Goal: Task Accomplishment & Management: Manage account settings

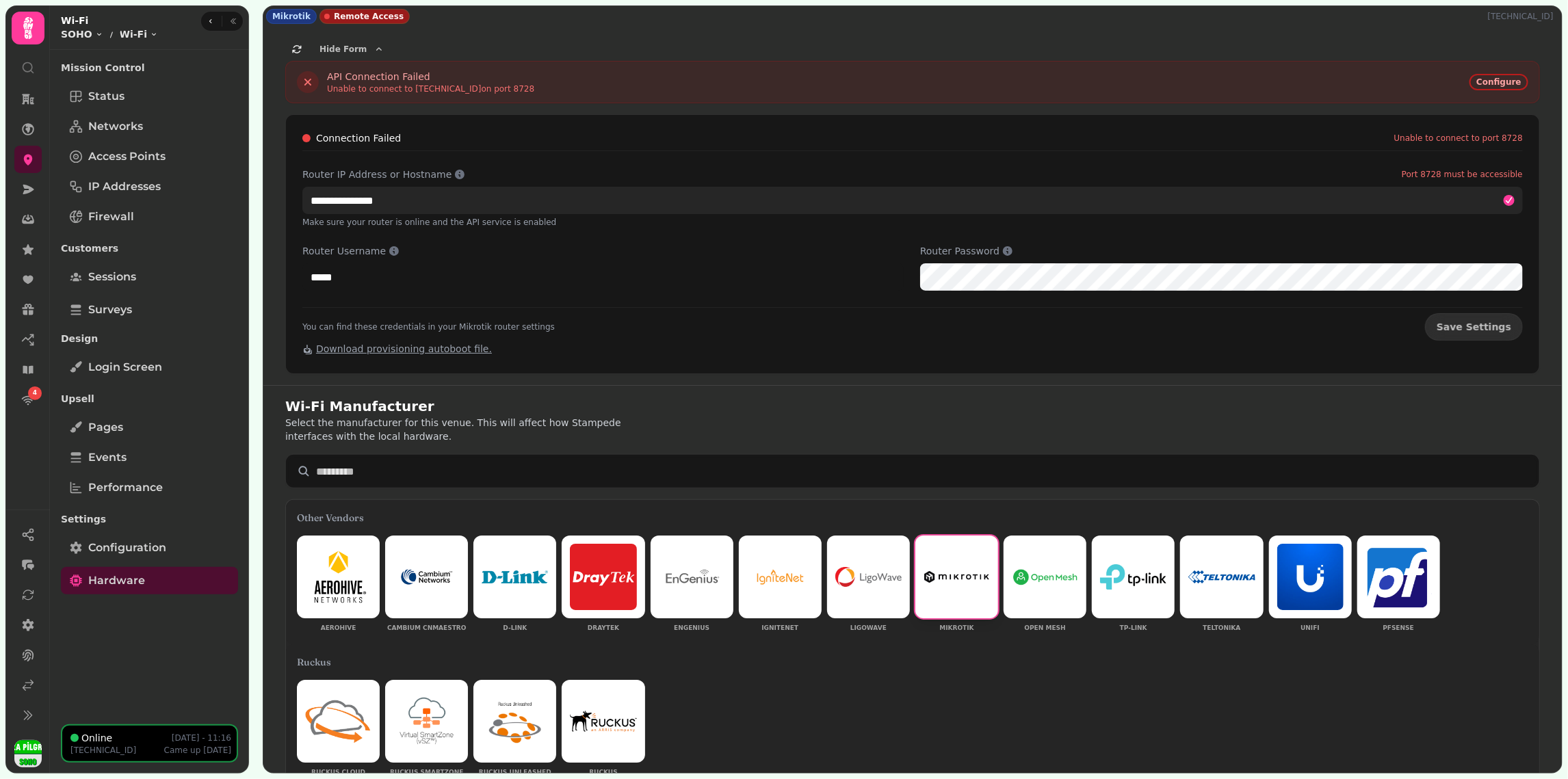
click at [345, 198] on input "**********" at bounding box center [912, 200] width 1220 height 28
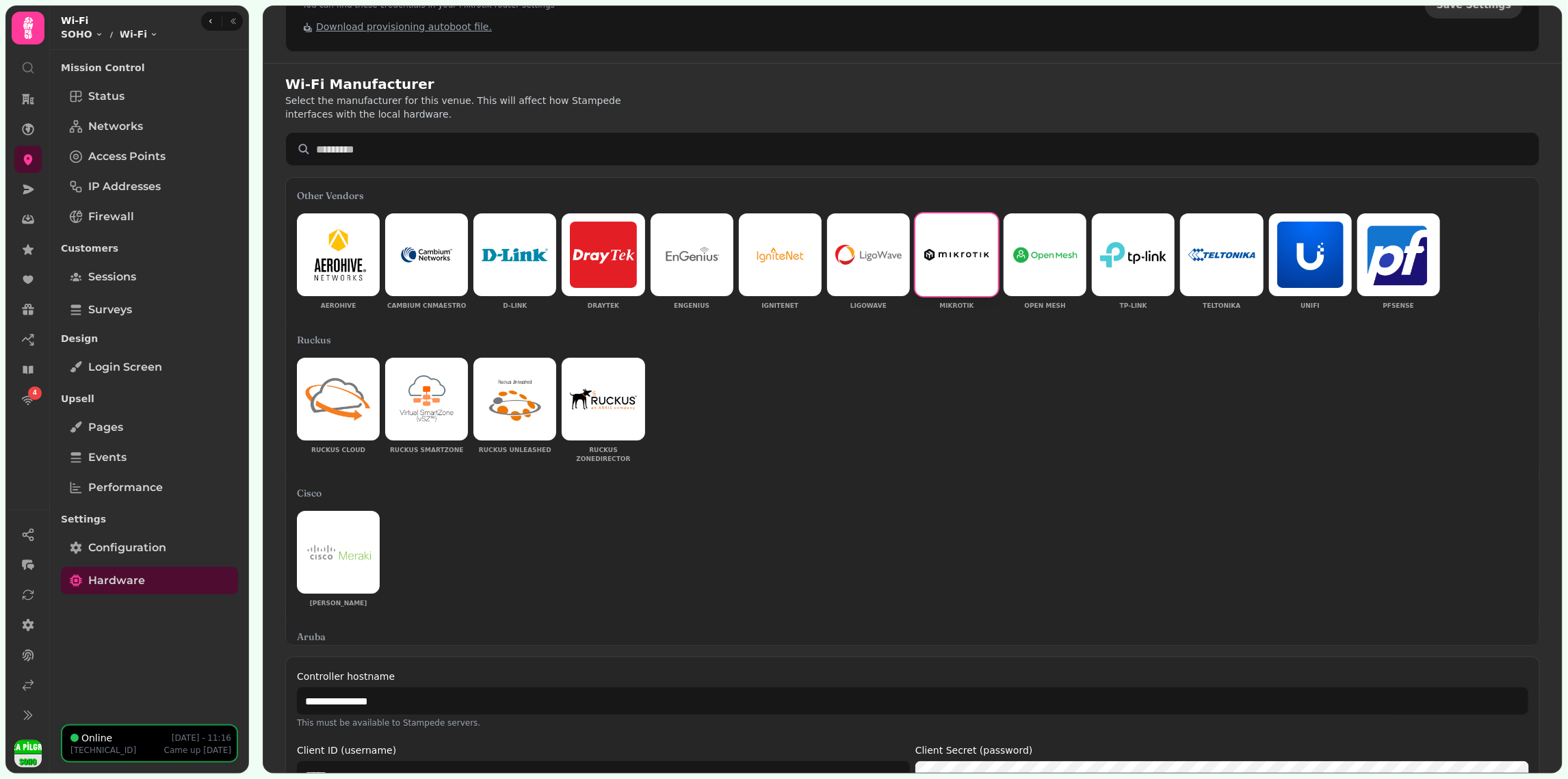
scroll to position [656, 0]
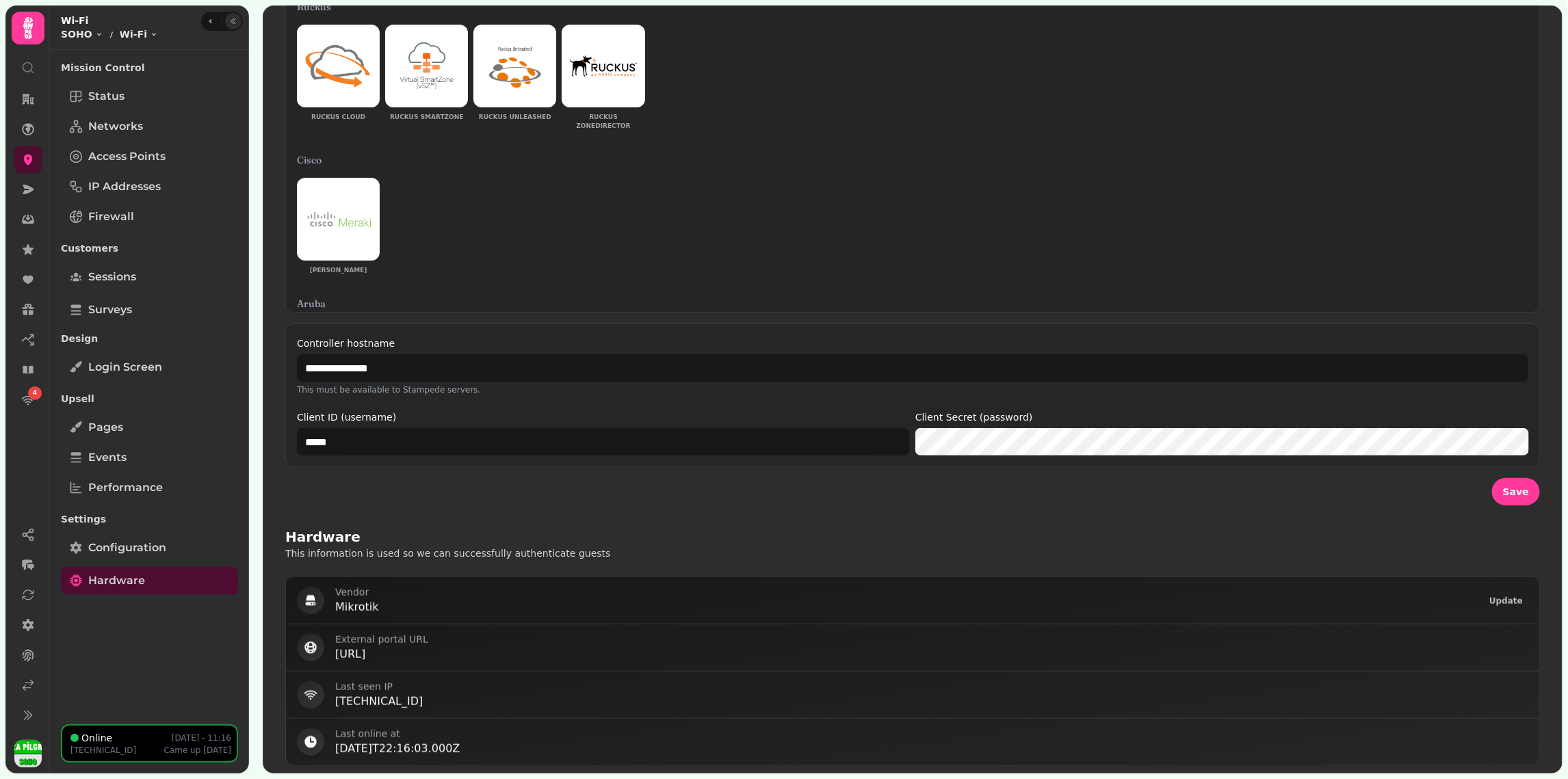
click at [229, 19] on icon "button" at bounding box center [233, 21] width 9 height 9
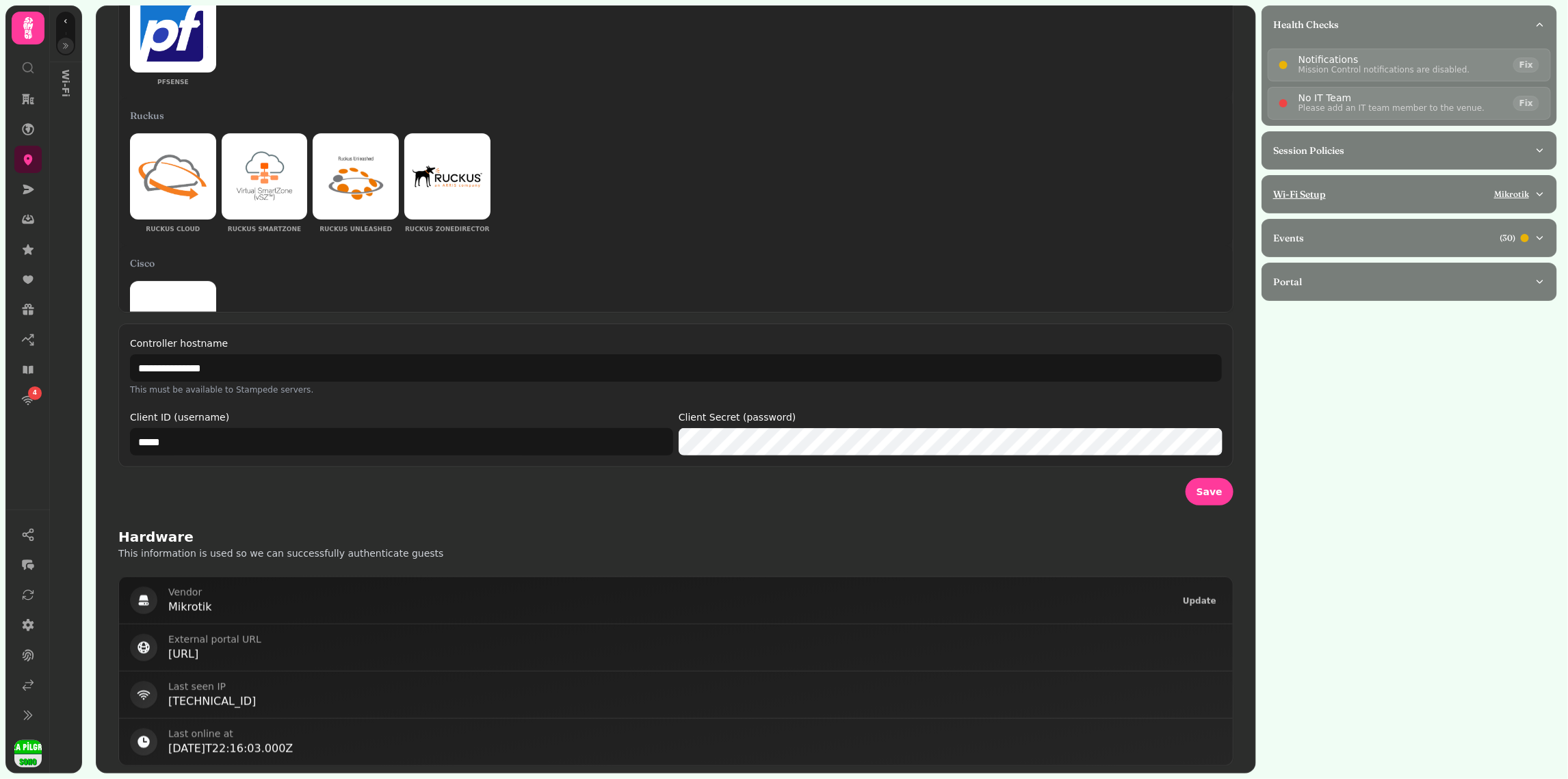
click at [1376, 189] on div "Wi-Fi Setup Mikrotik" at bounding box center [1403, 194] width 261 height 13
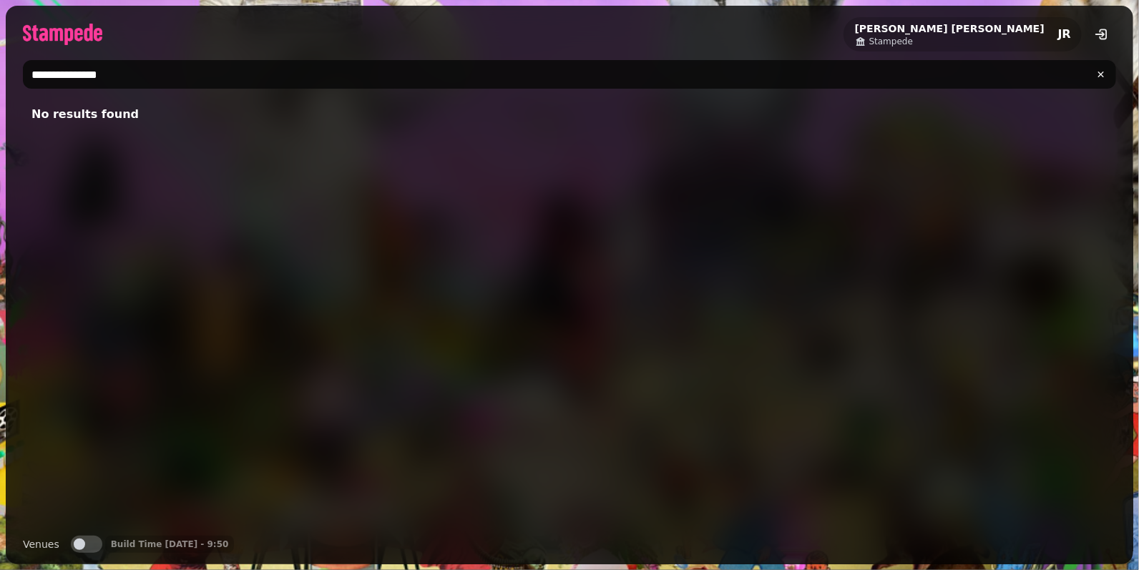
type input "**********"
click at [95, 540] on button "Venues" at bounding box center [86, 544] width 31 height 17
click at [130, 73] on input "**********" at bounding box center [570, 74] width 1094 height 29
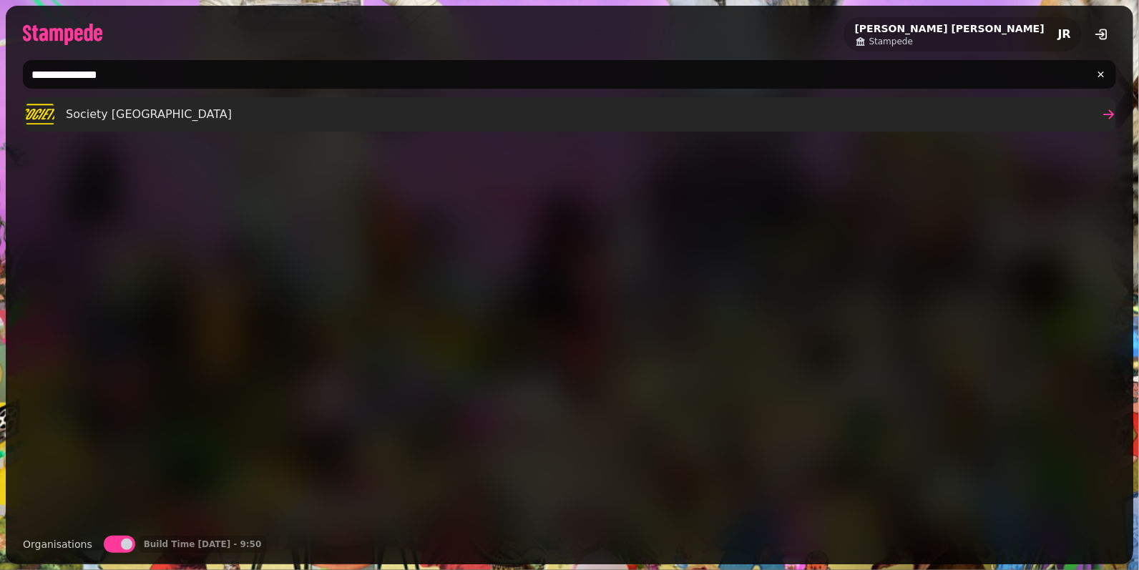
click at [144, 114] on span "Society Birmingham" at bounding box center [149, 114] width 166 height 17
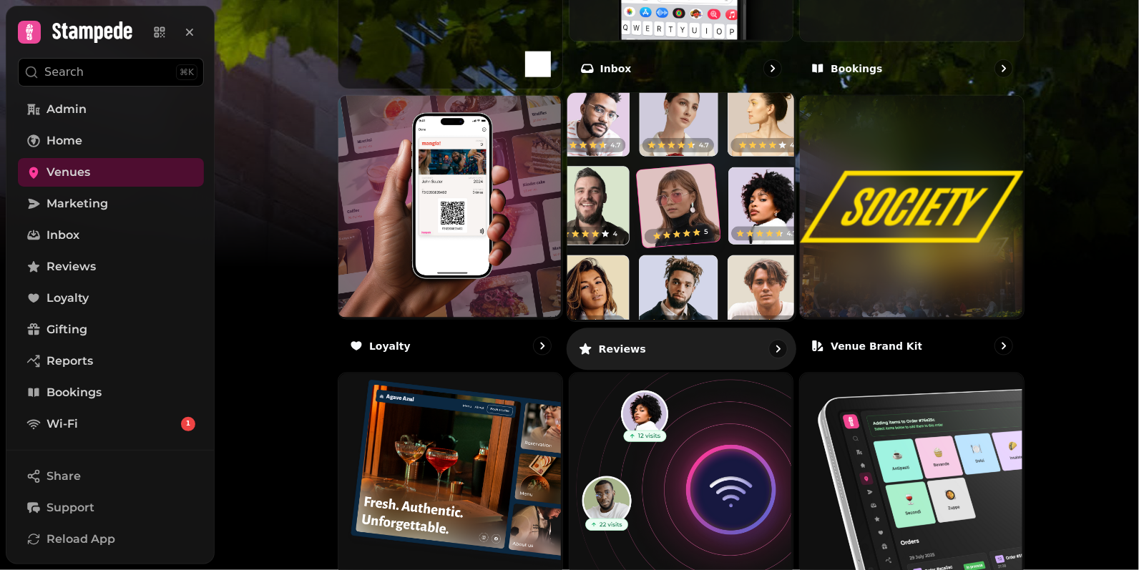
scroll to position [878, 0]
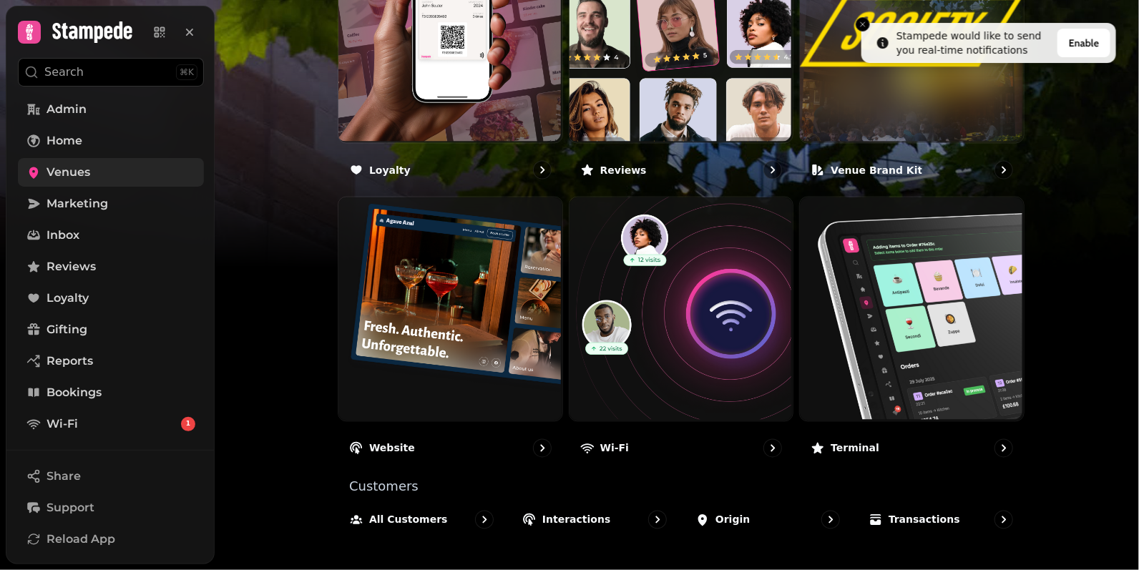
click at [61, 170] on span "Venues" at bounding box center [69, 172] width 44 height 17
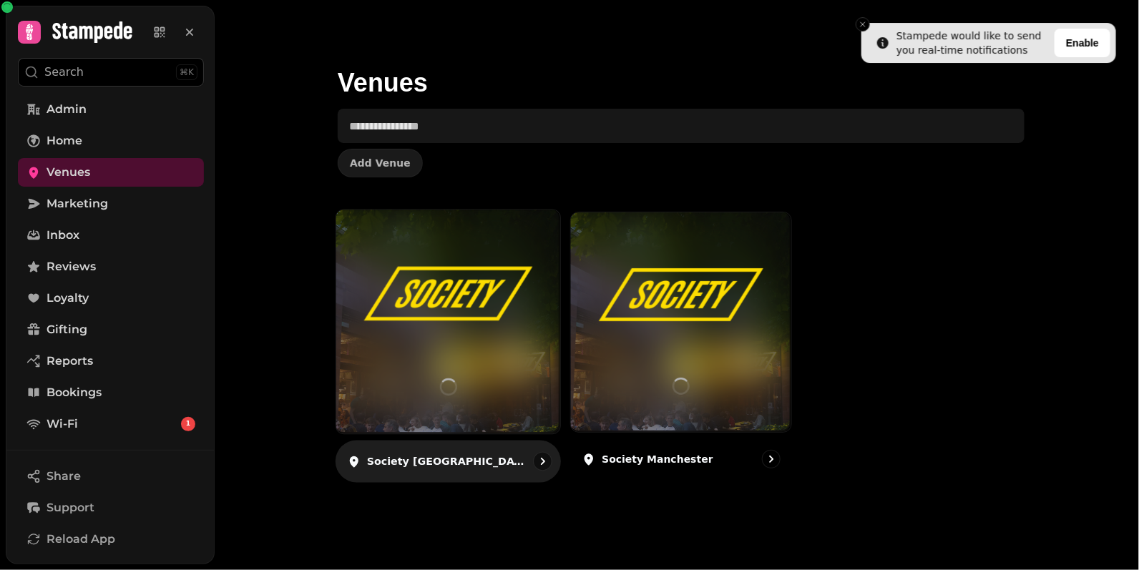
click at [428, 332] on img at bounding box center [448, 295] width 168 height 94
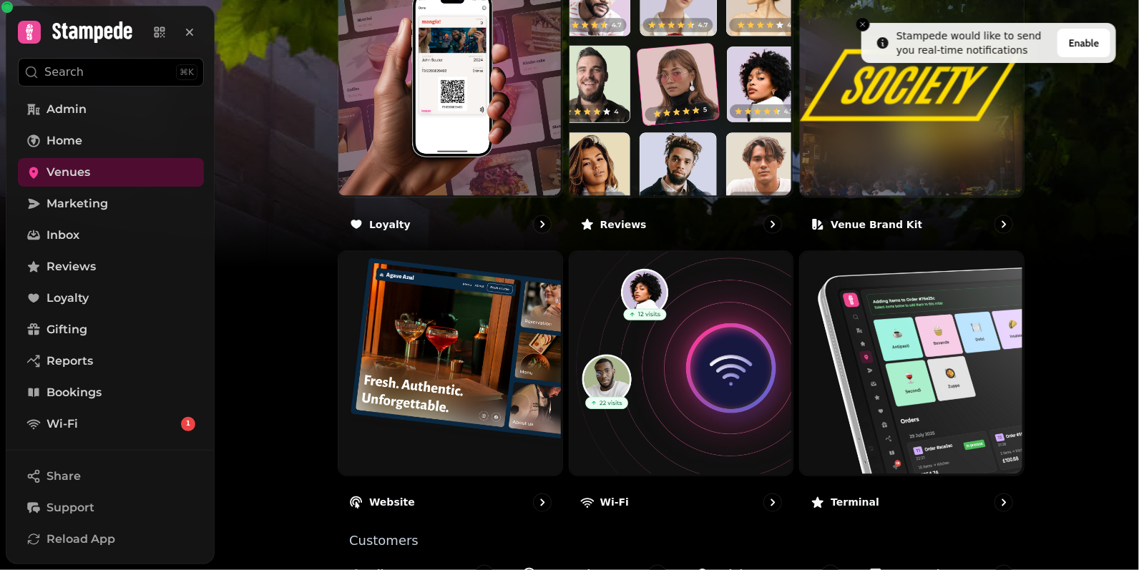
scroll to position [878, 0]
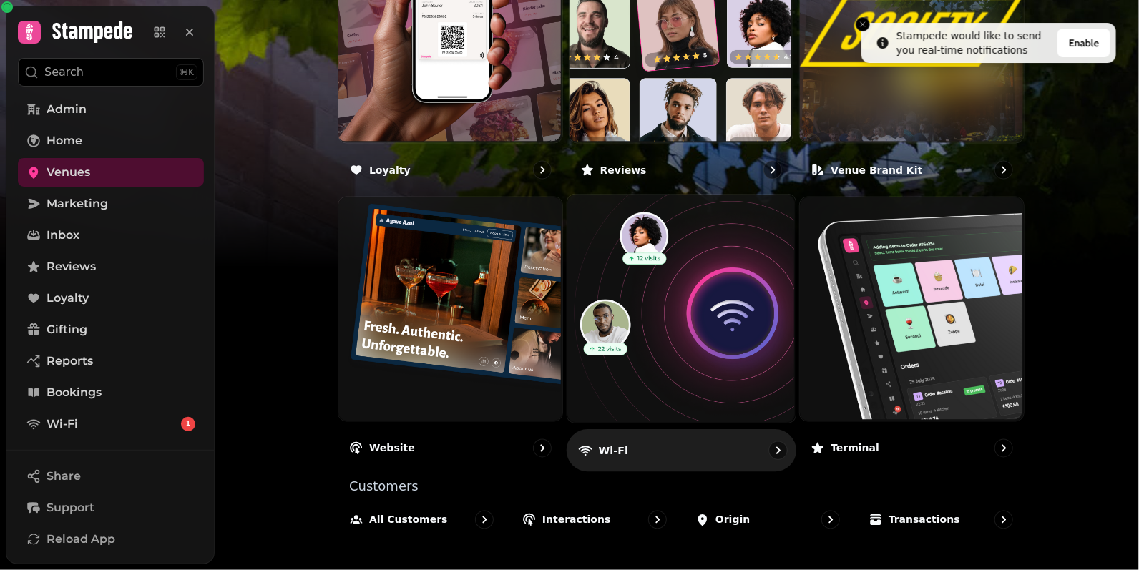
click at [681, 339] on img at bounding box center [679, 308] width 228 height 228
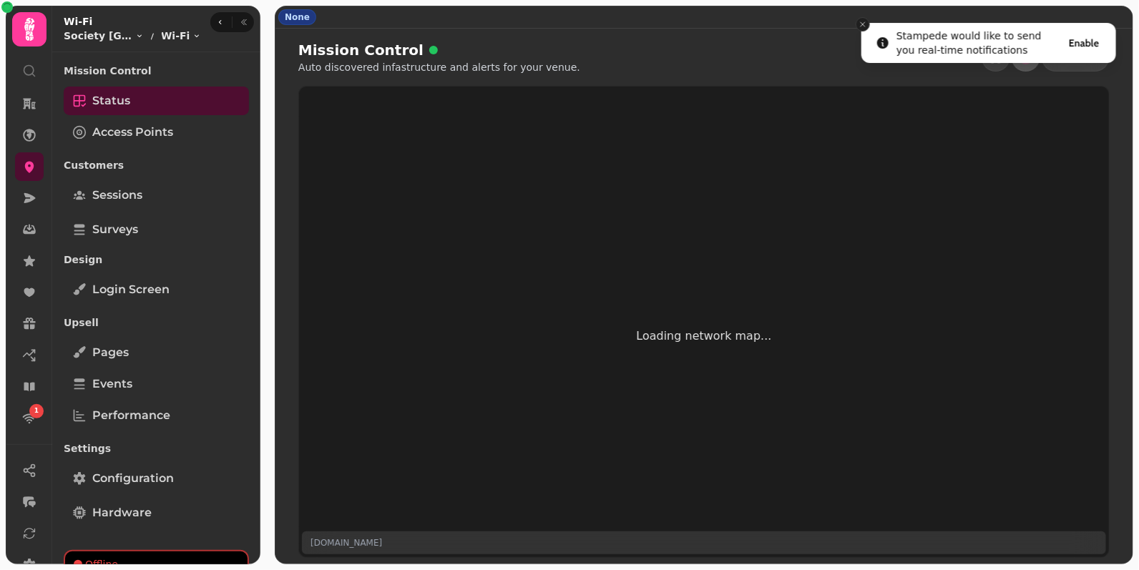
click at [865, 22] on icon "Close toast" at bounding box center [863, 24] width 9 height 9
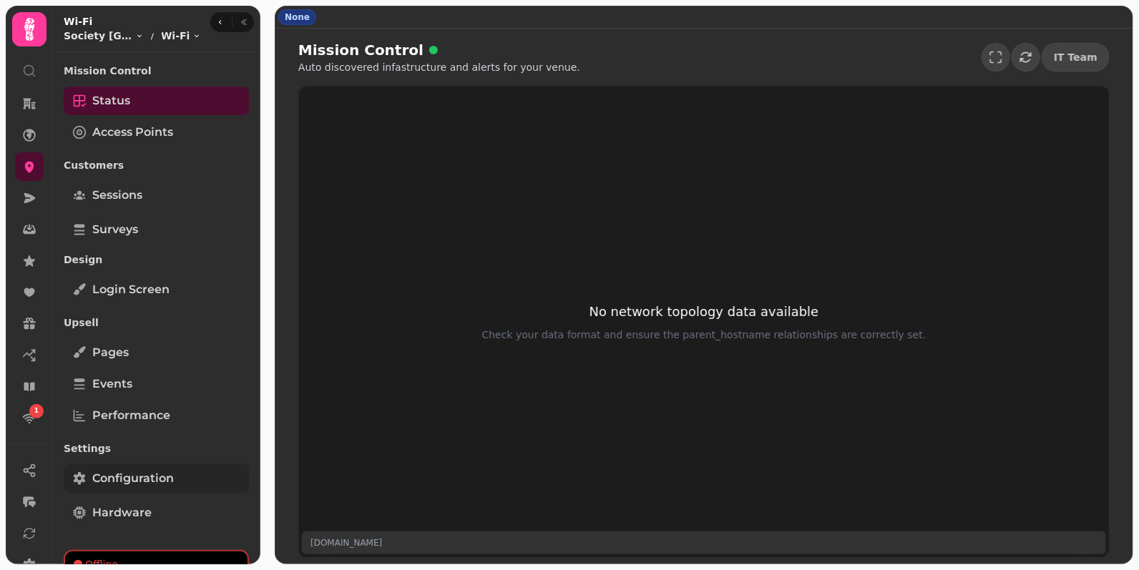
click at [163, 471] on span "Configuration" at bounding box center [133, 478] width 82 height 17
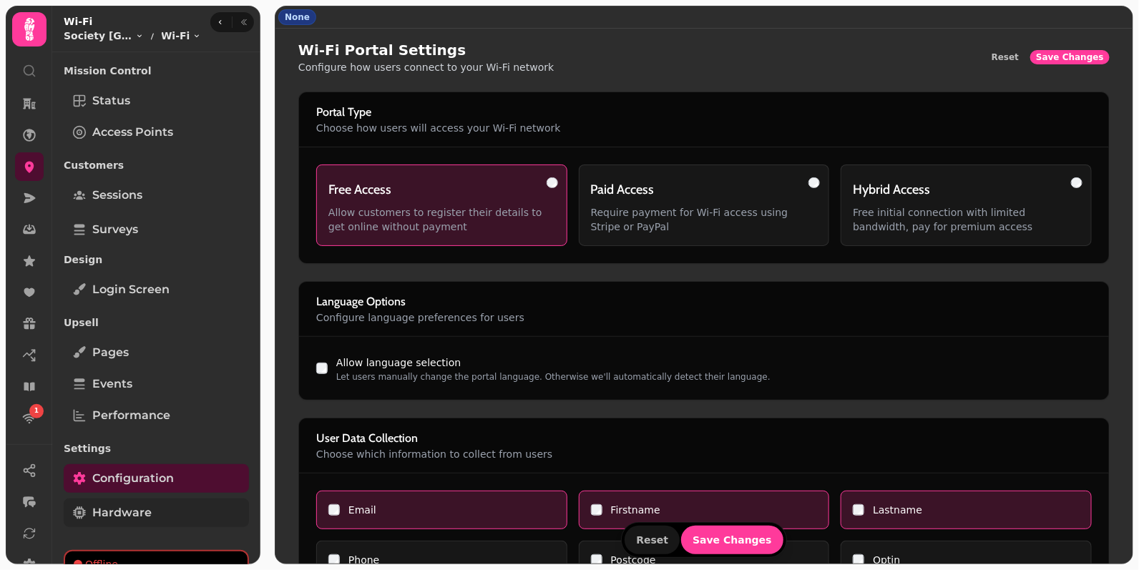
click at [194, 513] on link "Hardware" at bounding box center [156, 513] width 185 height 29
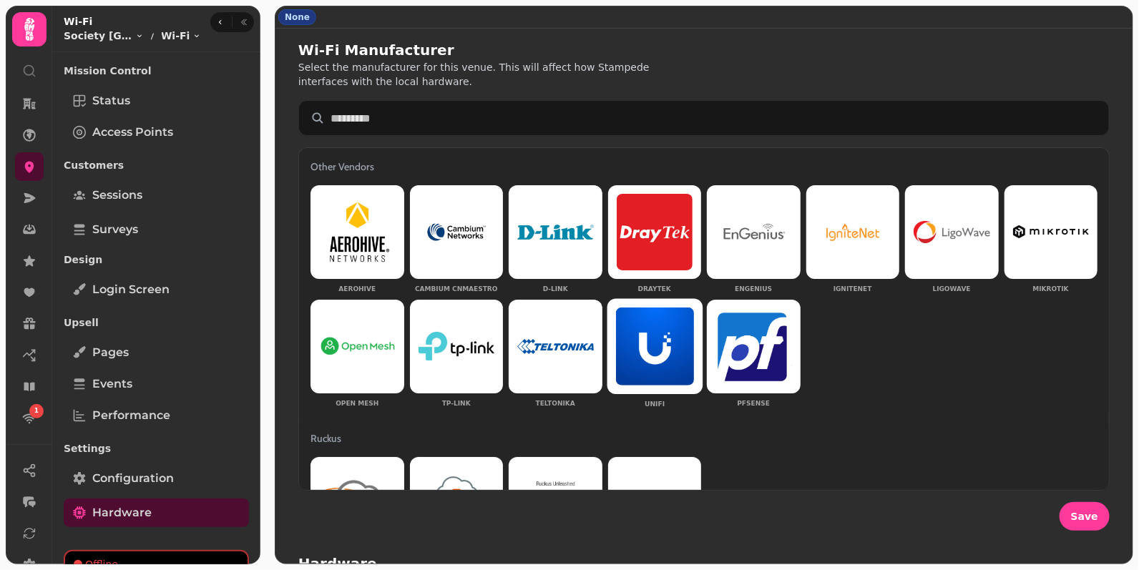
click at [641, 345] on img at bounding box center [655, 347] width 78 height 78
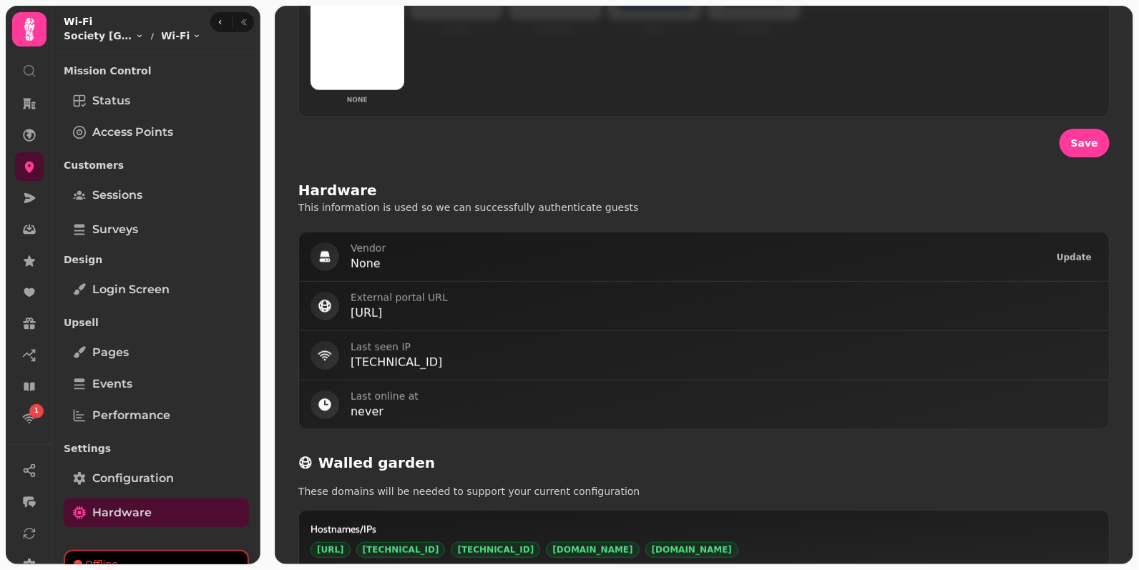
scroll to position [399, 0]
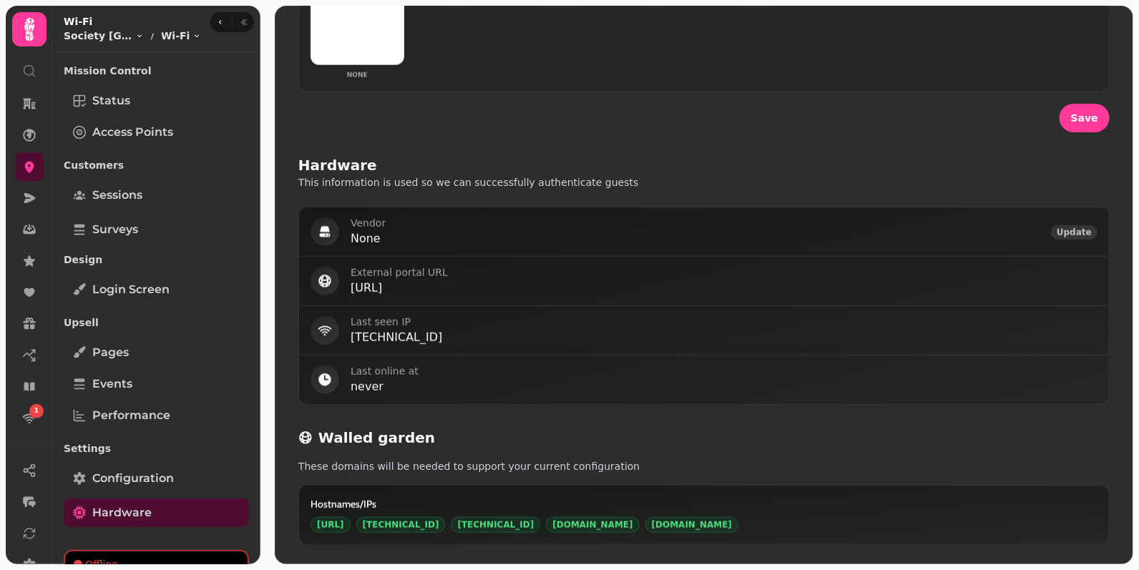
click at [1073, 228] on span "Update" at bounding box center [1074, 232] width 35 height 9
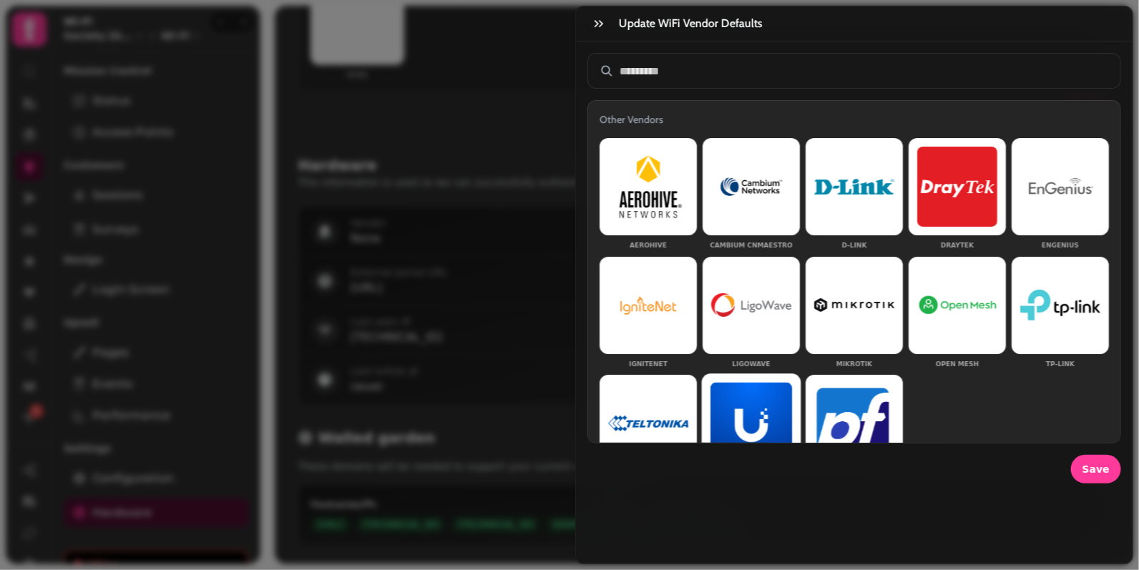
click at [747, 408] on img at bounding box center [752, 424] width 82 height 82
click at [1098, 458] on button "Save" at bounding box center [1096, 469] width 50 height 29
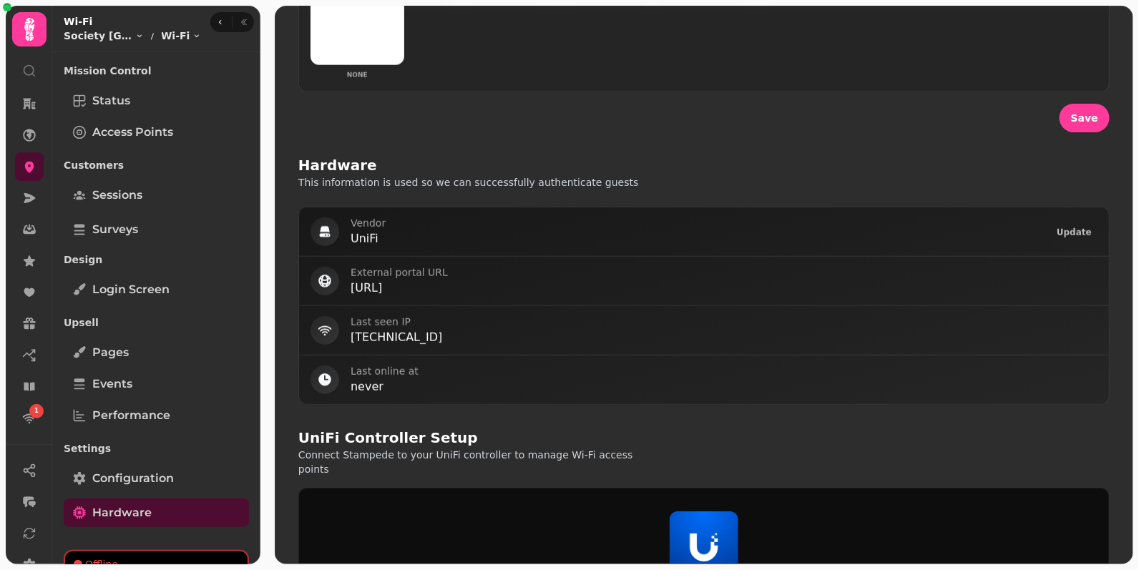
scroll to position [822, 0]
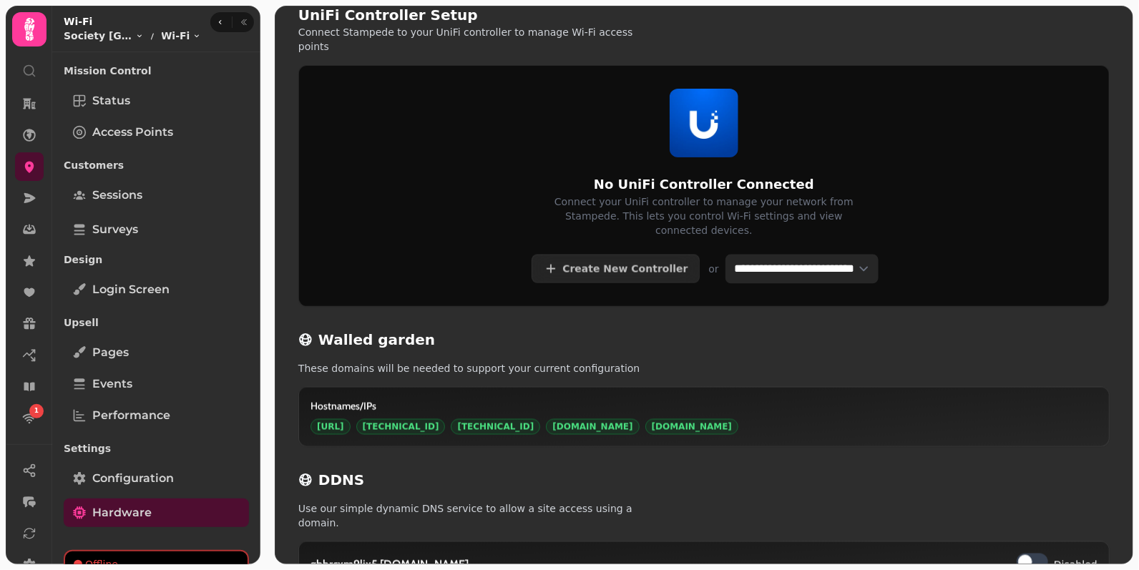
click at [739, 255] on select "**********" at bounding box center [802, 269] width 153 height 29
click at [592, 264] on span "Create New Controller" at bounding box center [625, 269] width 129 height 10
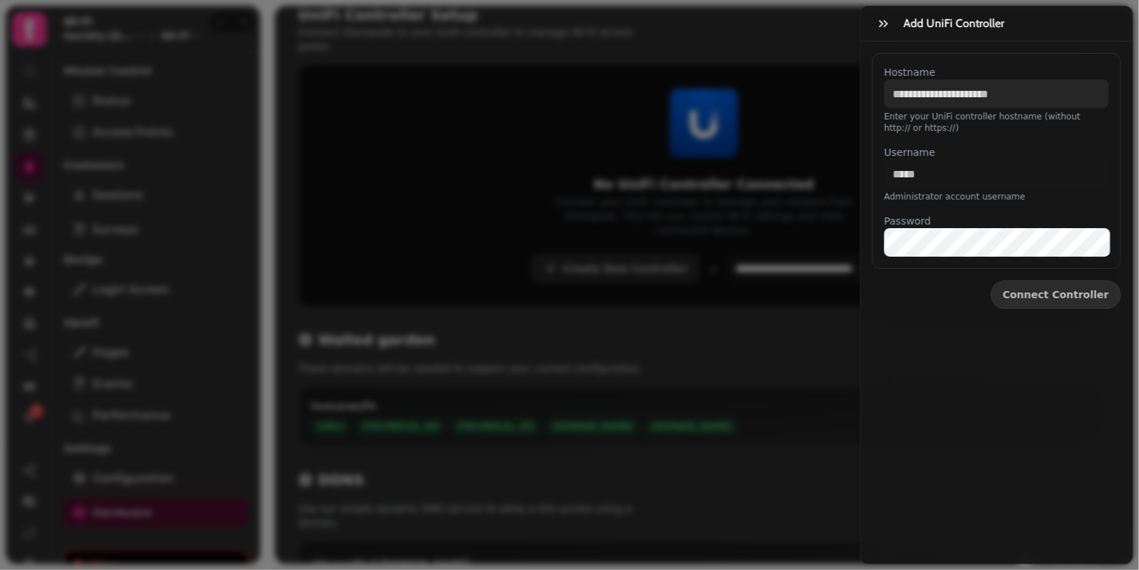
click at [928, 97] on input "Hostname" at bounding box center [997, 93] width 225 height 29
paste input "**********"
type input "**********"
click at [978, 100] on input "**********" at bounding box center [997, 93] width 225 height 29
click at [925, 174] on input "Username" at bounding box center [997, 174] width 225 height 29
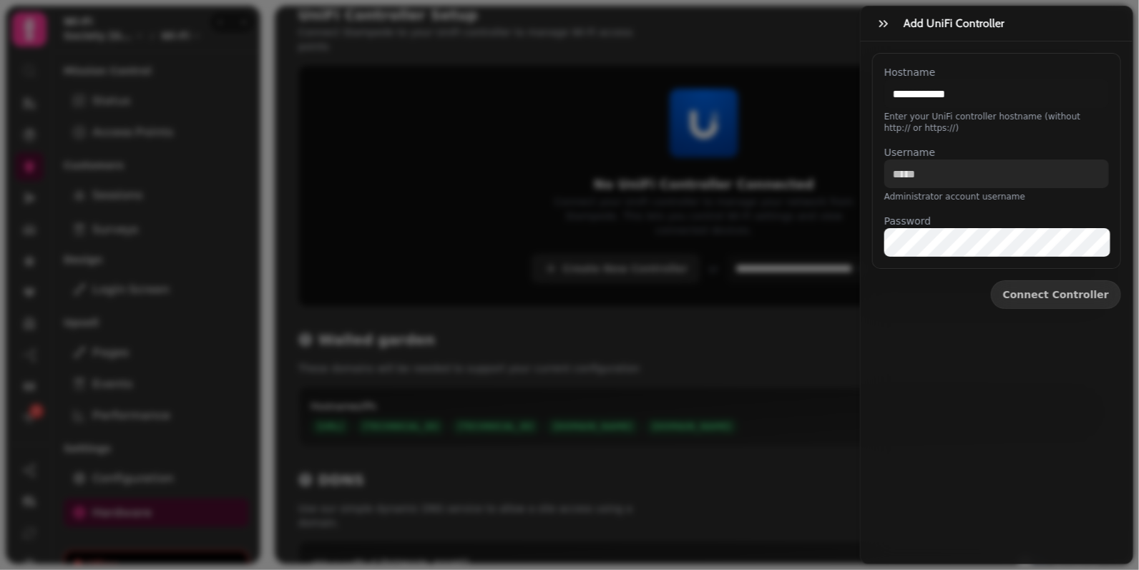
paste input "********"
type input "********"
click at [1049, 387] on div "**********" at bounding box center [997, 303] width 272 height 523
click at [1066, 308] on form "**********" at bounding box center [997, 181] width 272 height 279
click at [1071, 298] on span "Connect Controller" at bounding box center [1056, 295] width 106 height 10
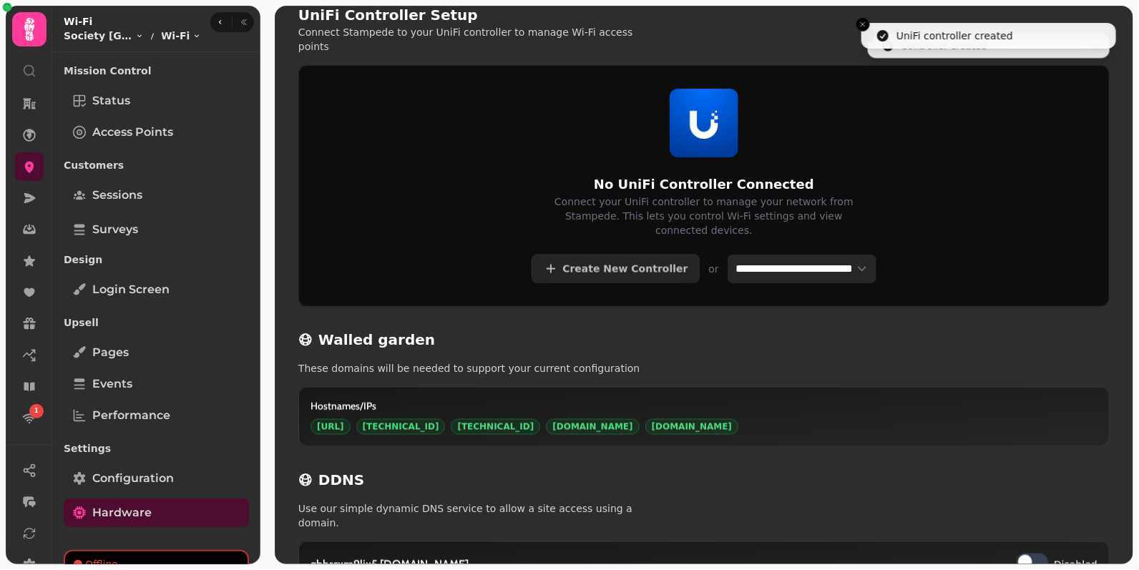
click at [743, 255] on select "**********" at bounding box center [802, 269] width 149 height 29
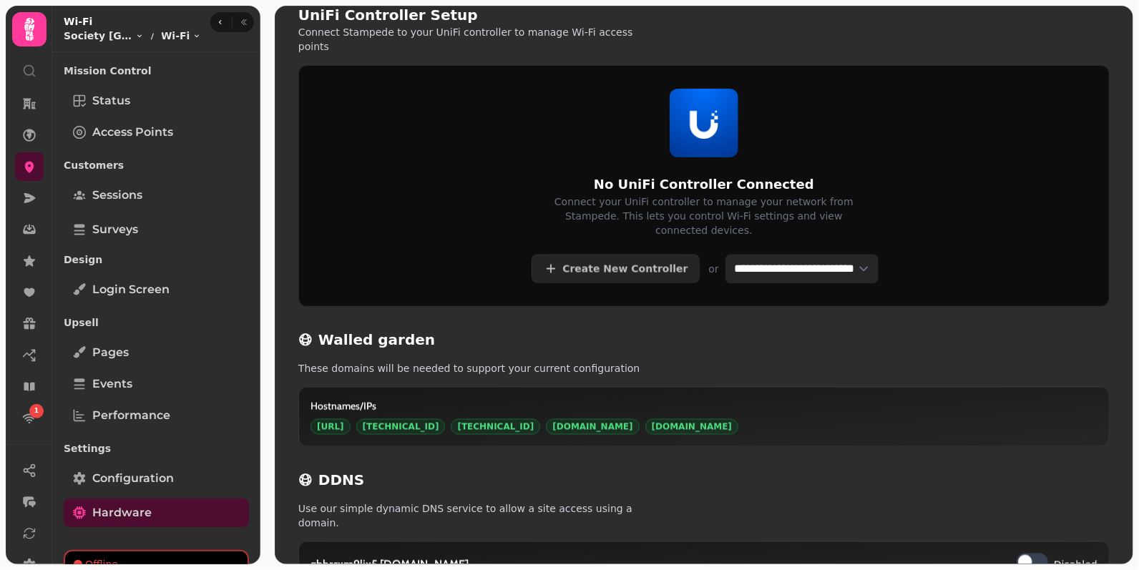
select select "**********"
click at [726, 255] on select "**********" at bounding box center [802, 269] width 153 height 29
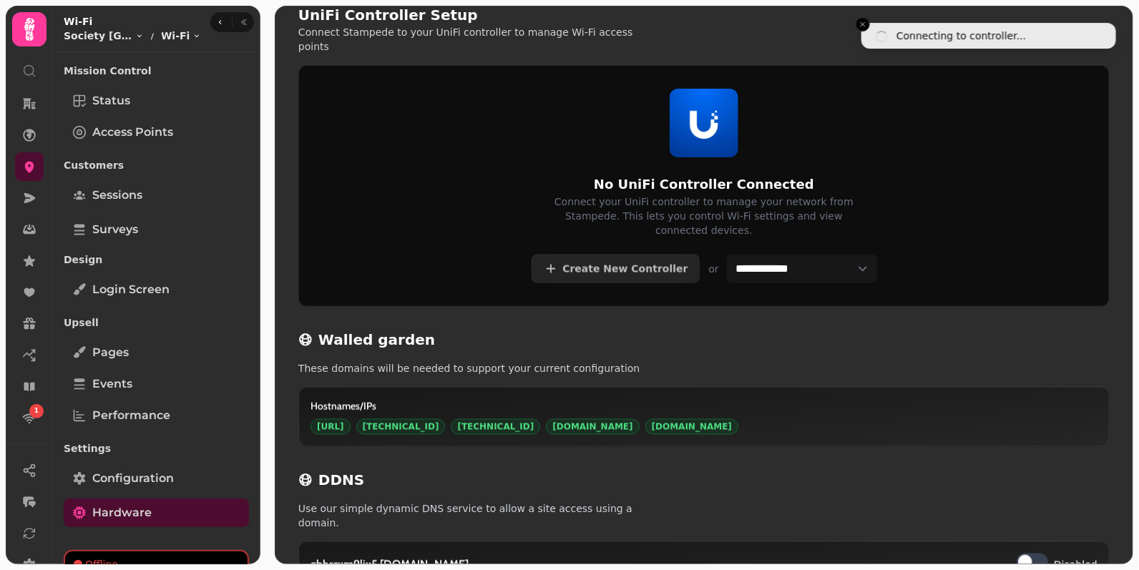
scroll to position [656, 0]
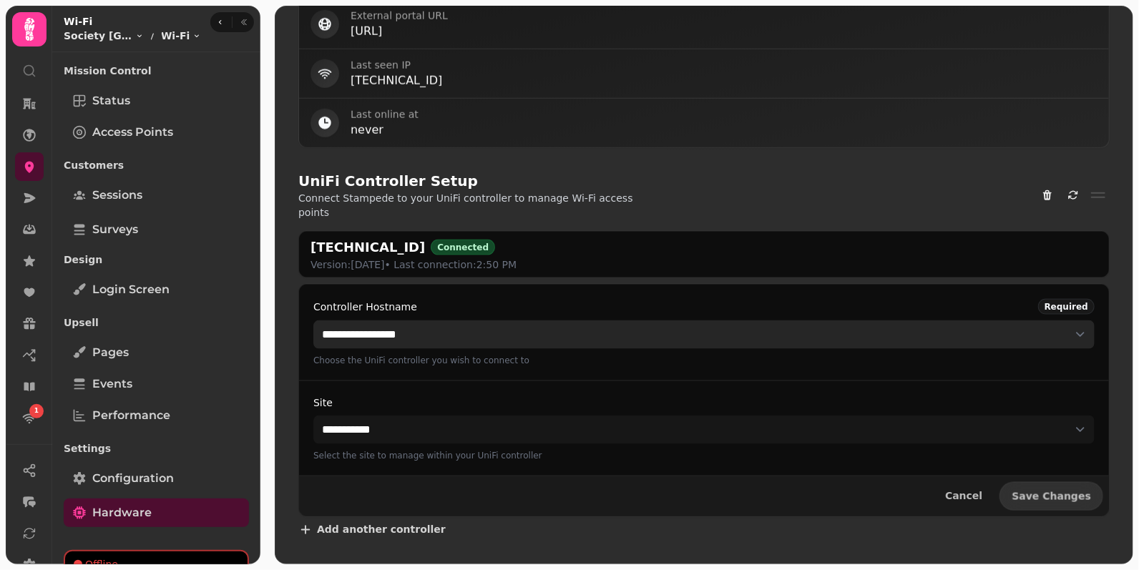
click at [434, 321] on select "**********" at bounding box center [705, 335] width 782 height 29
select select "**********"
click at [314, 321] on select "**********" at bounding box center [705, 335] width 782 height 29
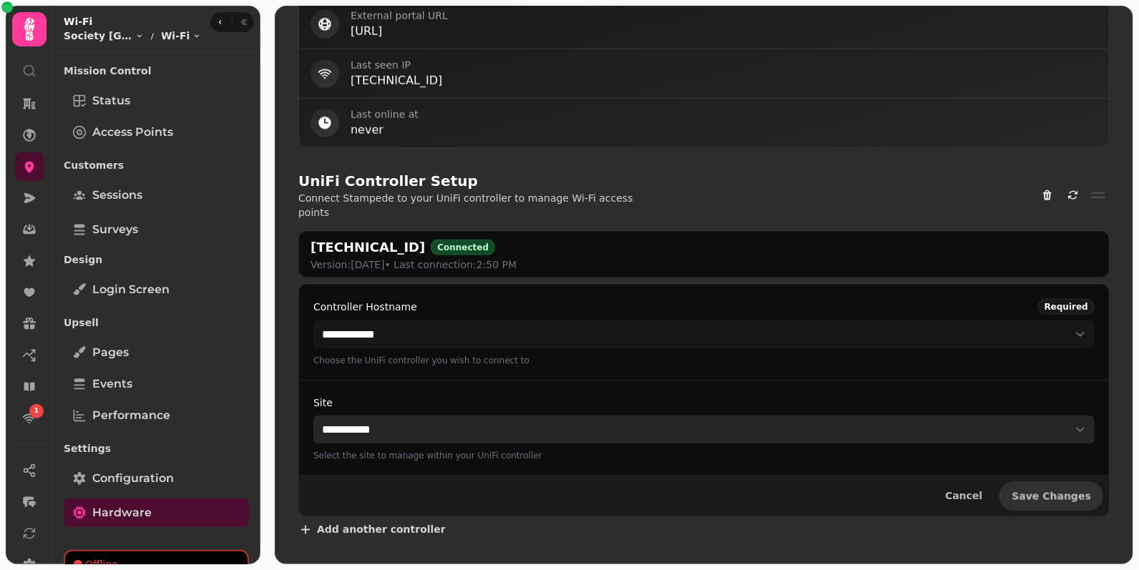
click at [426, 416] on select "**********" at bounding box center [705, 430] width 782 height 29
select select "*******"
click at [314, 416] on select "**********" at bounding box center [705, 430] width 782 height 29
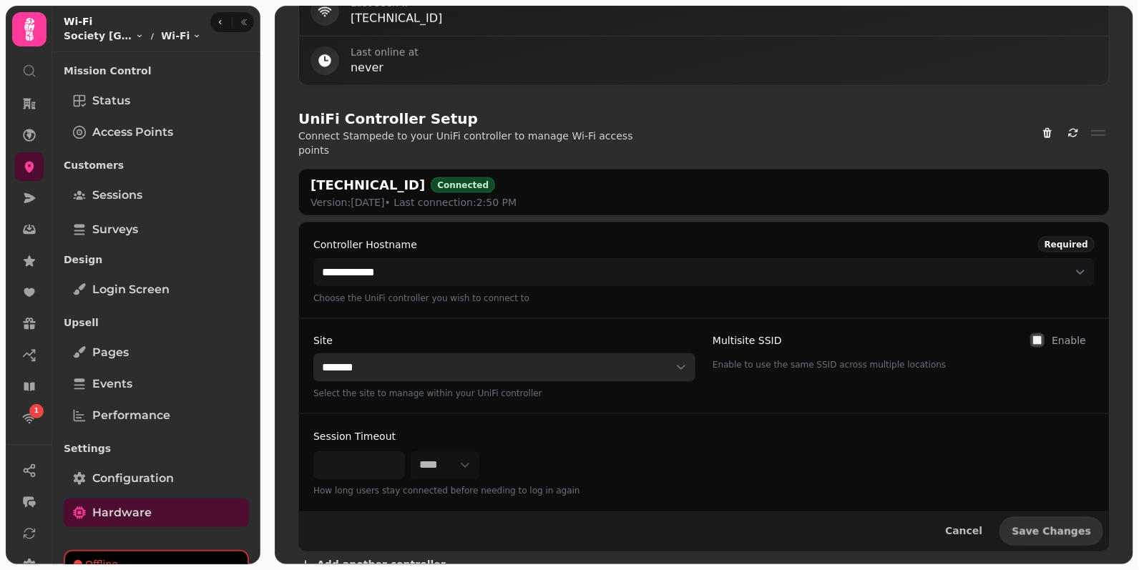
scroll to position [721, 0]
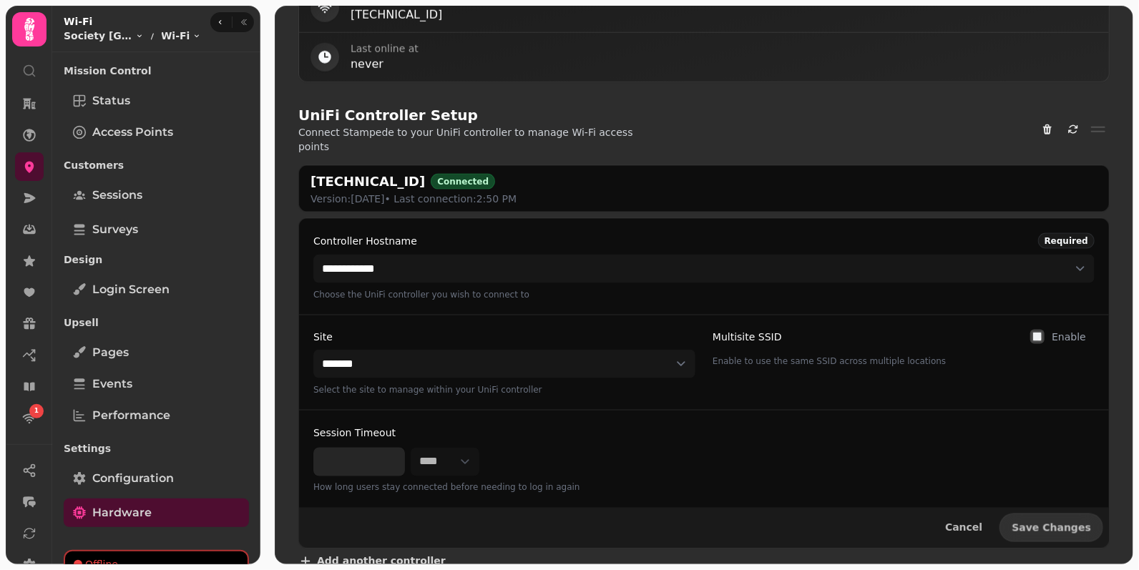
click at [362, 454] on input "Session Timeout" at bounding box center [360, 462] width 92 height 29
type input "***"
click at [1053, 523] on span "Save Changes" at bounding box center [1051, 528] width 79 height 10
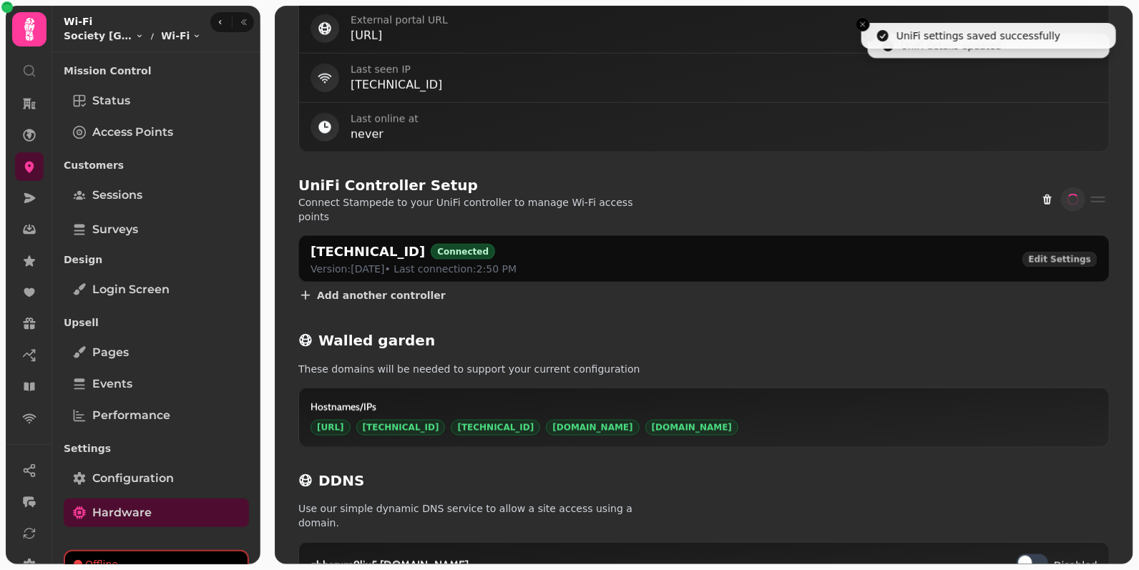
scroll to position [651, 0]
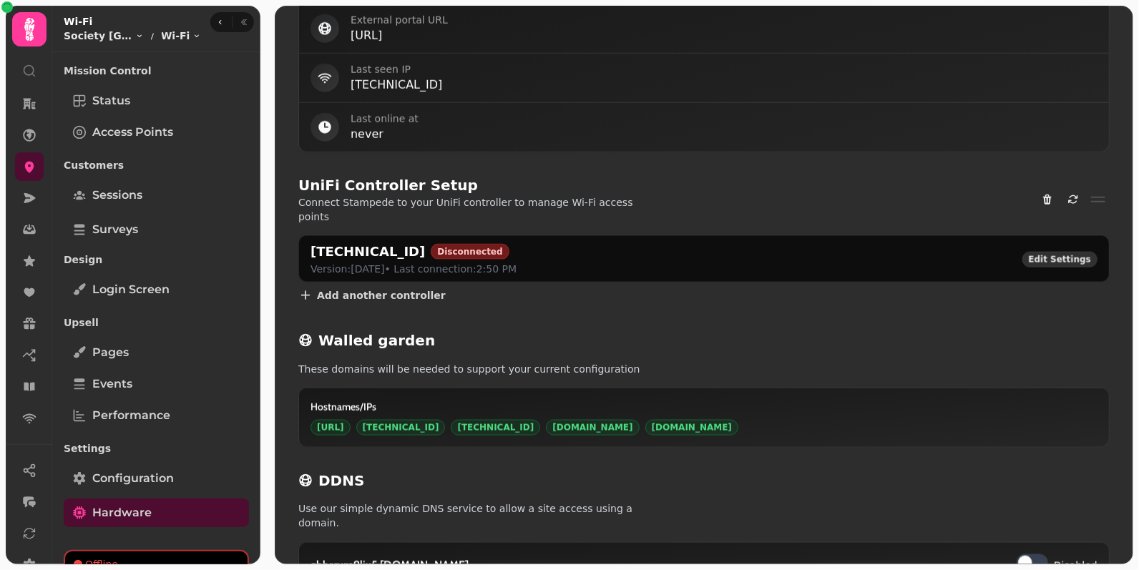
click at [1056, 256] on span "Edit Settings" at bounding box center [1060, 260] width 62 height 9
select select "**********"
select select "*******"
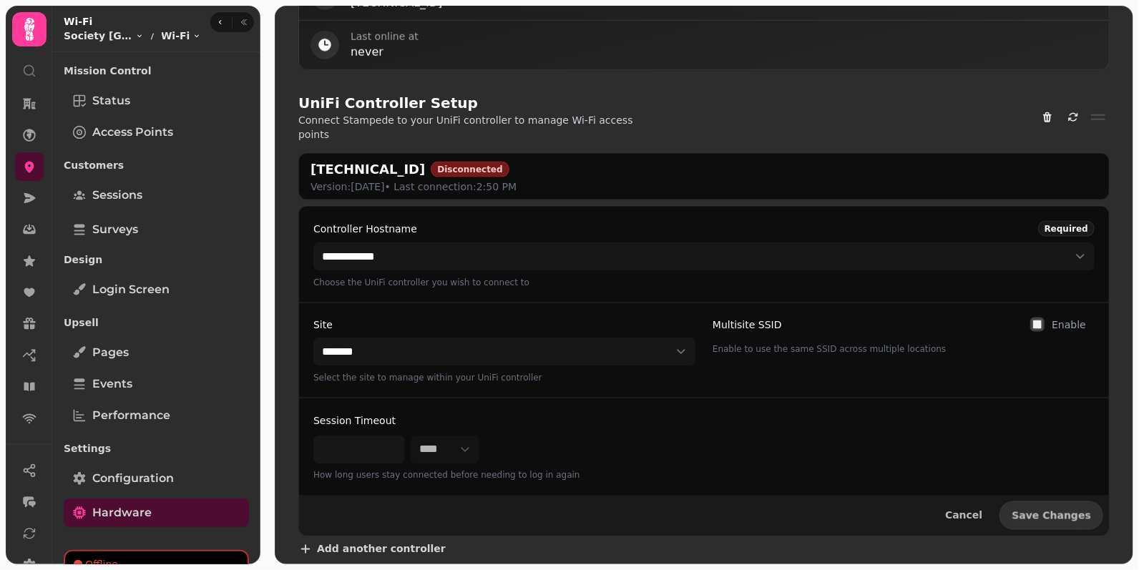
scroll to position [734, 0]
click at [1060, 510] on span "Save Changes" at bounding box center [1051, 515] width 79 height 10
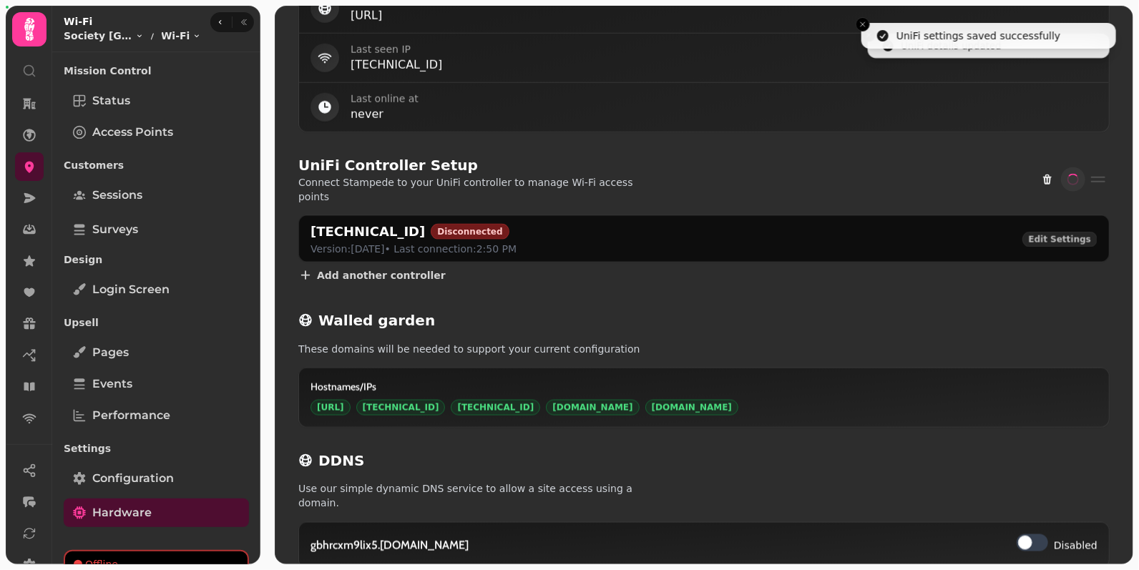
scroll to position [651, 0]
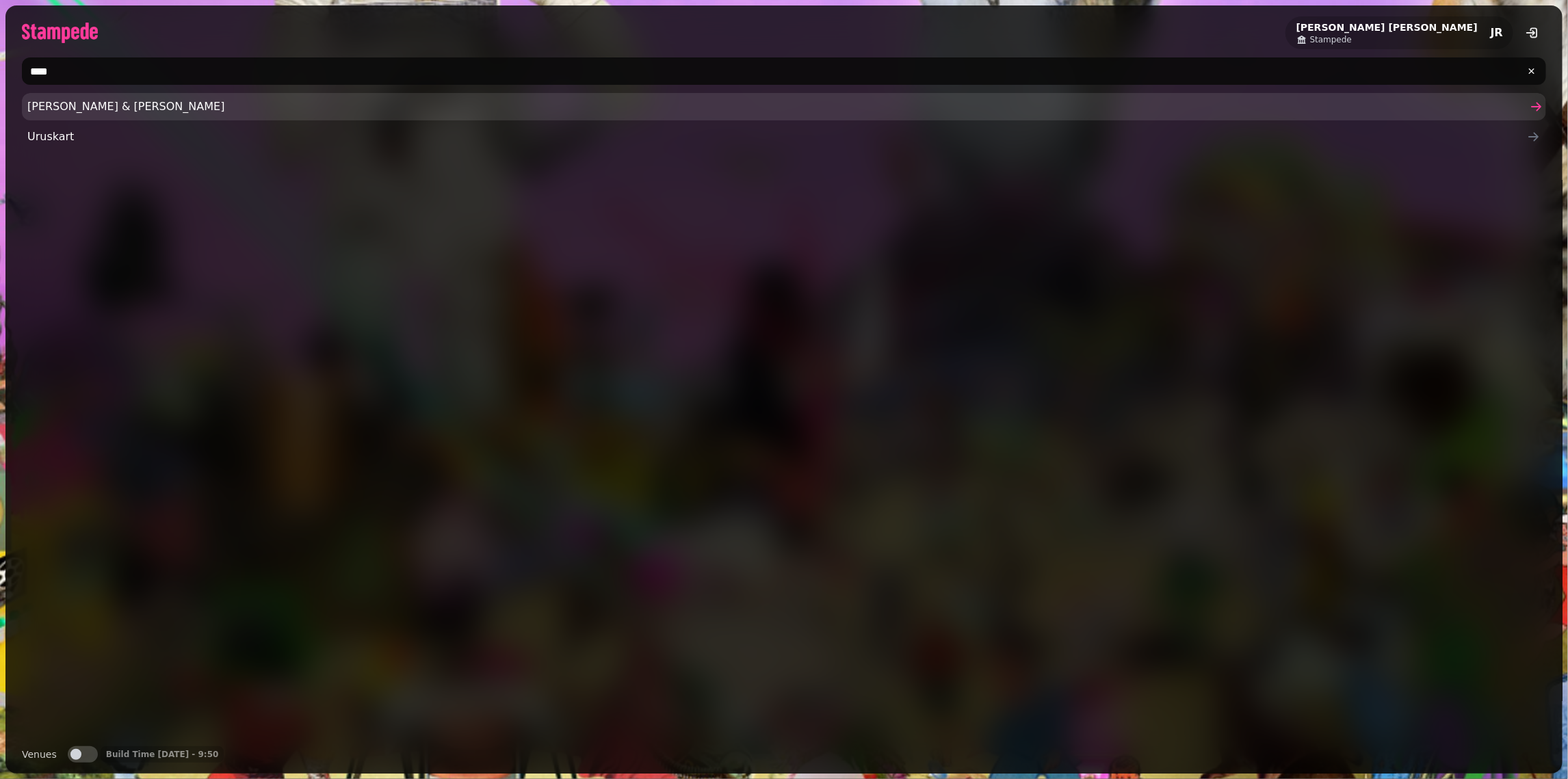
type input "****"
click at [35, 108] on span "Rusk & Rusk" at bounding box center [777, 106] width 1499 height 16
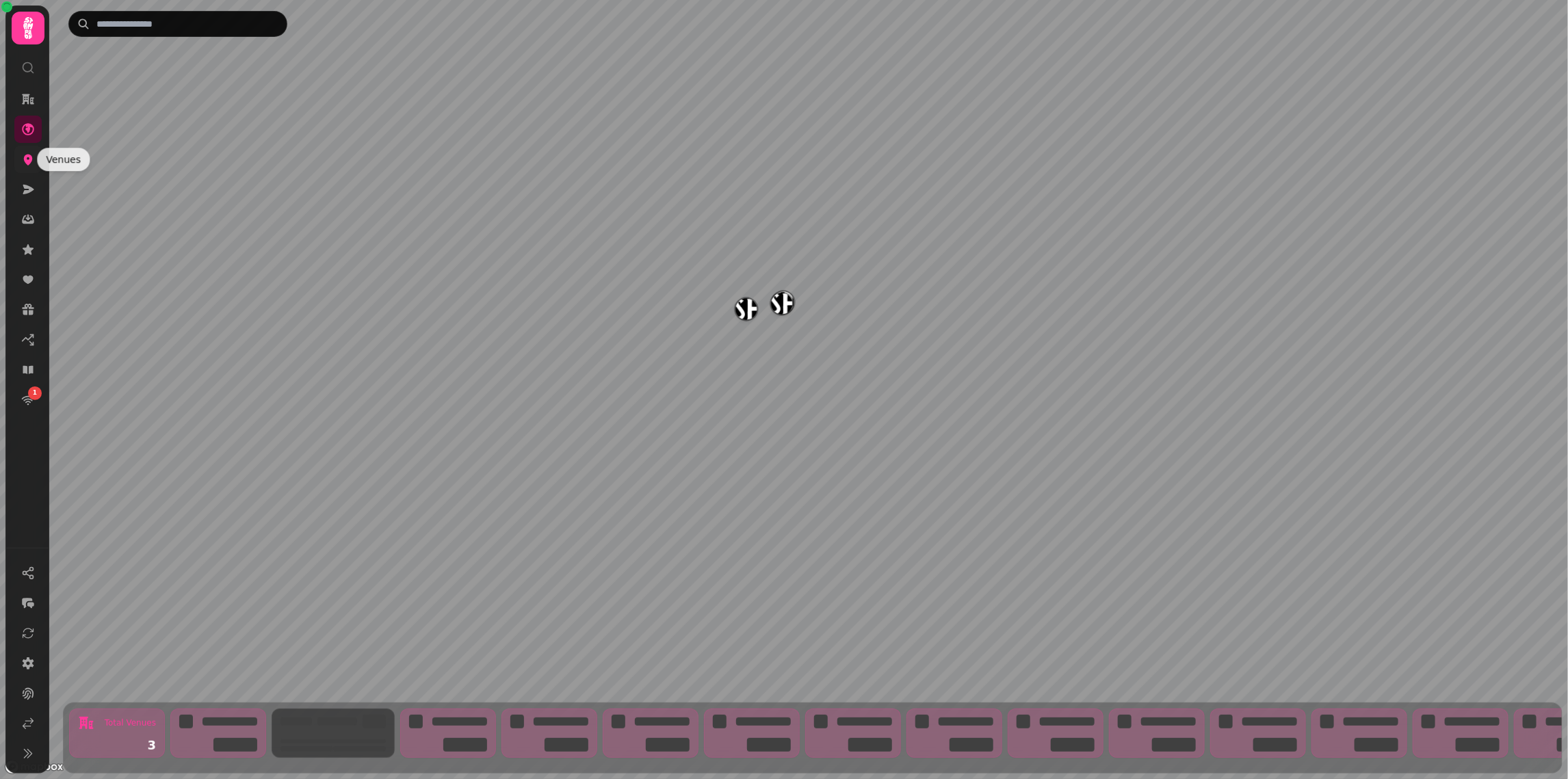
click at [30, 162] on icon at bounding box center [28, 160] width 9 height 11
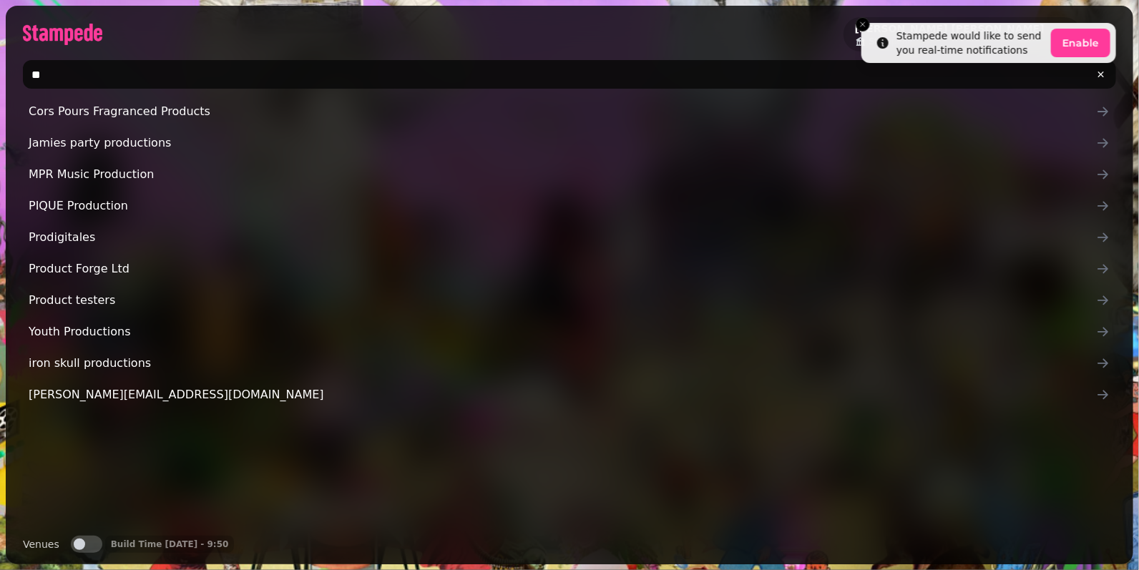
type input "*"
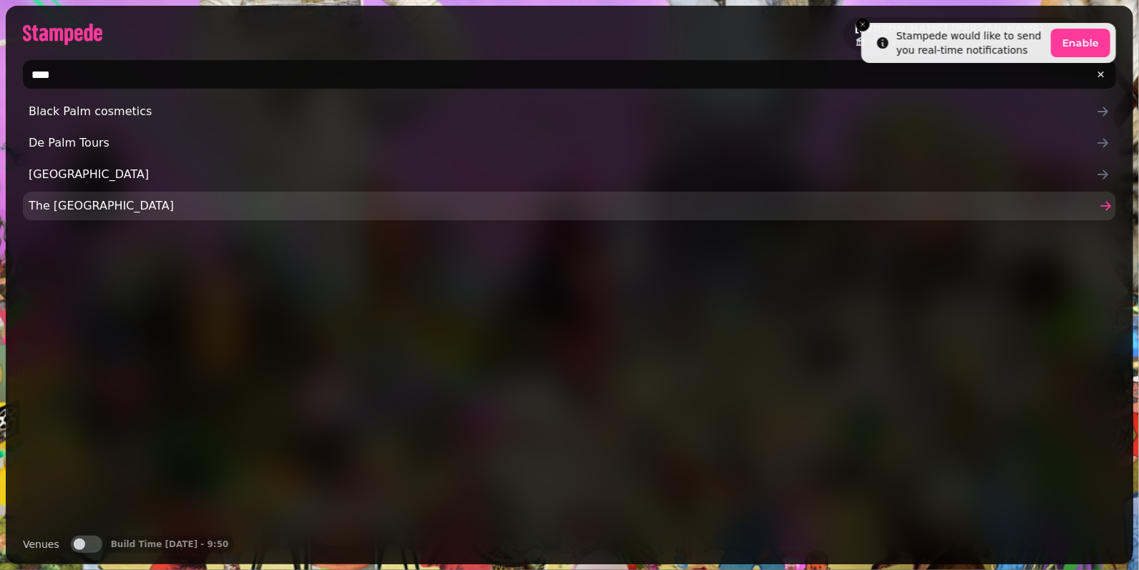
type input "****"
click at [93, 195] on link "The [GEOGRAPHIC_DATA]" at bounding box center [570, 206] width 1094 height 29
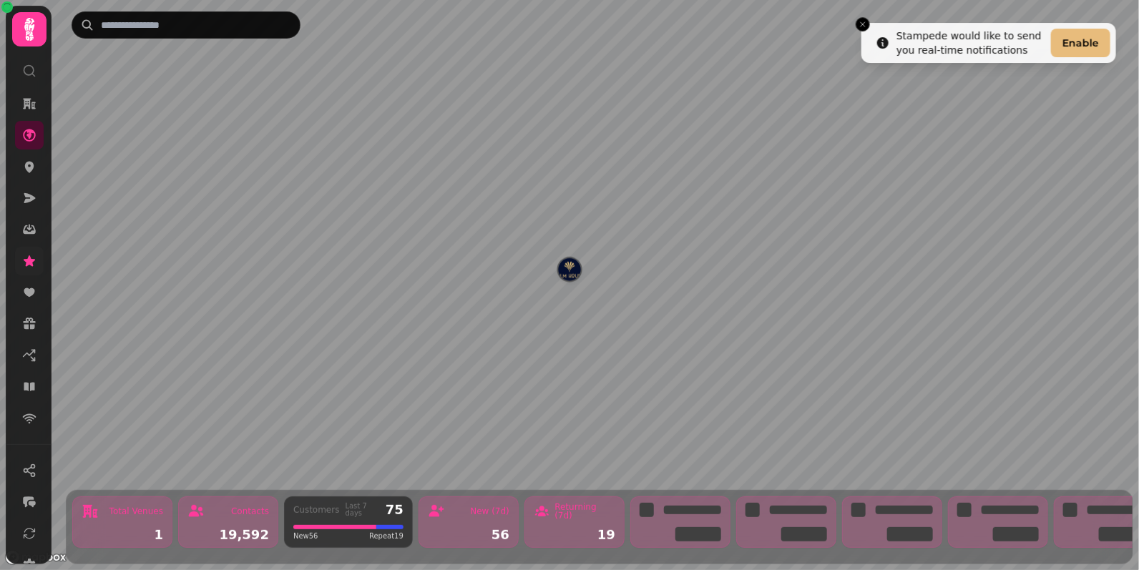
click at [36, 251] on link at bounding box center [29, 261] width 29 height 29
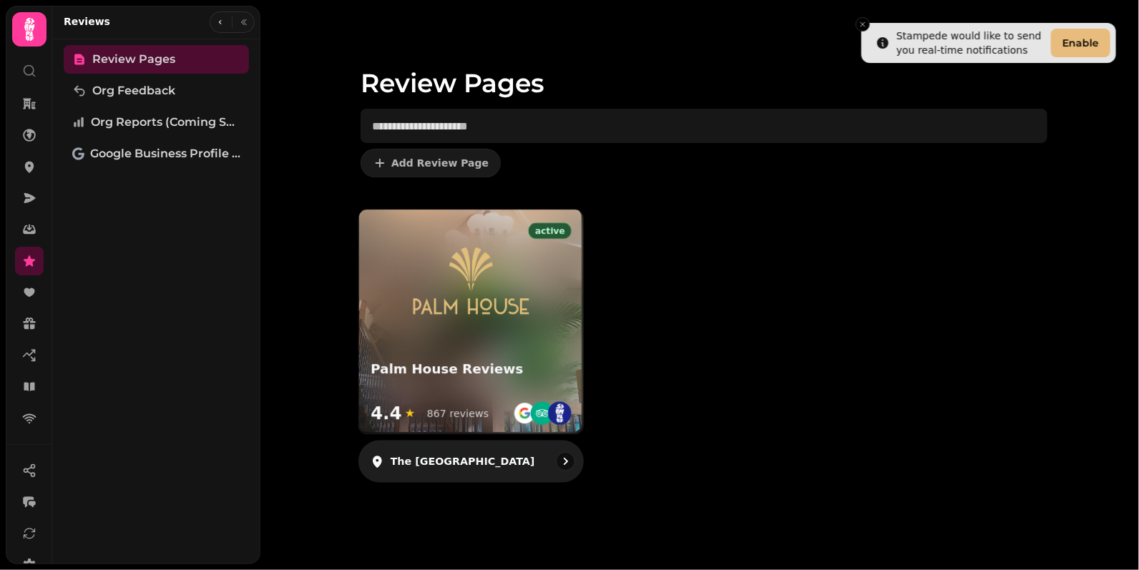
click at [488, 288] on img at bounding box center [471, 280] width 134 height 94
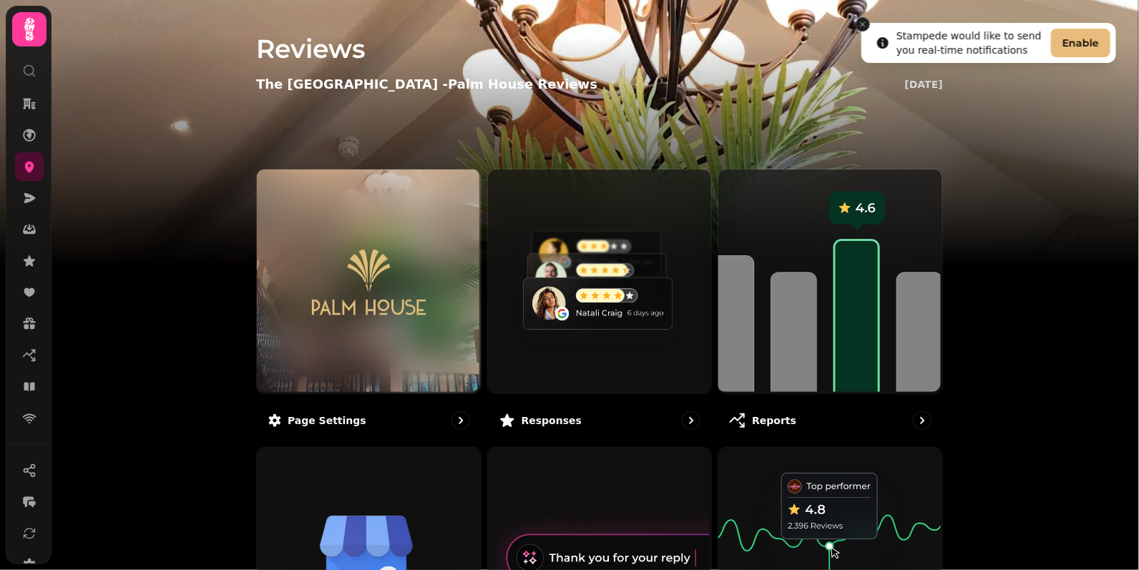
click at [864, 29] on button "Close toast" at bounding box center [863, 24] width 14 height 14
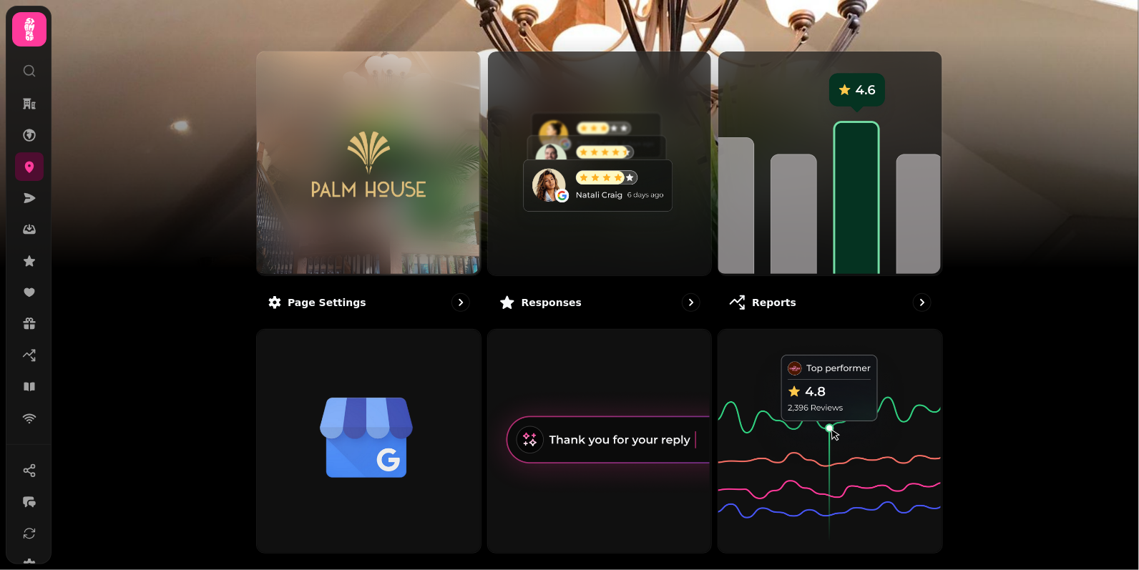
scroll to position [107, 0]
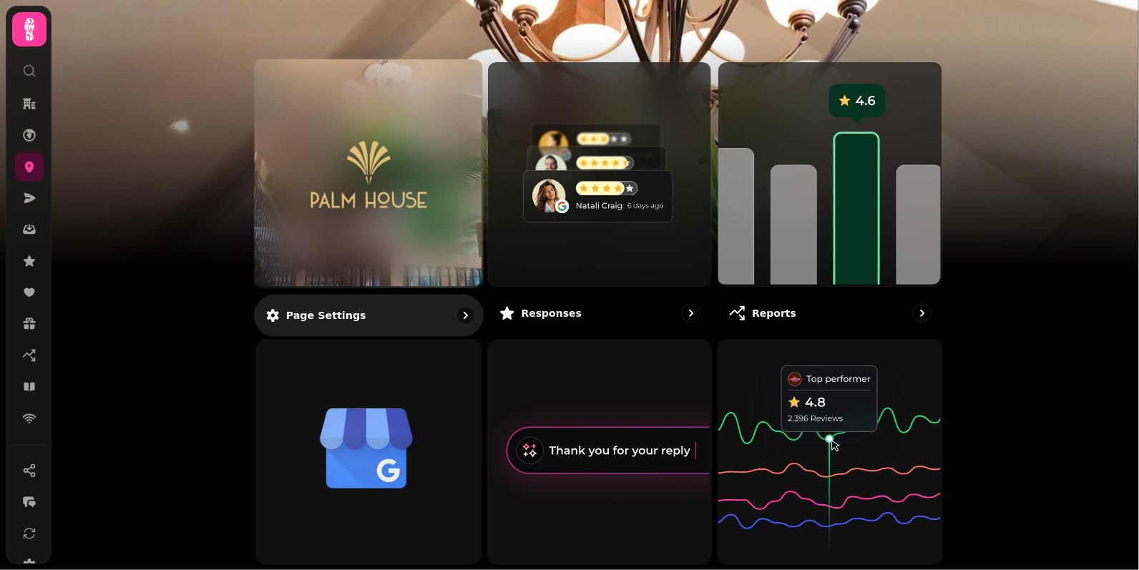
click at [364, 163] on img at bounding box center [368, 174] width 171 height 94
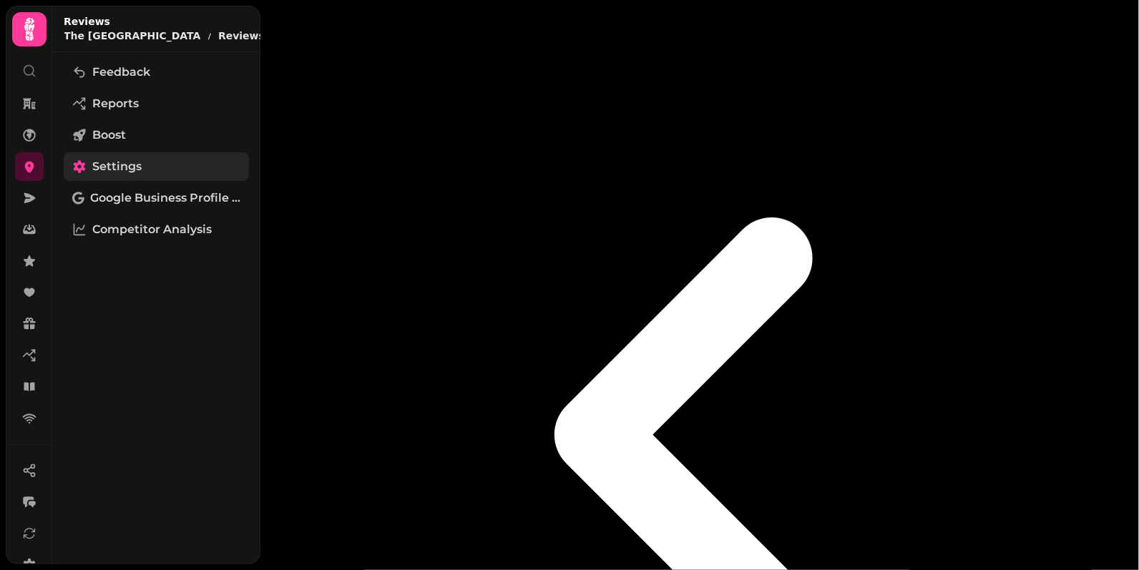
click at [95, 164] on span "Settings" at bounding box center [116, 166] width 49 height 17
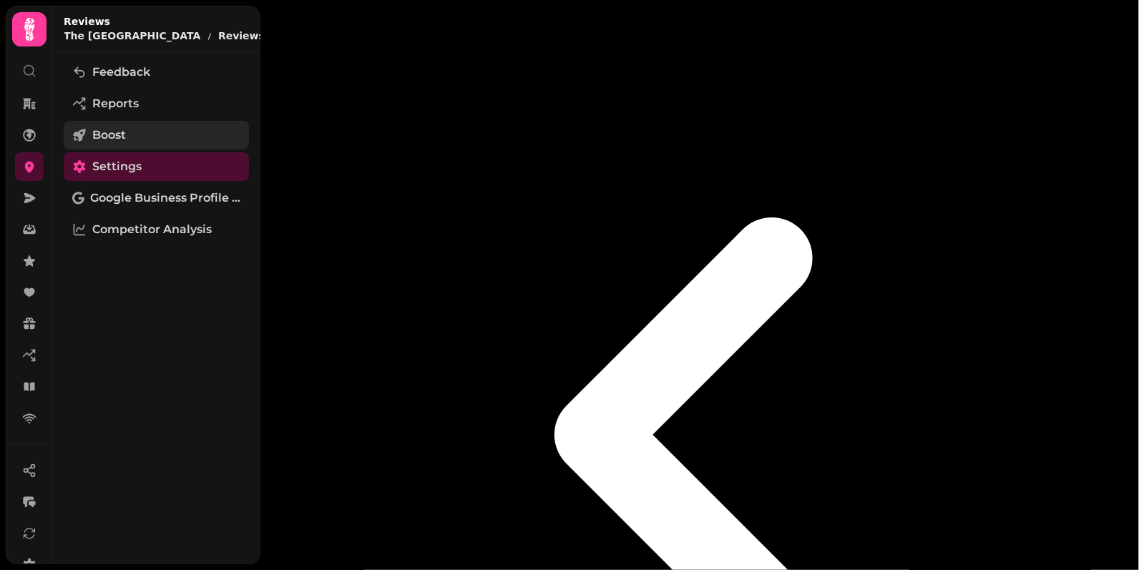
click at [110, 136] on span "Boost" at bounding box center [109, 135] width 34 height 17
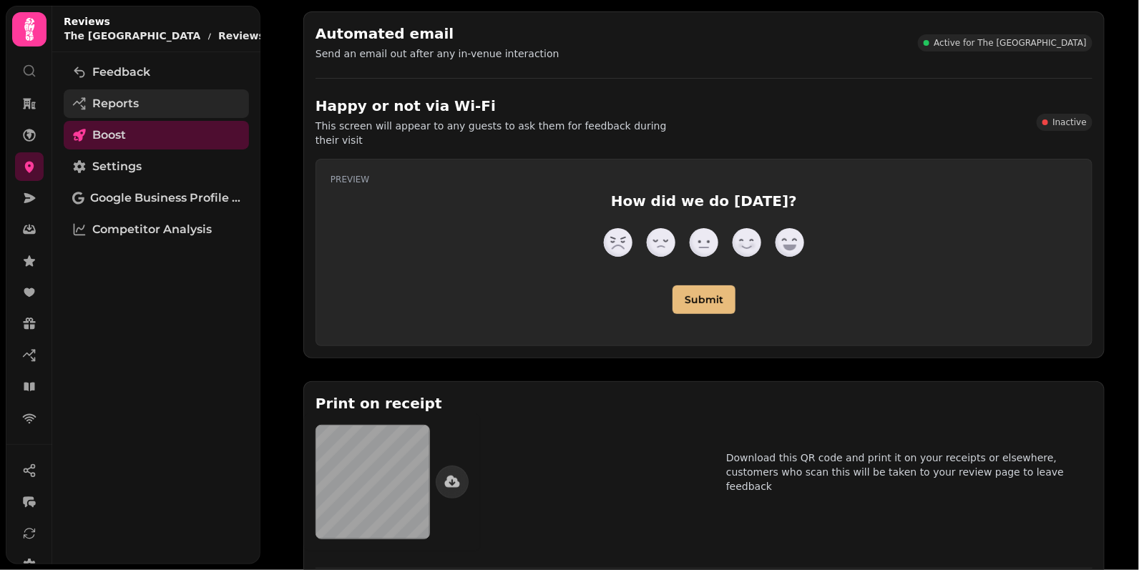
click at [158, 93] on link "Reports" at bounding box center [156, 103] width 185 height 29
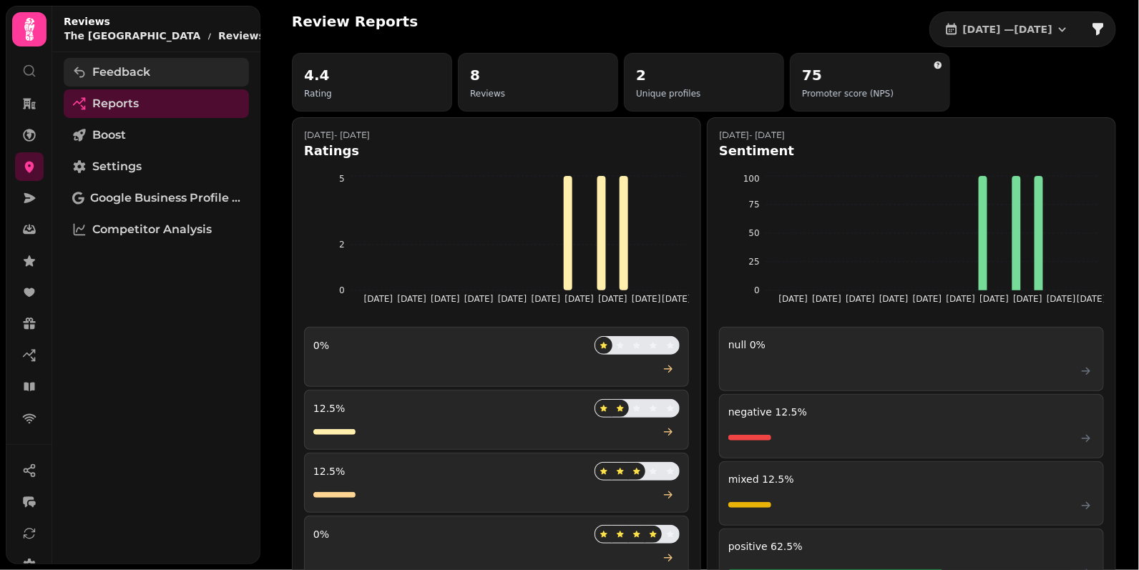
click at [132, 72] on span "Feedback" at bounding box center [121, 72] width 58 height 17
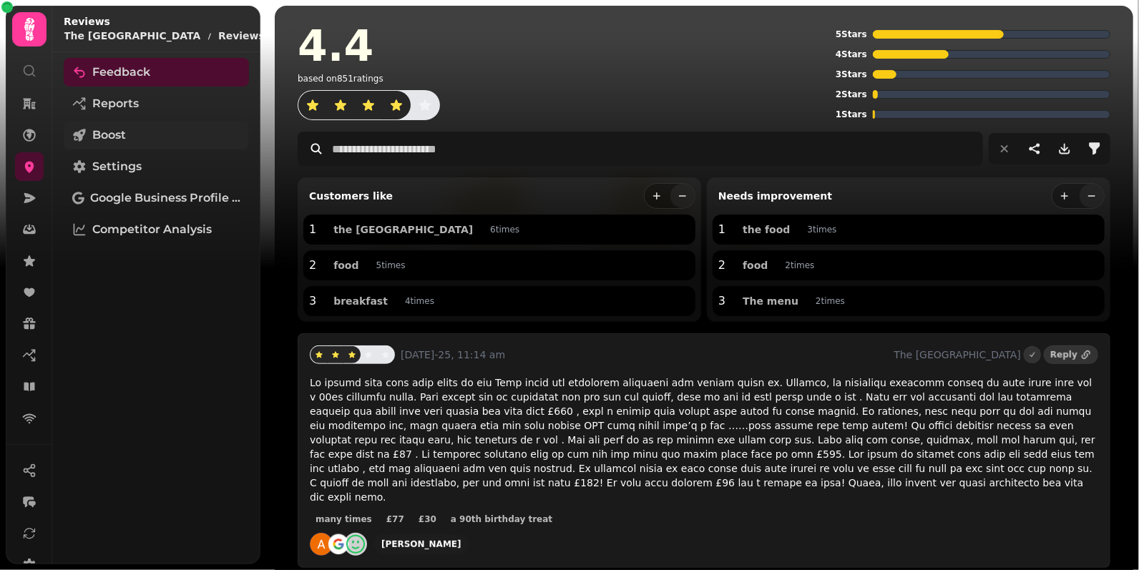
click at [147, 123] on link "Boost" at bounding box center [156, 135] width 185 height 29
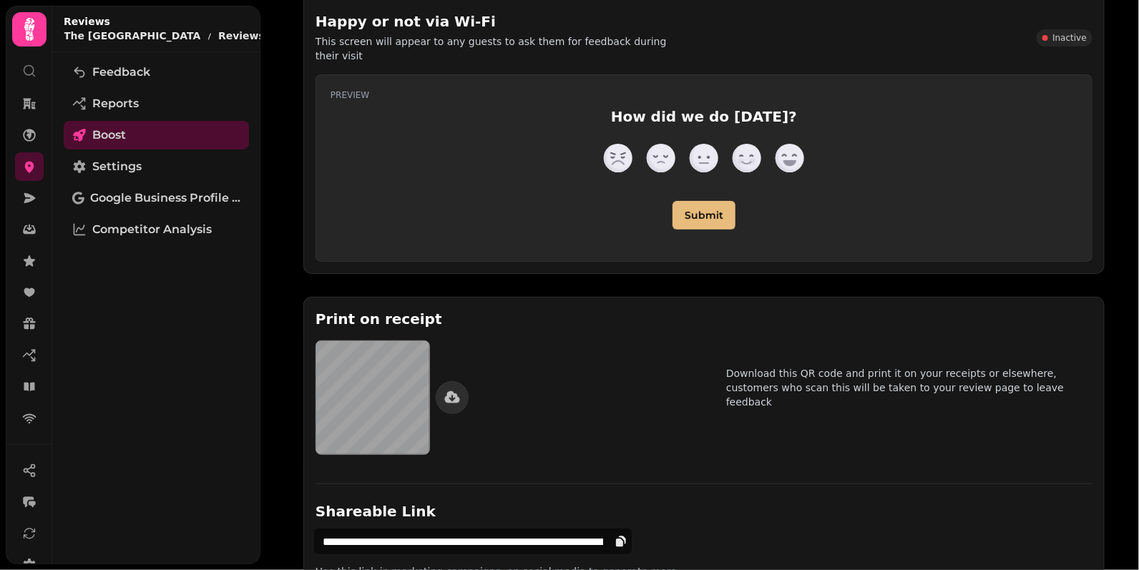
scroll to position [99, 0]
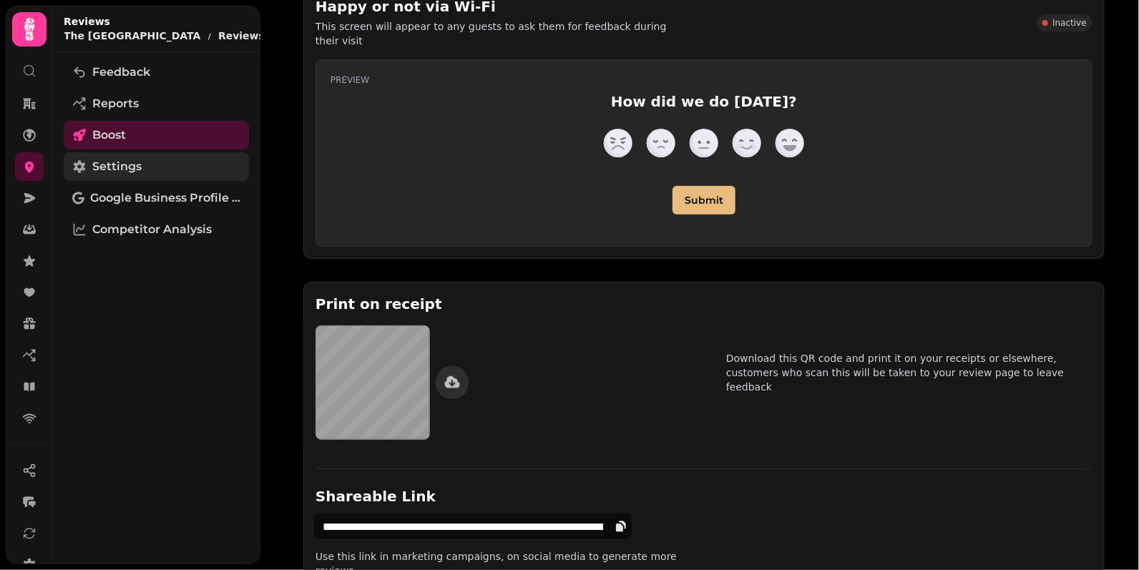
click at [155, 177] on link "Settings" at bounding box center [156, 166] width 185 height 29
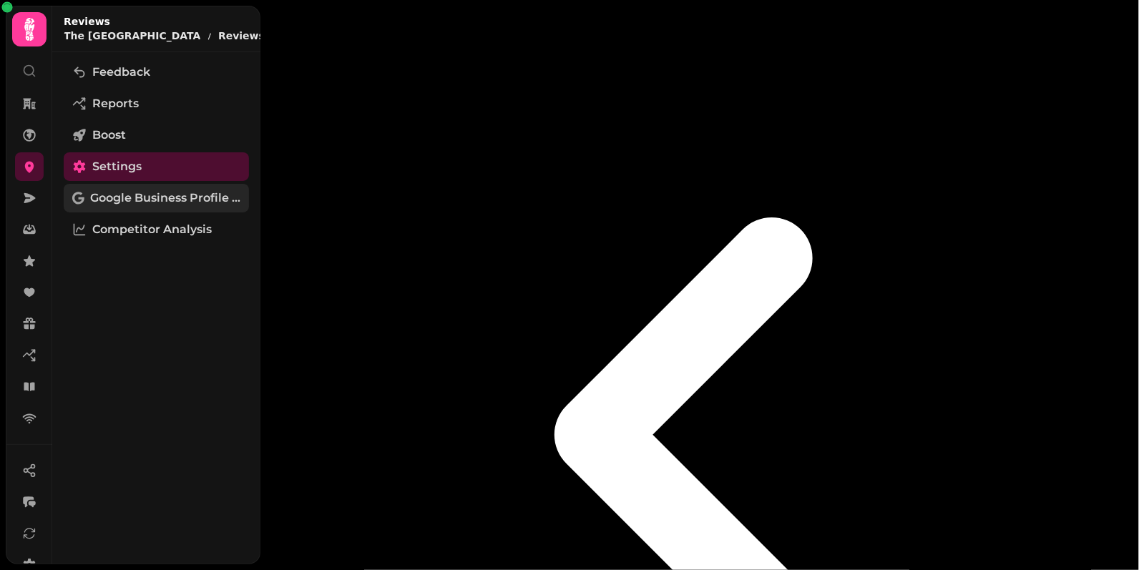
click at [162, 195] on span "Google Business Profile (Beta)" at bounding box center [165, 198] width 150 height 17
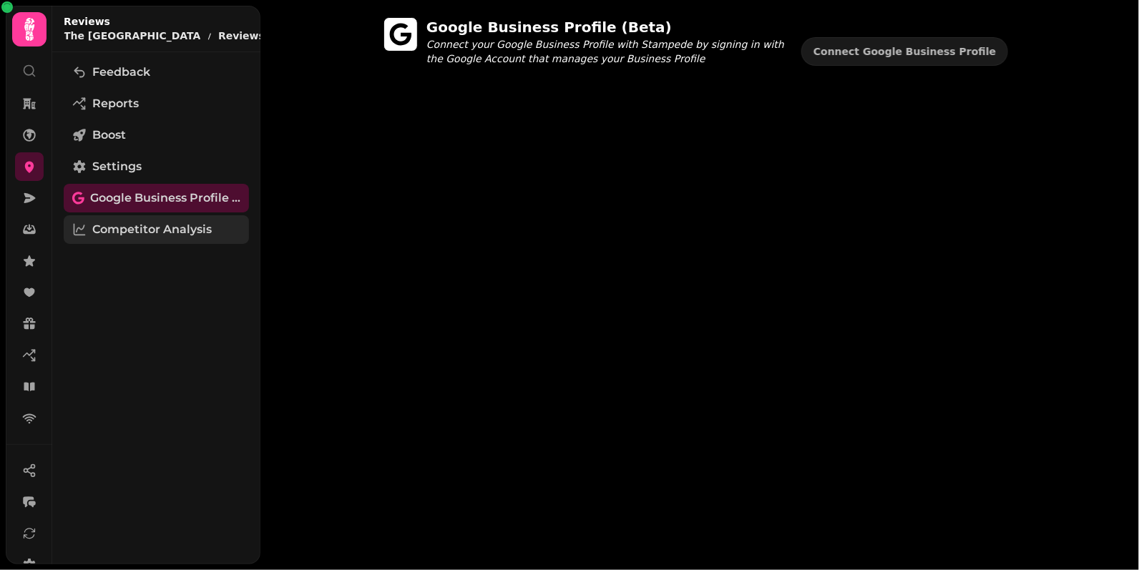
click at [161, 223] on span "Competitor Analysis" at bounding box center [152, 229] width 120 height 17
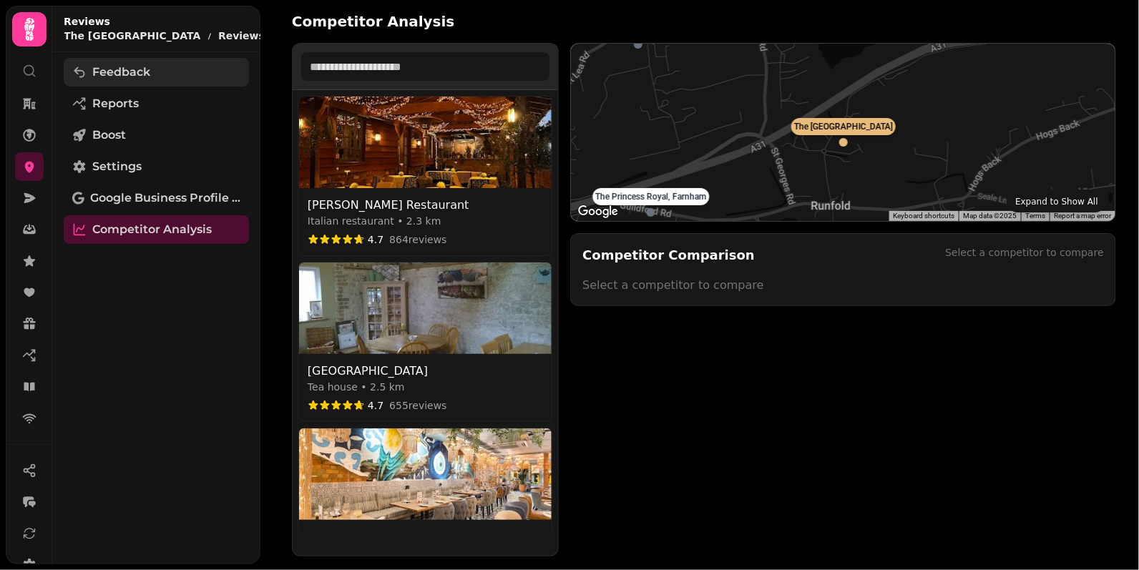
click at [179, 77] on link "Feedback" at bounding box center [156, 72] width 185 height 29
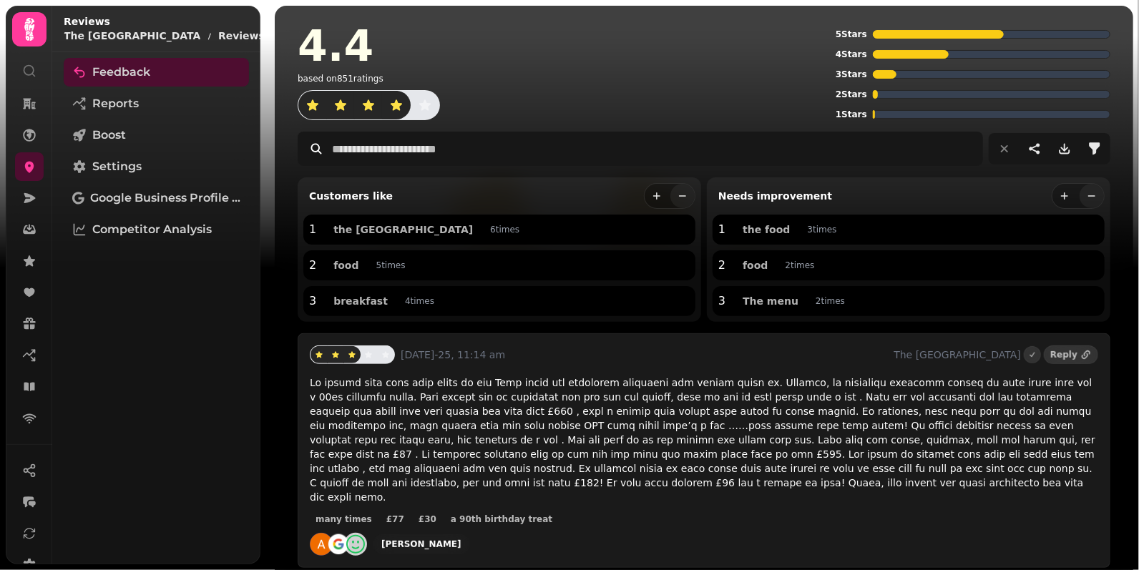
click at [164, 213] on div "Feedback Reports Boost Settings Google Business Profile (Beta) Competitor Analy…" at bounding box center [156, 308] width 208 height 501
click at [164, 222] on span "Competitor Analysis" at bounding box center [152, 229] width 120 height 17
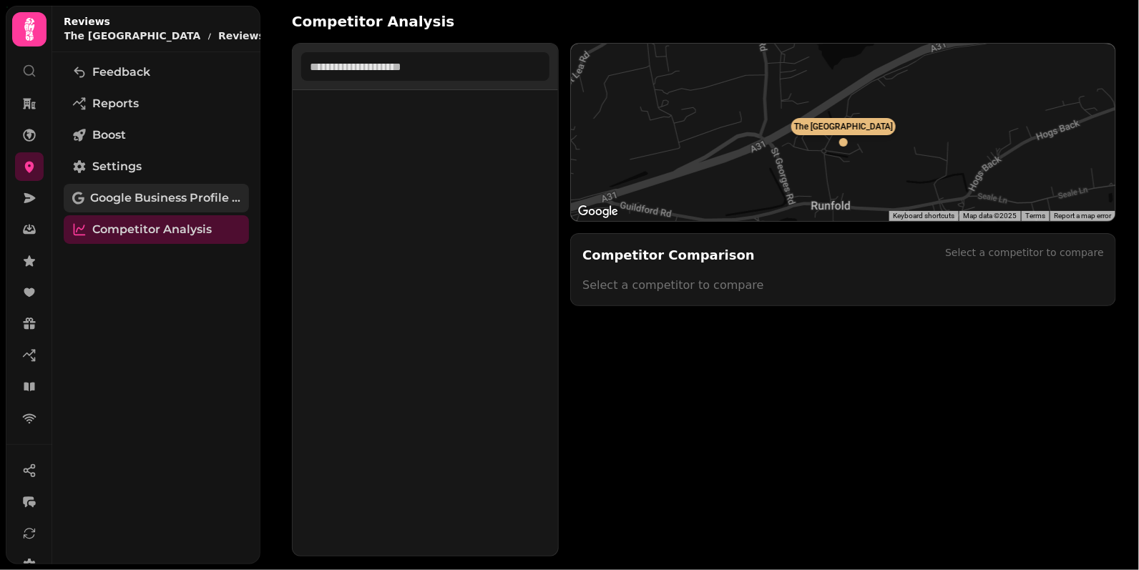
click at [167, 193] on span "Google Business Profile (Beta)" at bounding box center [165, 198] width 150 height 17
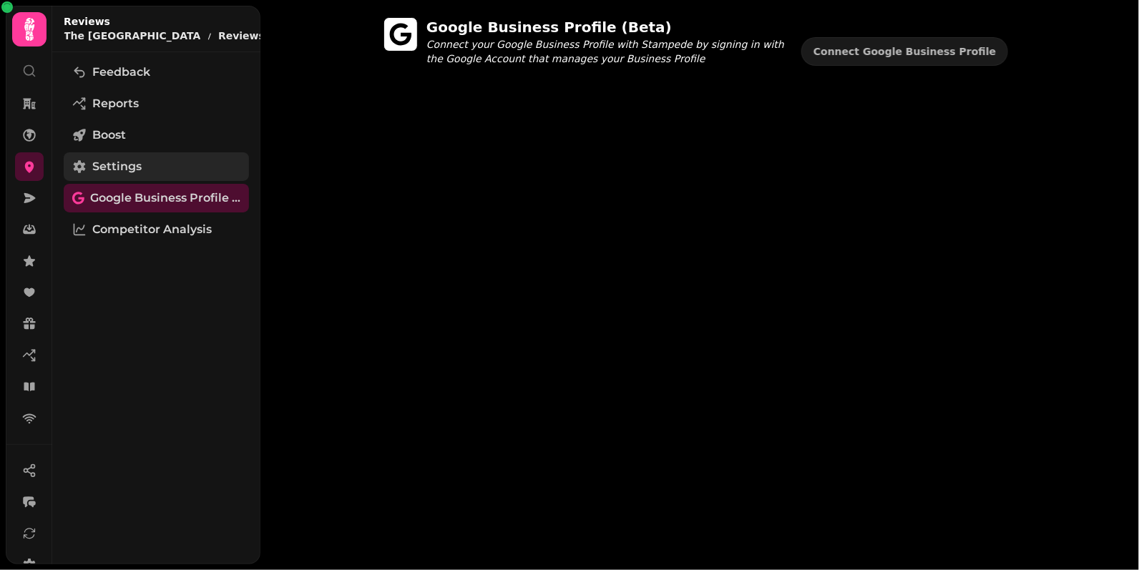
click at [167, 162] on link "Settings" at bounding box center [156, 166] width 185 height 29
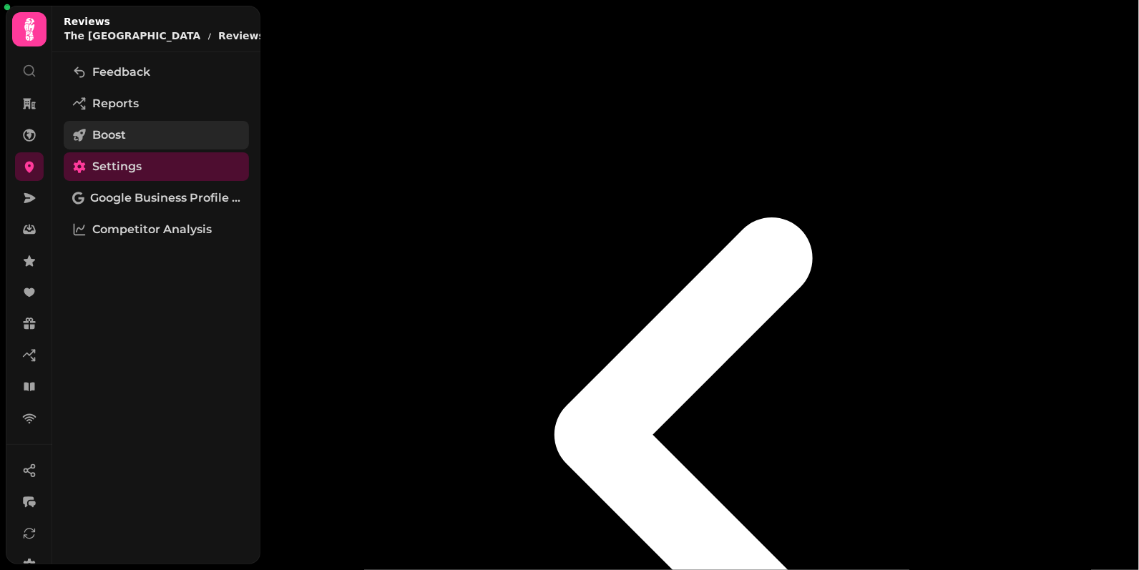
click at [167, 124] on link "Boost" at bounding box center [156, 135] width 185 height 29
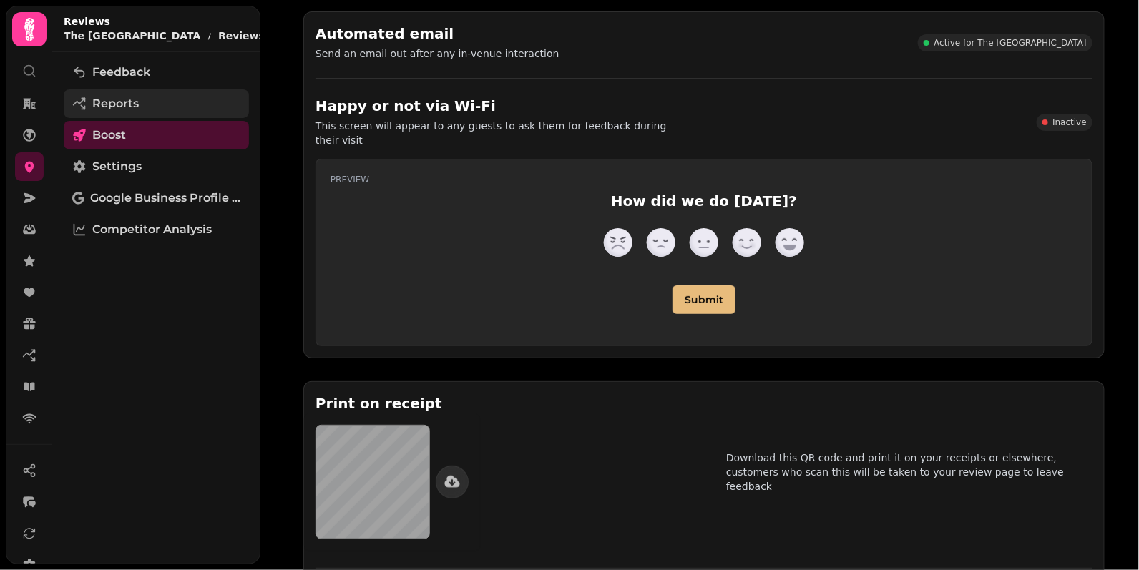
click at [170, 94] on link "Reports" at bounding box center [156, 103] width 185 height 29
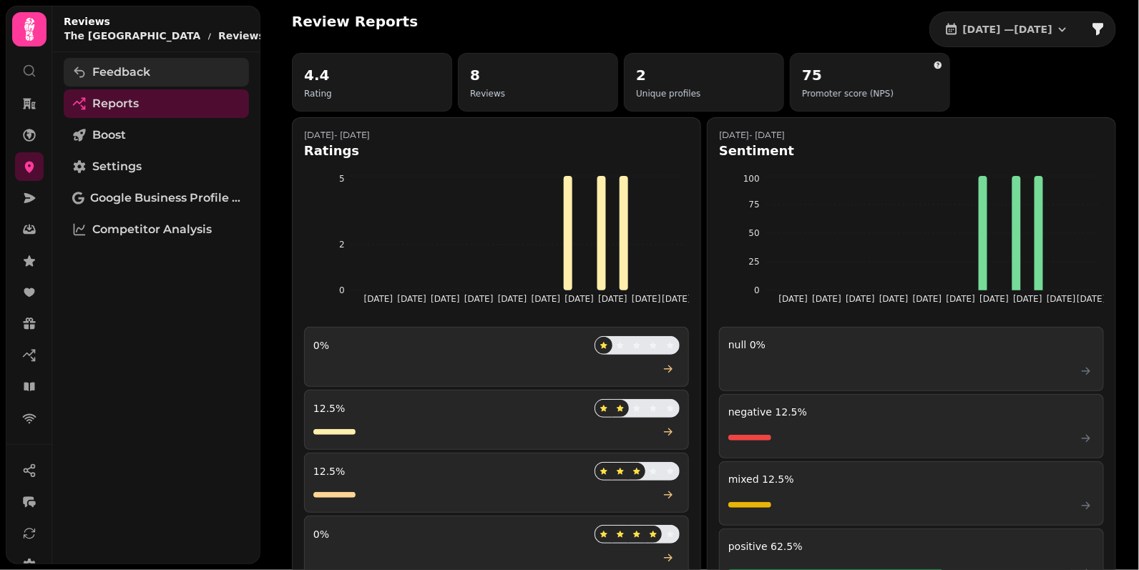
click at [170, 62] on link "Feedback" at bounding box center [156, 72] width 185 height 29
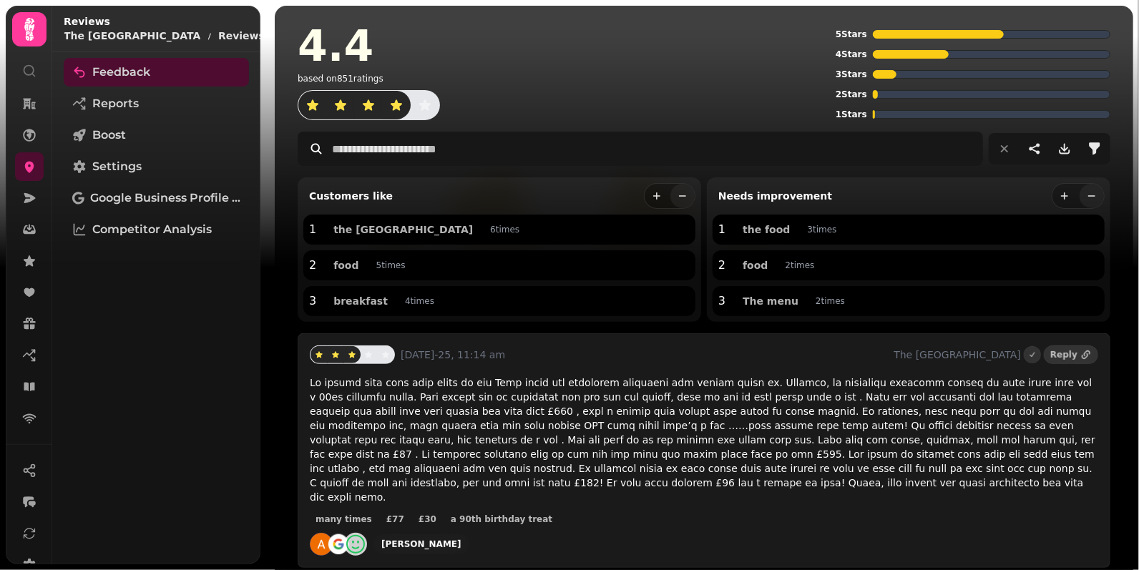
click at [707, 104] on div "4.4 based on 851 ratings" at bounding box center [564, 72] width 533 height 96
click at [278, 16] on button "button" at bounding box center [286, 22] width 17 height 17
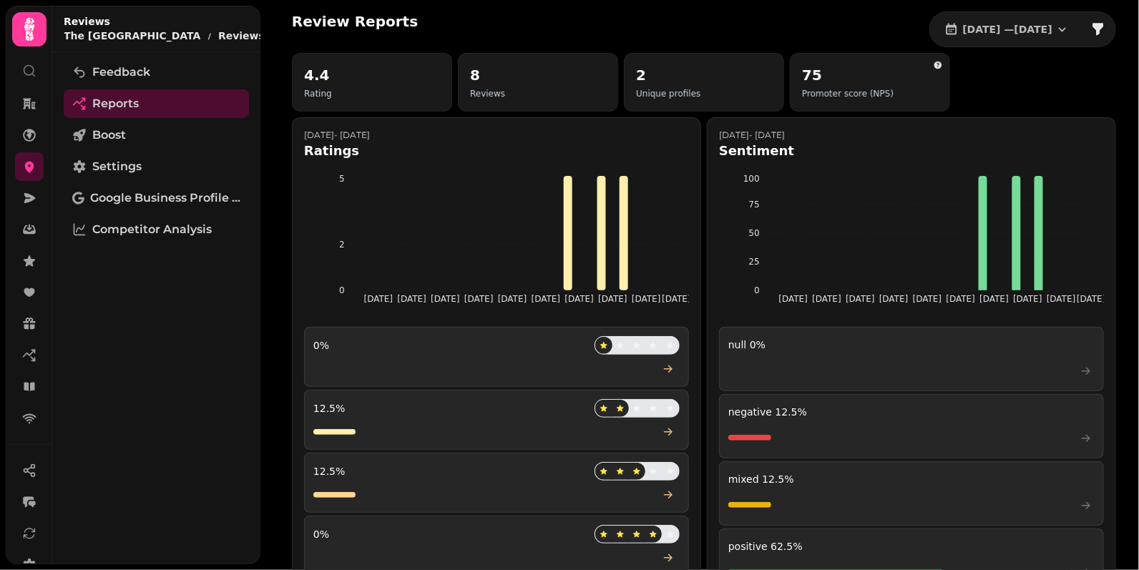
click at [283, 24] on icon "button" at bounding box center [287, 22] width 9 height 9
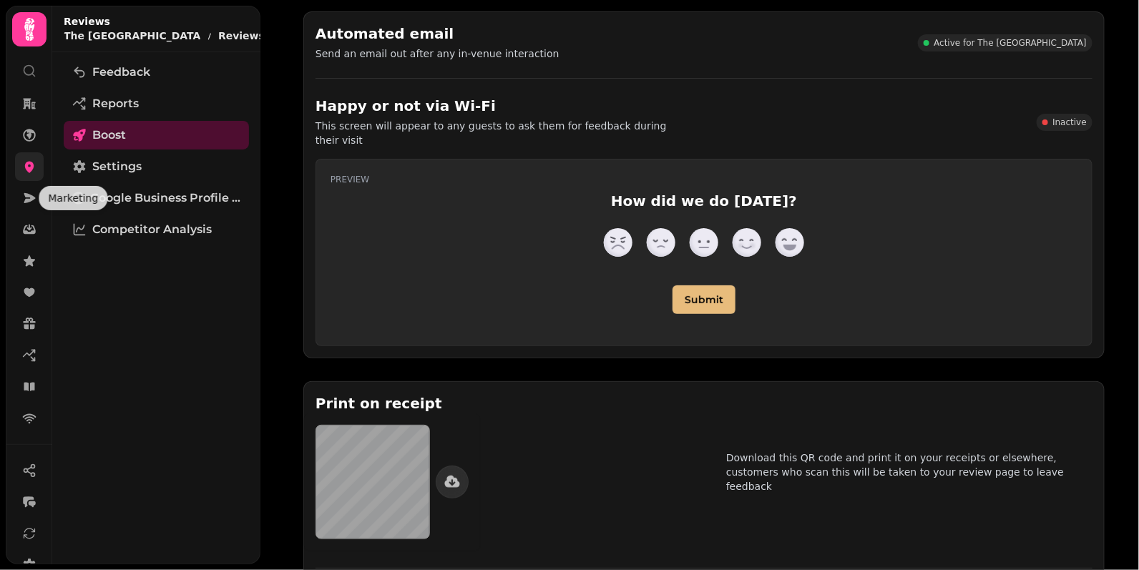
click at [34, 178] on link at bounding box center [29, 166] width 29 height 29
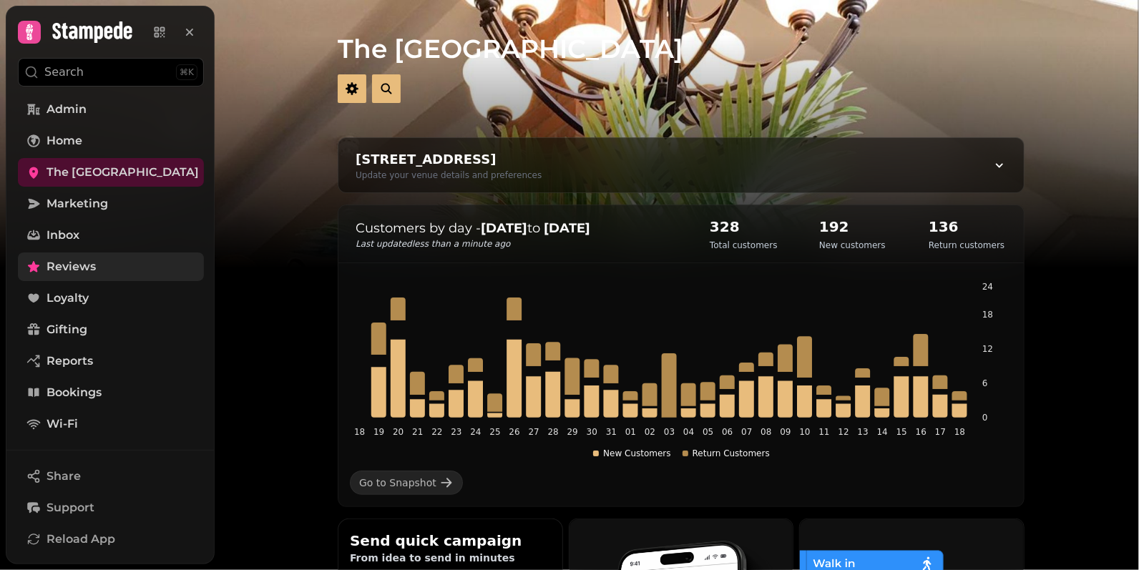
click at [56, 273] on span "Reviews" at bounding box center [71, 266] width 49 height 17
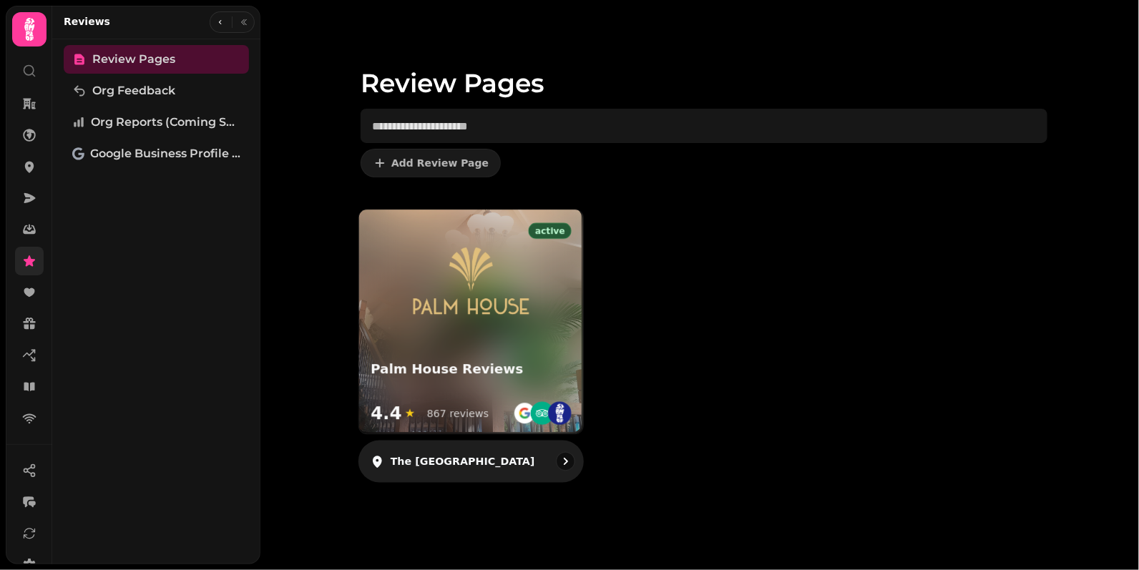
click at [491, 303] on img at bounding box center [471, 280] width 134 height 94
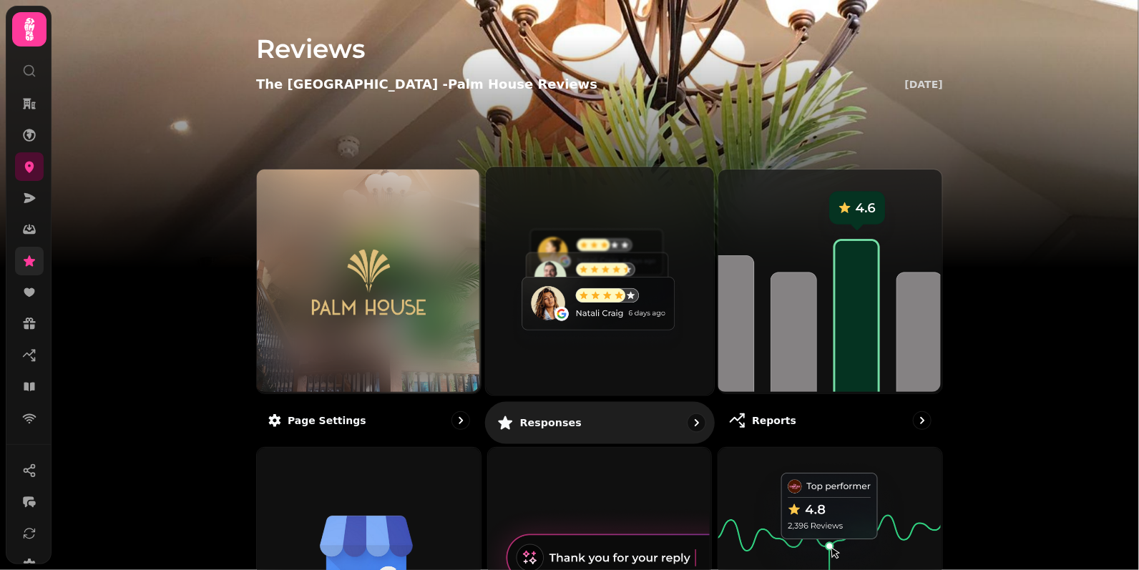
click at [579, 284] on img at bounding box center [598, 279] width 228 height 228
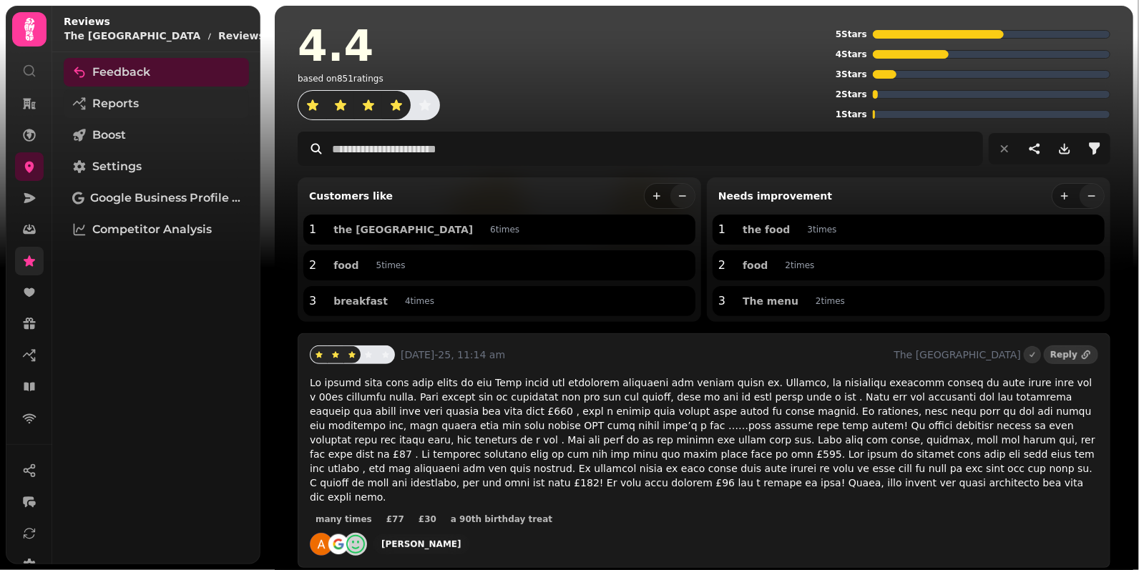
click at [94, 112] on link "Reports" at bounding box center [156, 103] width 185 height 29
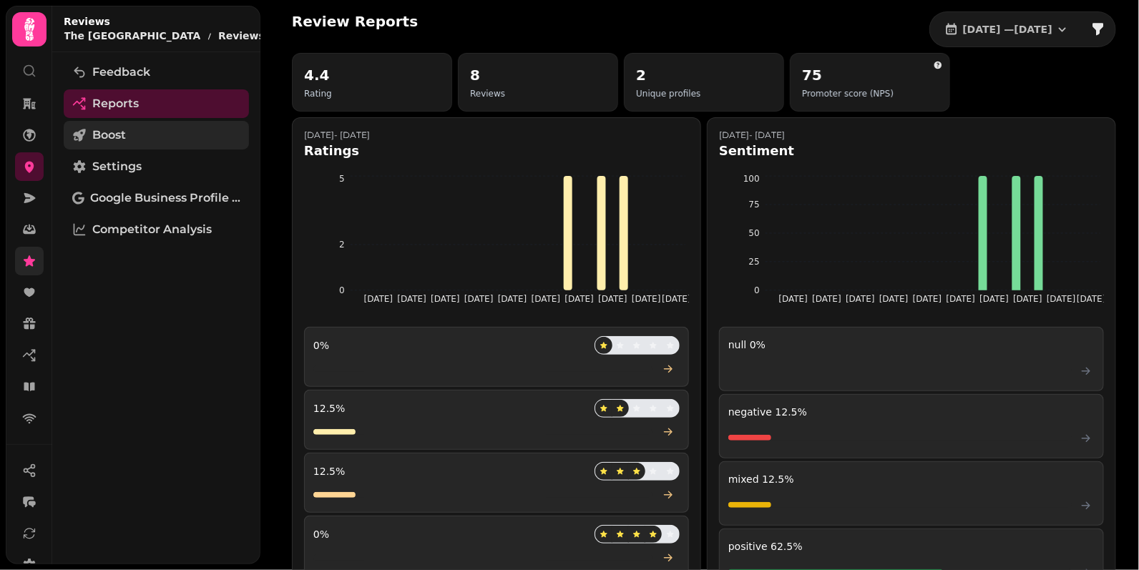
click at [121, 135] on span "Boost" at bounding box center [109, 135] width 34 height 17
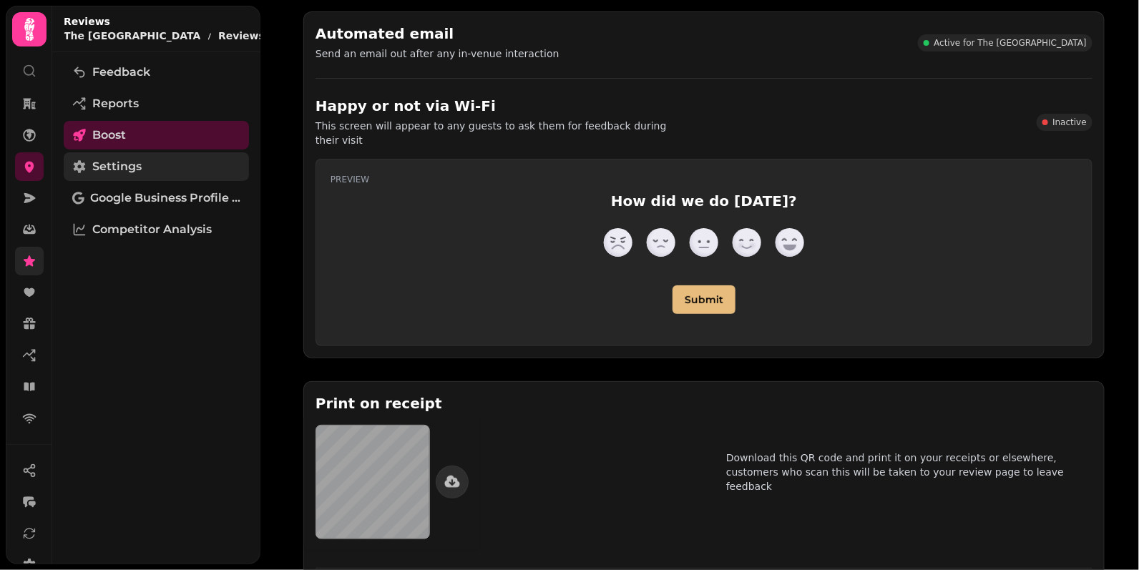
click at [131, 165] on span "Settings" at bounding box center [116, 166] width 49 height 17
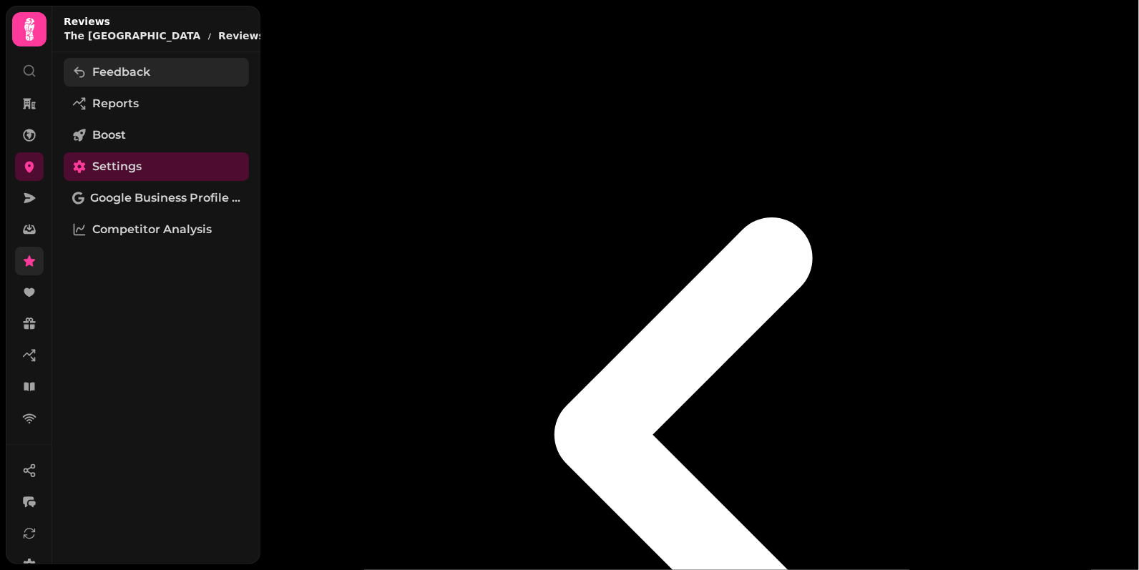
click at [103, 82] on link "Feedback" at bounding box center [156, 72] width 185 height 29
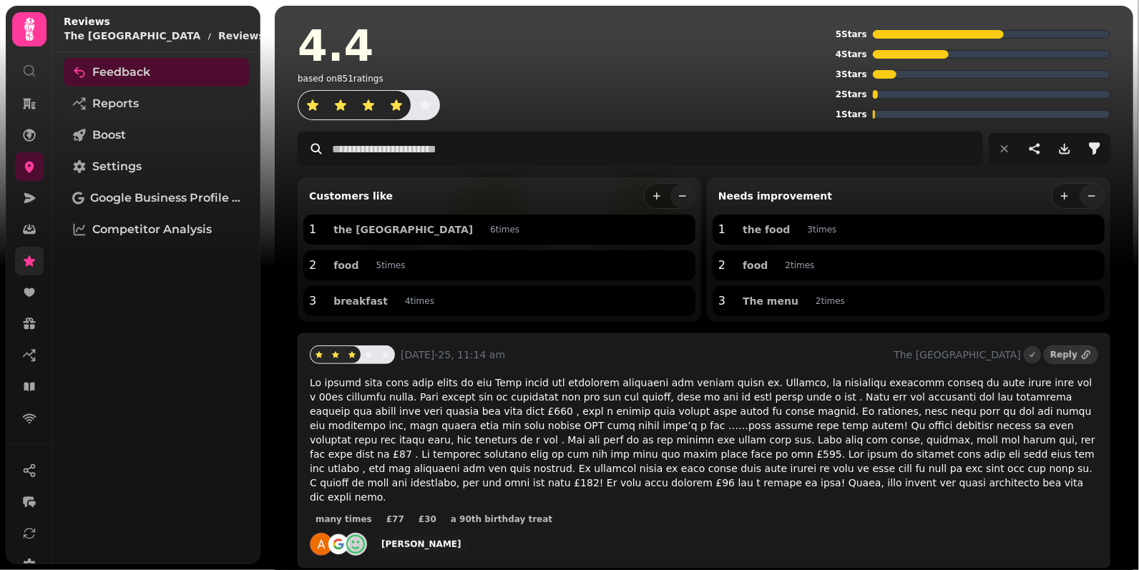
click at [133, 99] on span "Reports" at bounding box center [115, 103] width 47 height 17
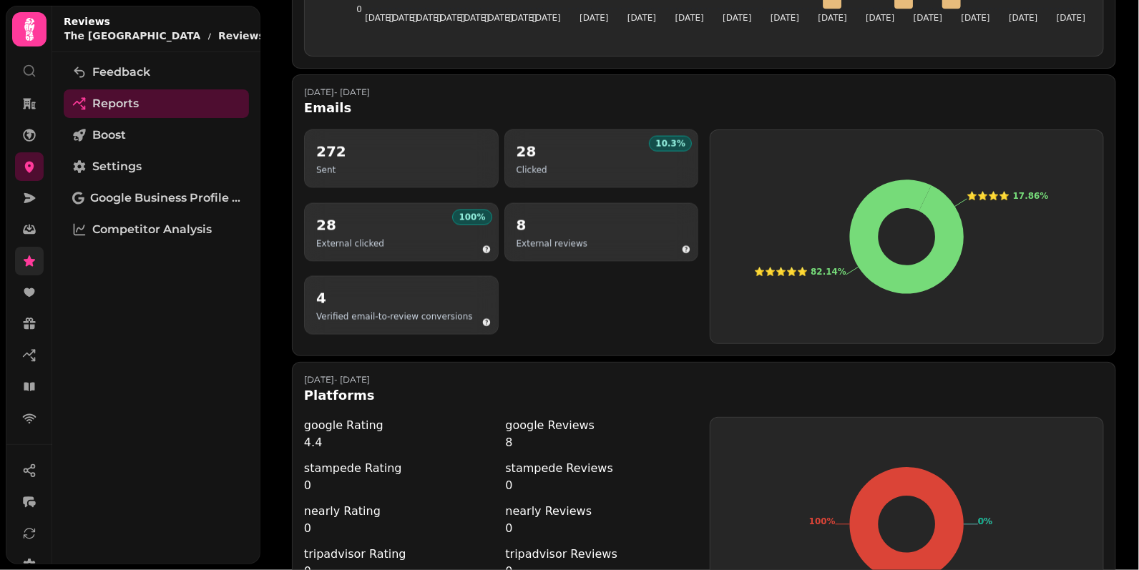
scroll to position [718, 0]
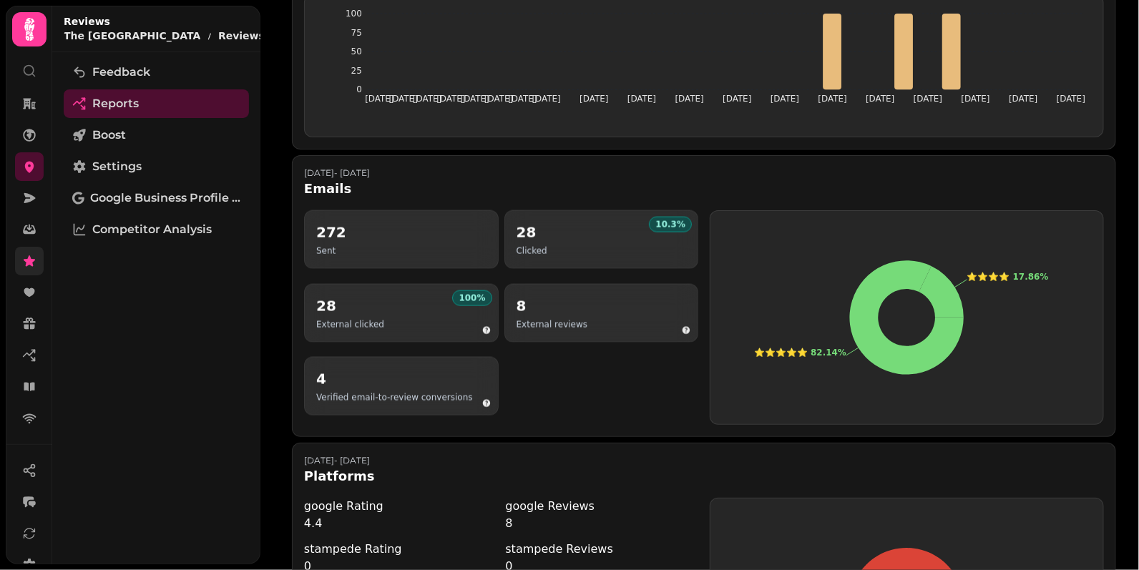
click at [273, 333] on div "Review Reports 1 Jul, 2025 — 31 Jul, 2025 4.4 Rating 8 Reviews 2 Unique profile…" at bounding box center [704, 9] width 870 height 1454
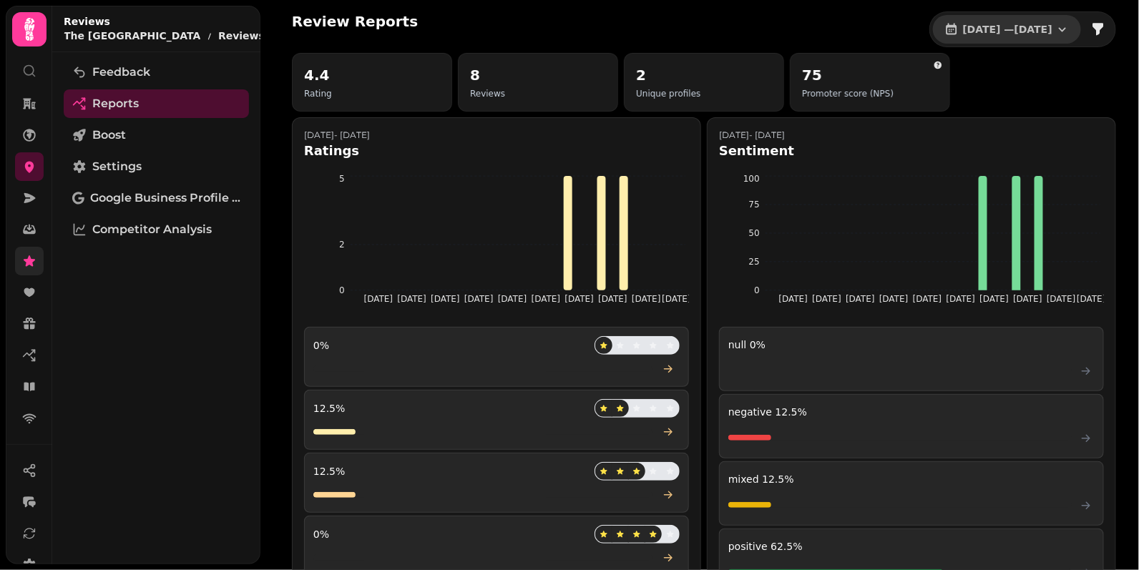
click at [963, 29] on span "1 Jul, 2025 — 31 Jul, 2025" at bounding box center [1007, 29] width 89 height 10
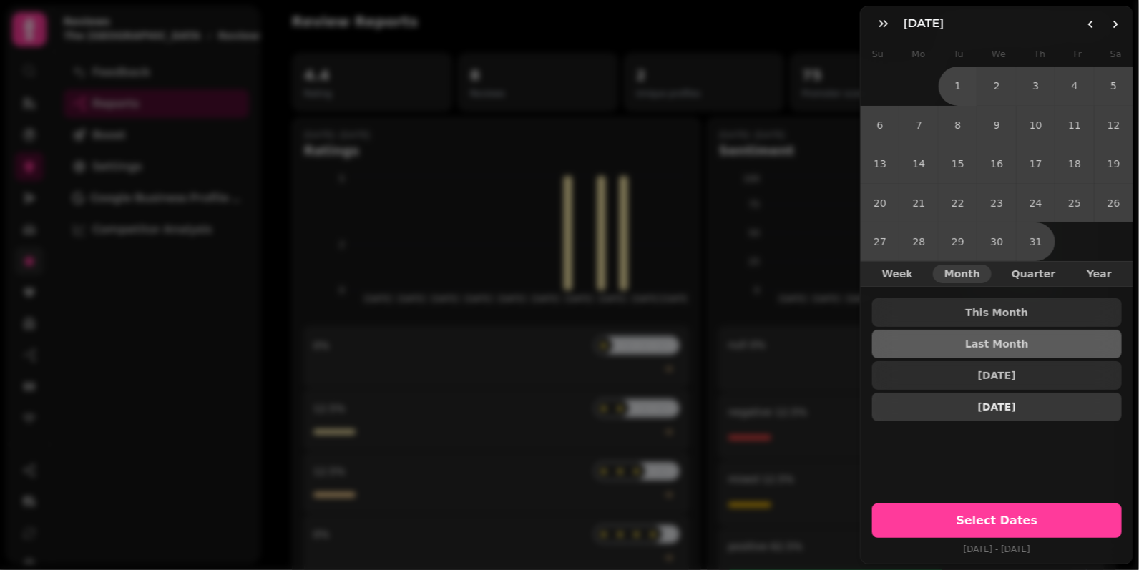
click at [998, 403] on span "3 Months Ago" at bounding box center [997, 407] width 227 height 10
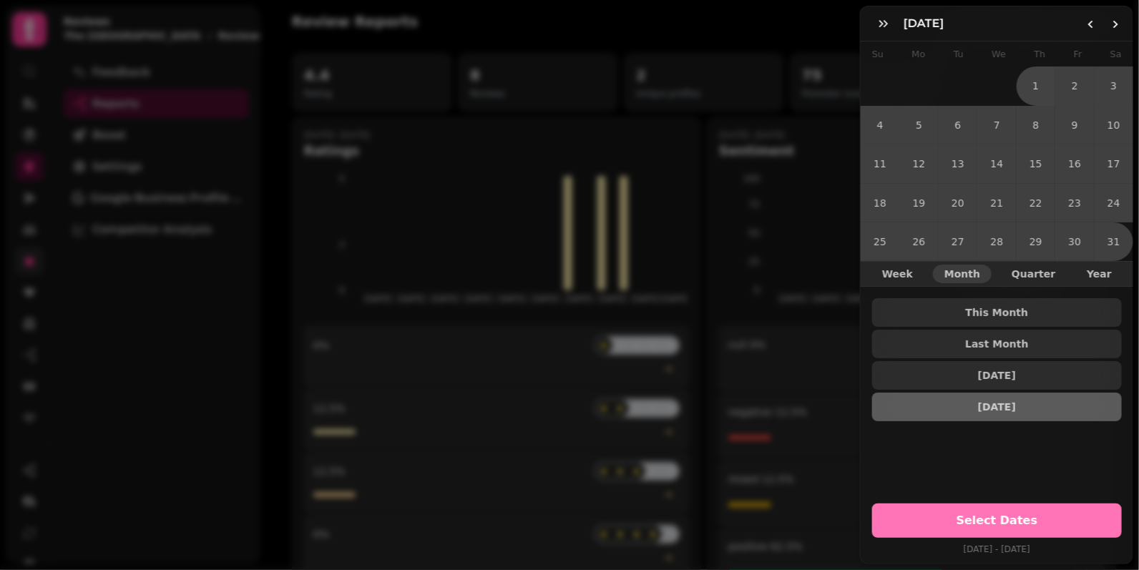
click at [1004, 523] on span "Select Dates" at bounding box center [997, 520] width 215 height 11
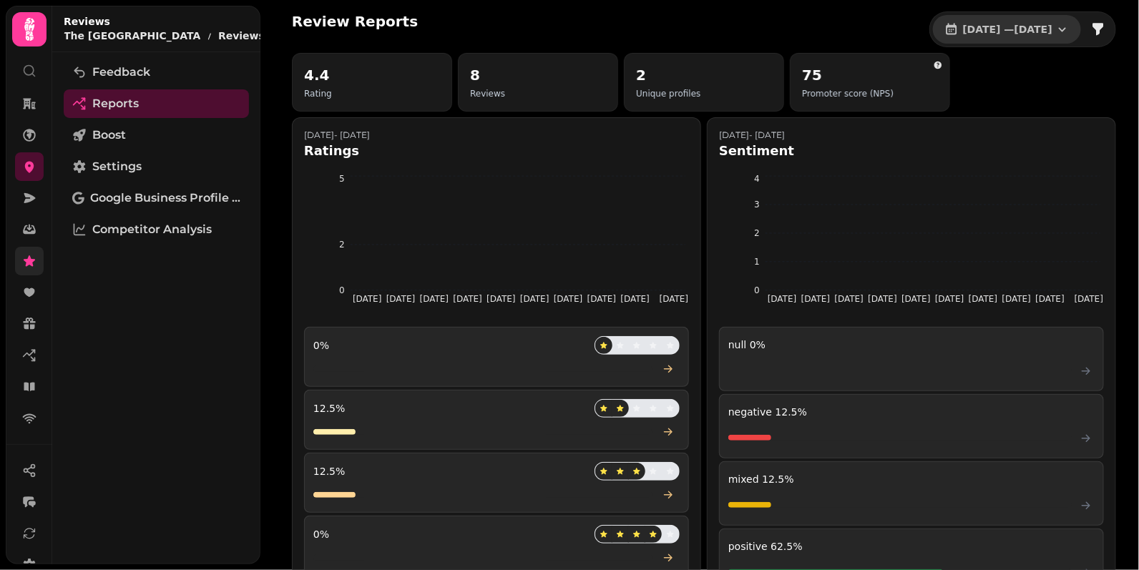
click at [991, 26] on span "1 May, 2025 — 31 May, 2025" at bounding box center [1007, 29] width 89 height 10
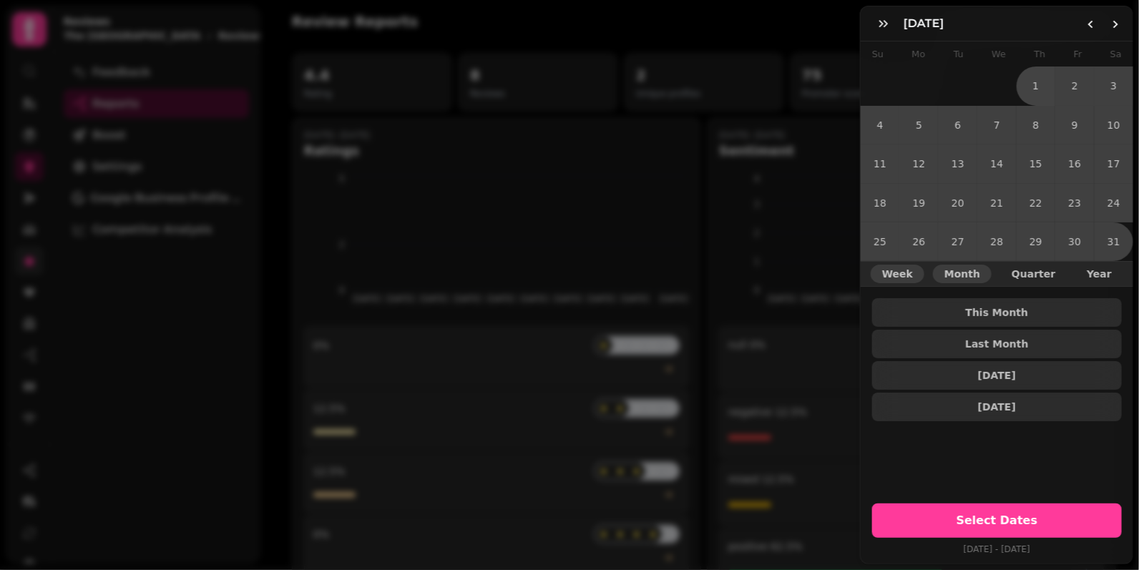
click at [912, 275] on span "Week" at bounding box center [898, 274] width 31 height 10
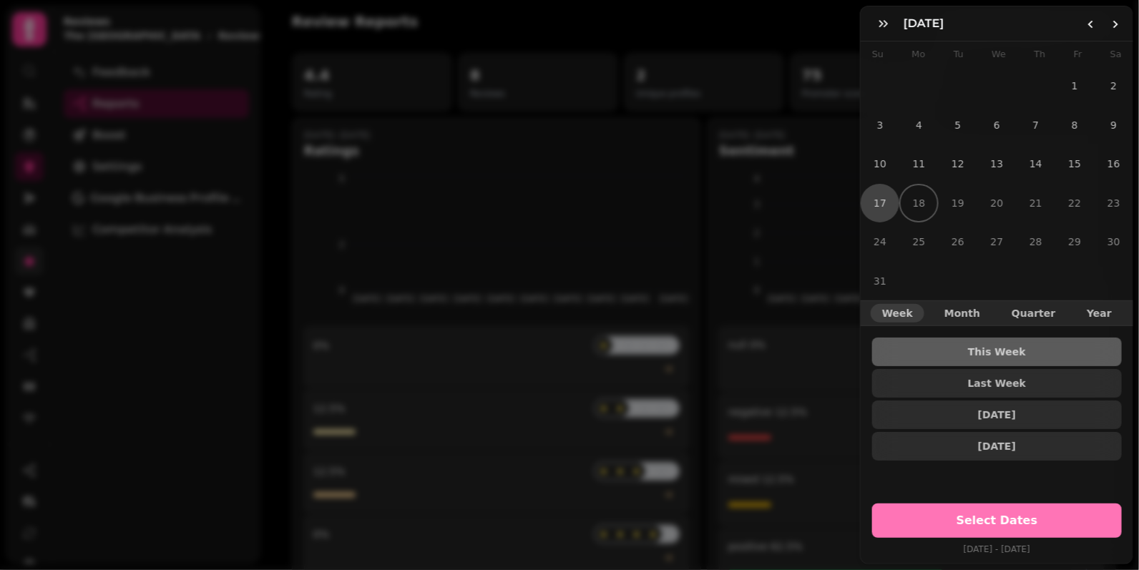
click at [1002, 514] on button "Select Dates" at bounding box center [998, 521] width 250 height 34
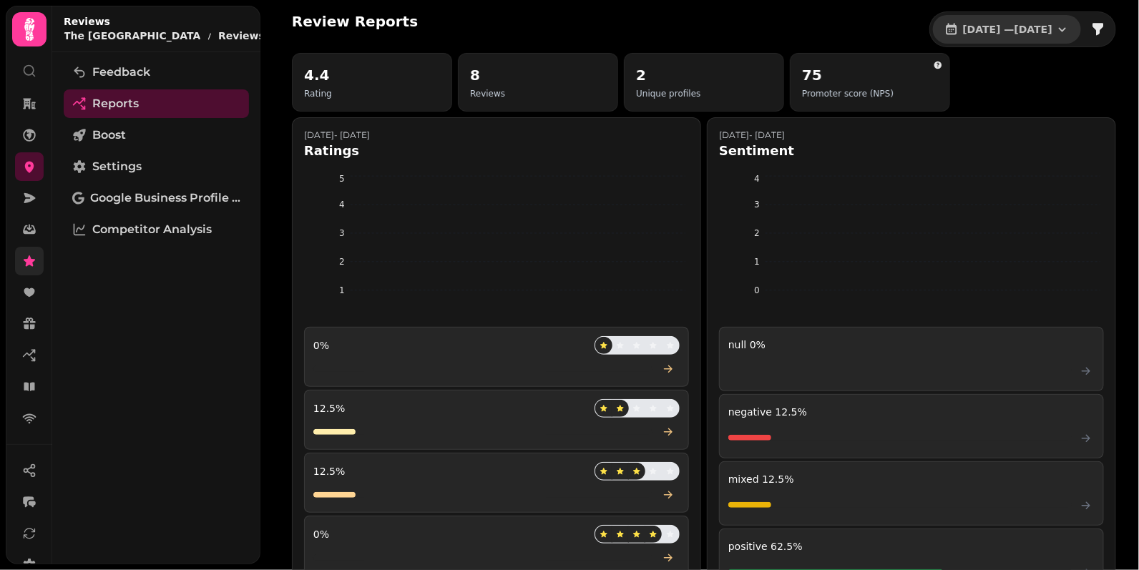
click at [985, 26] on span "17 Aug, 2025 — 17 Aug, 2025" at bounding box center [1007, 29] width 89 height 10
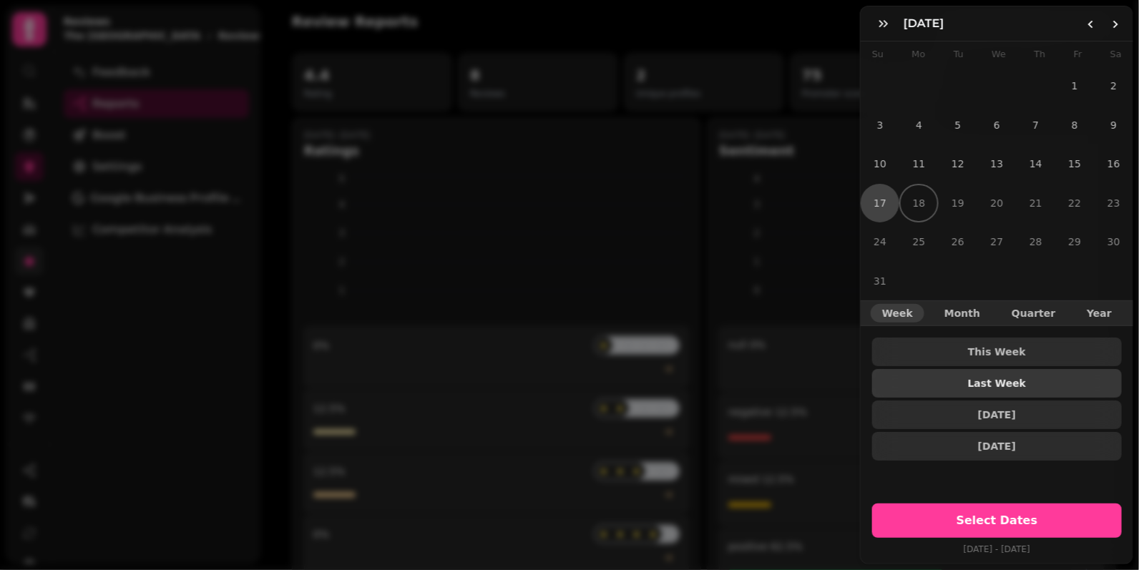
click at [972, 373] on button "Last Week" at bounding box center [998, 383] width 250 height 29
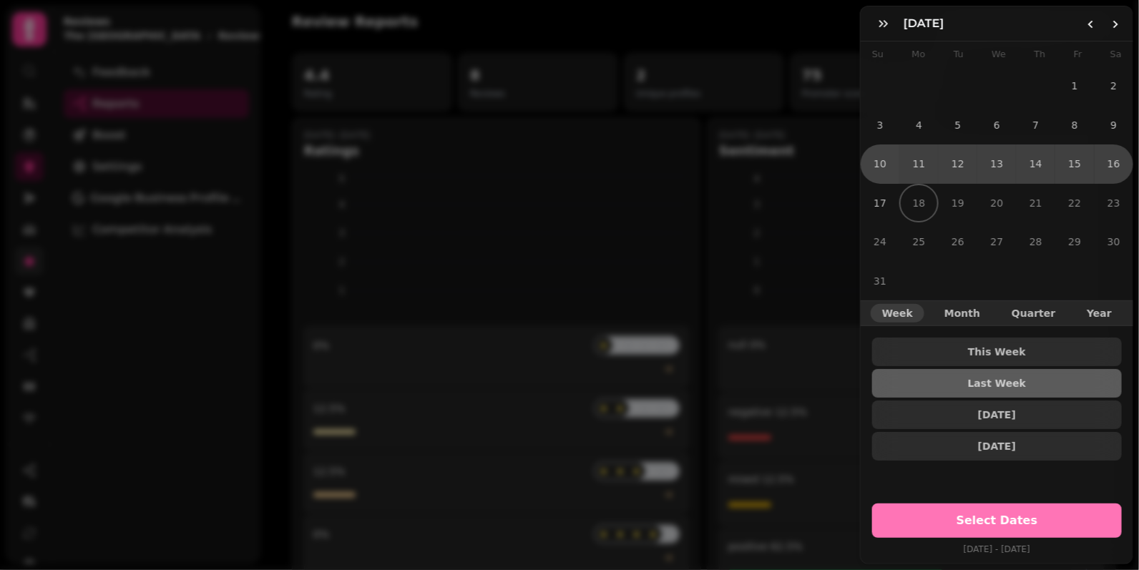
click at [991, 512] on button "Select Dates" at bounding box center [998, 521] width 250 height 34
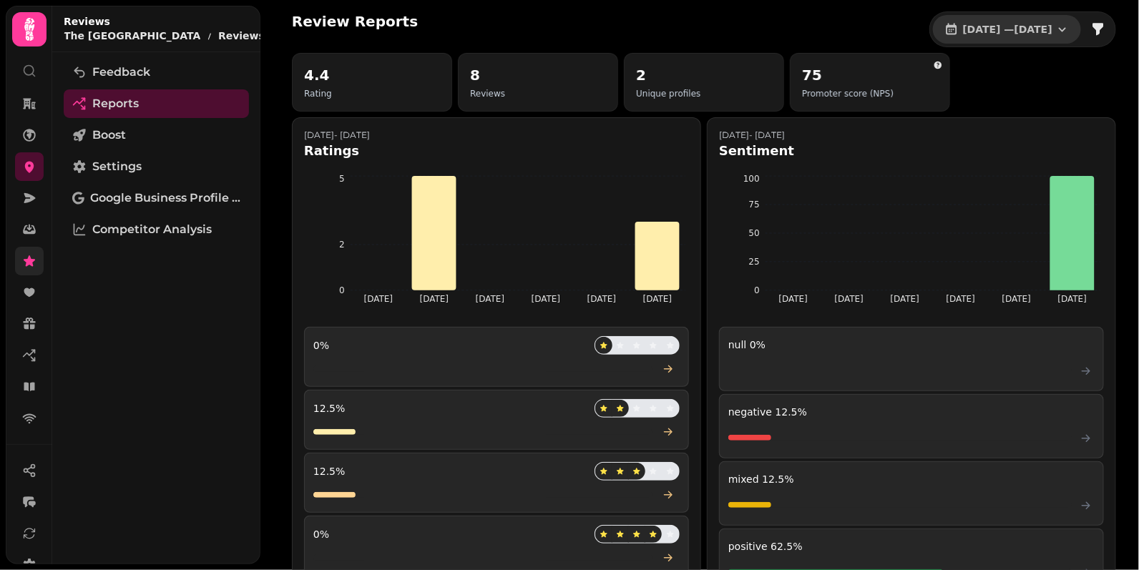
click at [963, 33] on span "10 Aug, 2025 — 16 Aug, 2025" at bounding box center [1007, 29] width 89 height 10
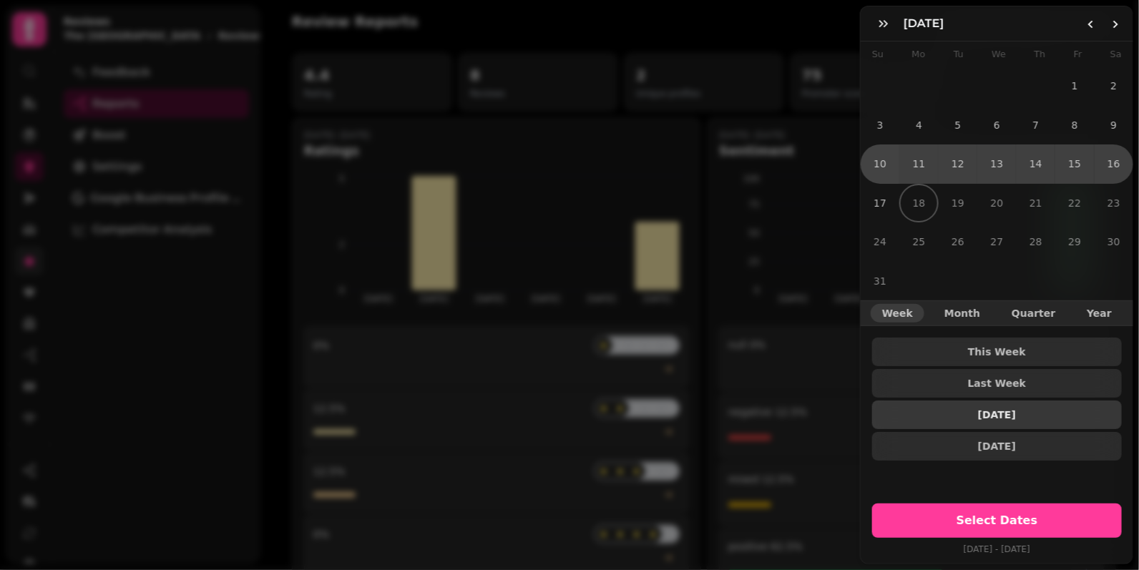
click at [995, 406] on button "2 Weeks Ago" at bounding box center [998, 415] width 250 height 29
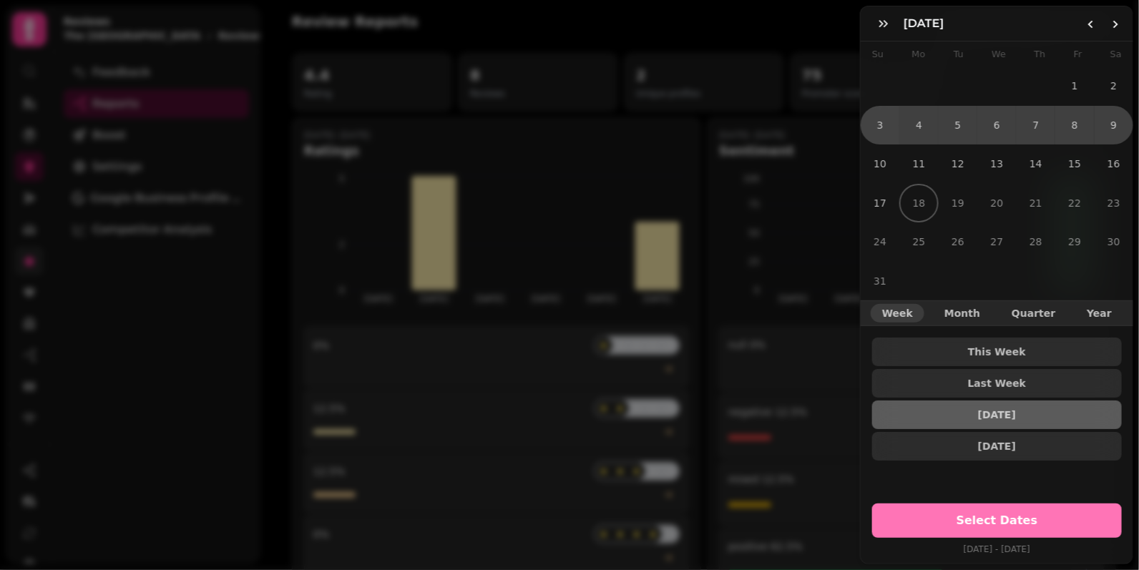
click at [997, 525] on span "Select Dates" at bounding box center [997, 520] width 215 height 11
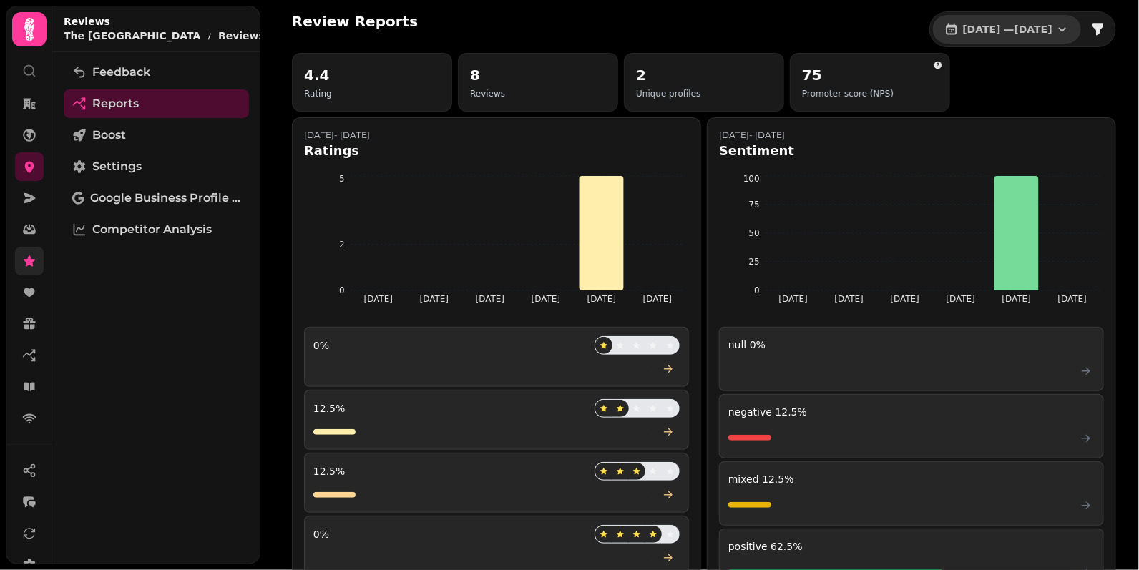
click at [995, 37] on button "3 Aug, 2025 — 9 Aug, 2025" at bounding box center [1007, 29] width 148 height 29
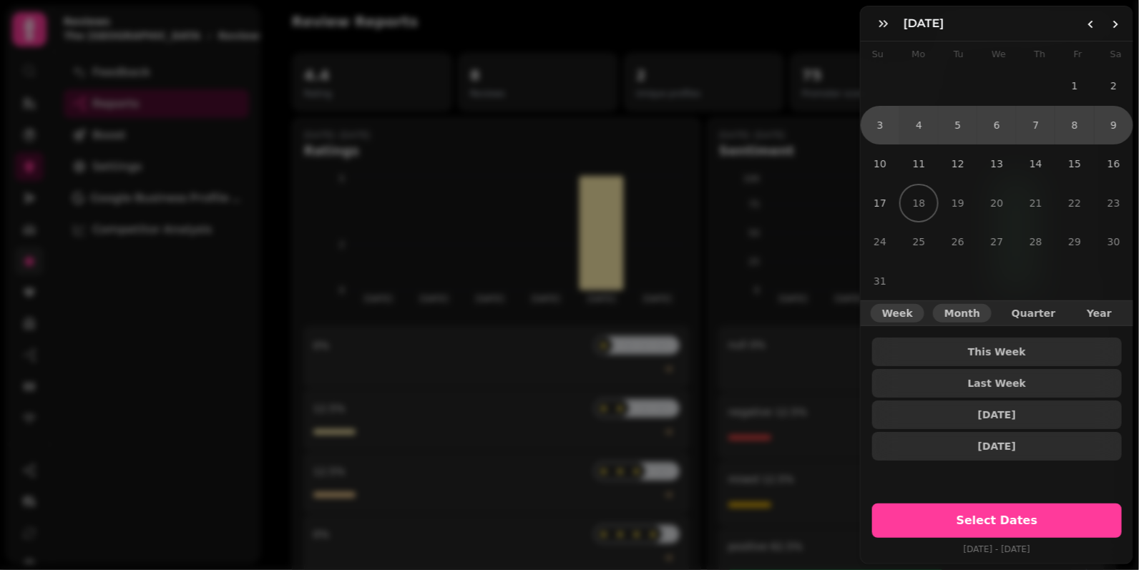
click at [973, 318] on span "Month" at bounding box center [963, 313] width 36 height 10
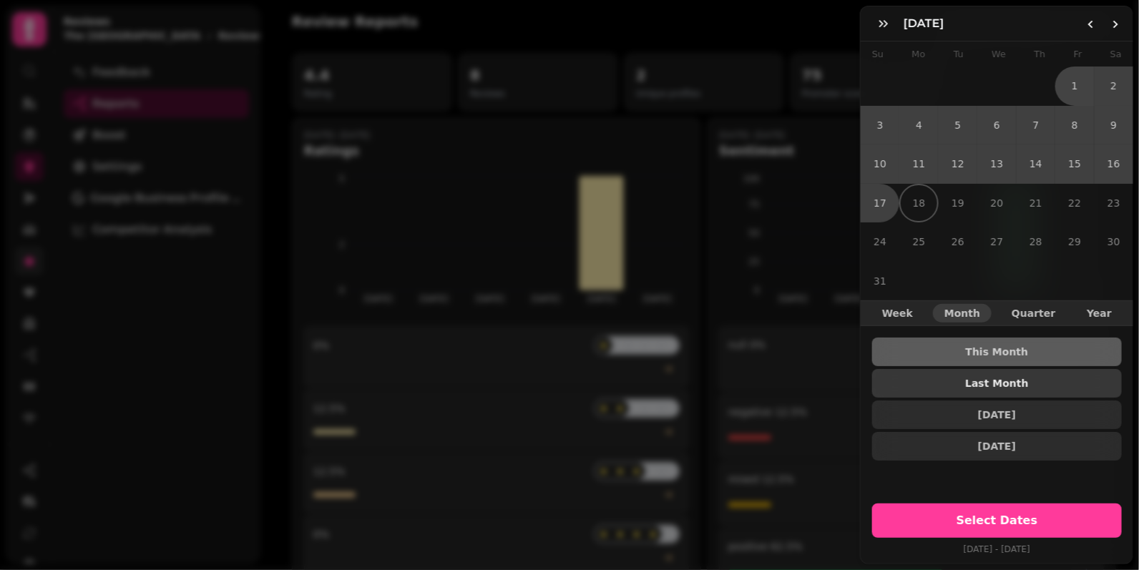
click at [996, 388] on button "Last Month" at bounding box center [998, 383] width 250 height 29
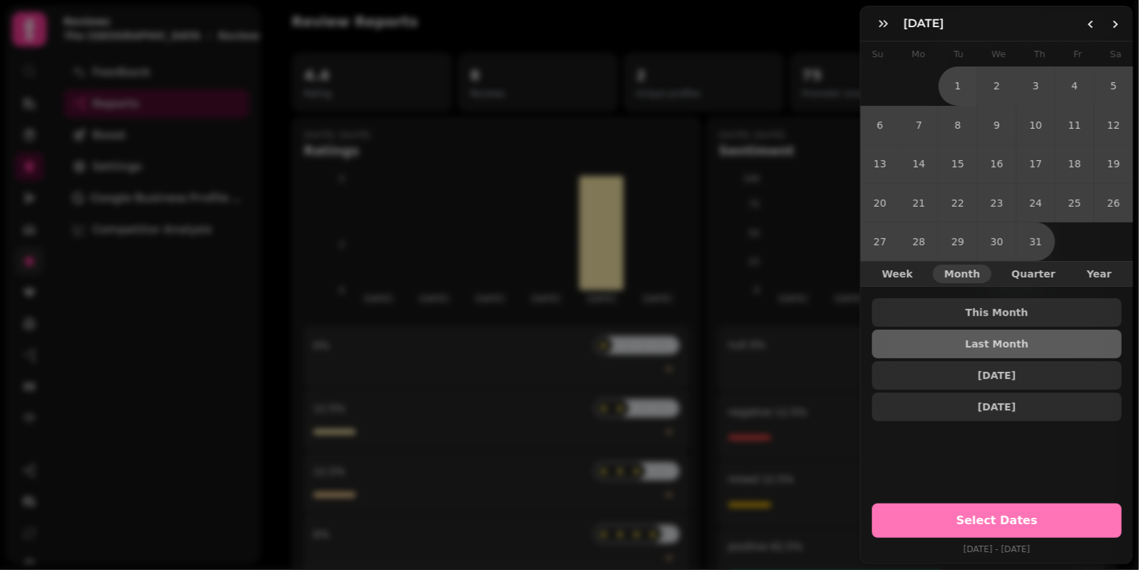
click at [1008, 520] on span "Select Dates" at bounding box center [997, 520] width 215 height 11
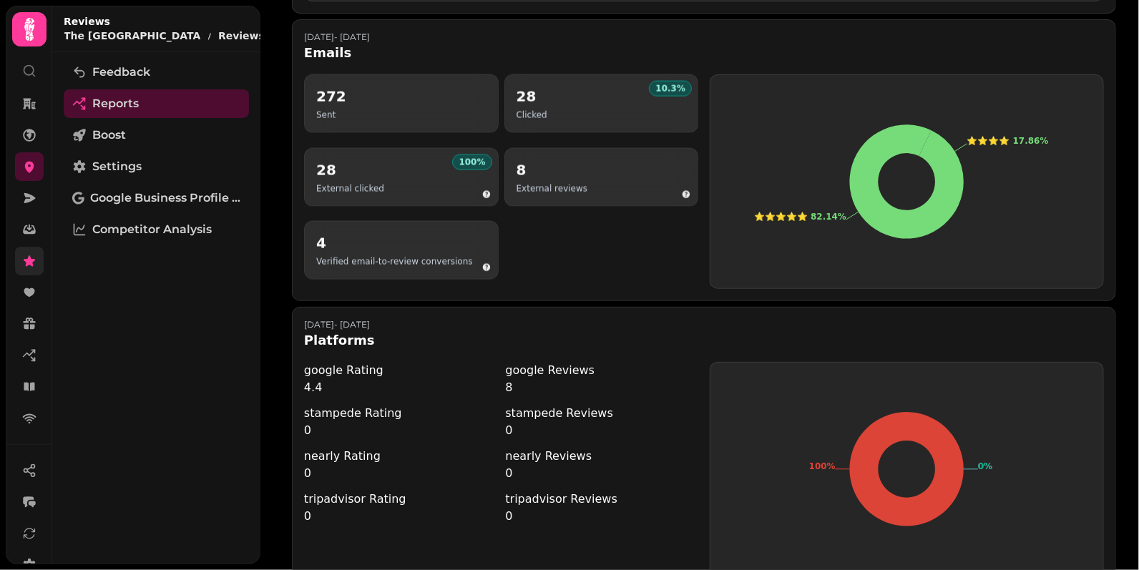
scroll to position [852, 0]
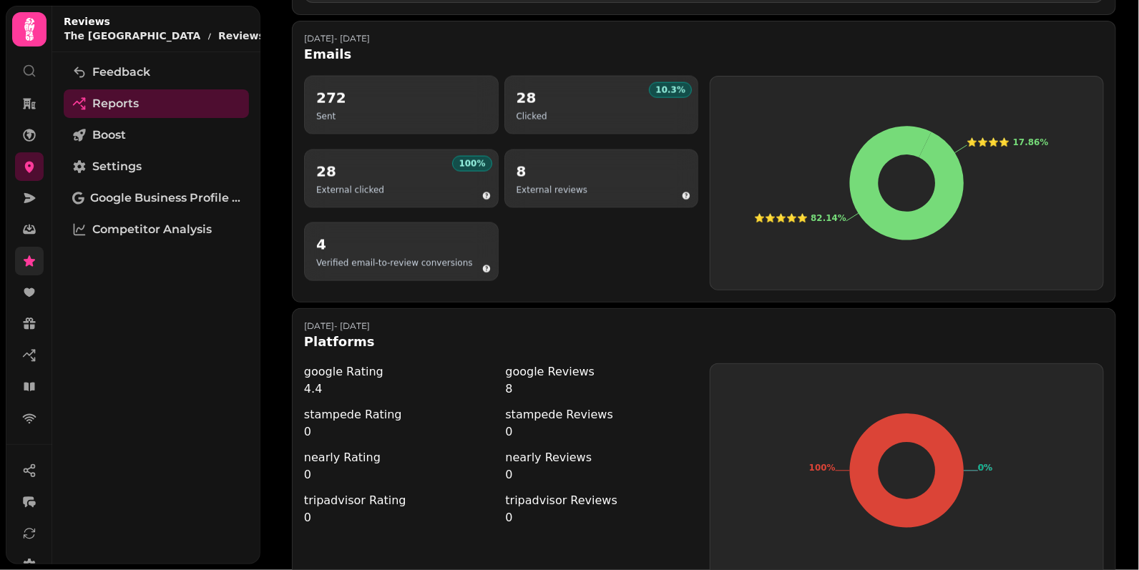
click at [491, 283] on div "Jul 19 - Aug 18, 2025 Emails 272 Sent 10.3 % 28 Clicked 100 % 28 External click…" at bounding box center [704, 162] width 825 height 282
click at [532, 228] on div "272 Sent 10.3 % 28 Clicked 100 % 28 External clicked 8 External reviews 4 Verif…" at bounding box center [501, 183] width 394 height 215
click at [484, 192] on icon "button" at bounding box center [486, 196] width 8 height 8
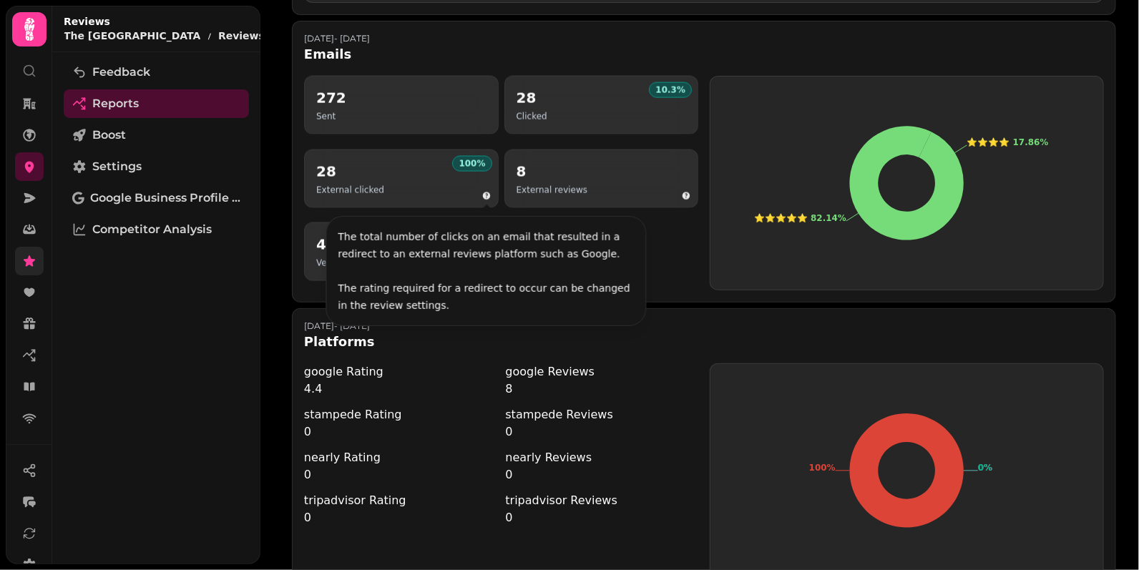
click at [674, 235] on div "272 Sent 10.3 % 28 Clicked 100 % 28 External clicked 8 External reviews 4 Verif…" at bounding box center [501, 183] width 394 height 215
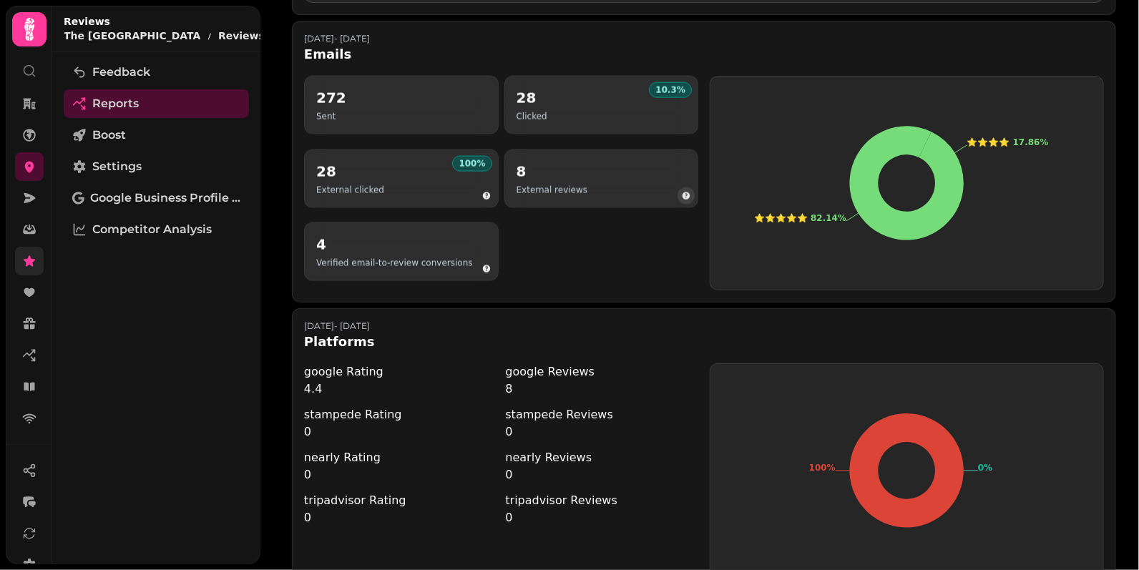
click at [686, 192] on icon "button" at bounding box center [686, 196] width 9 height 9
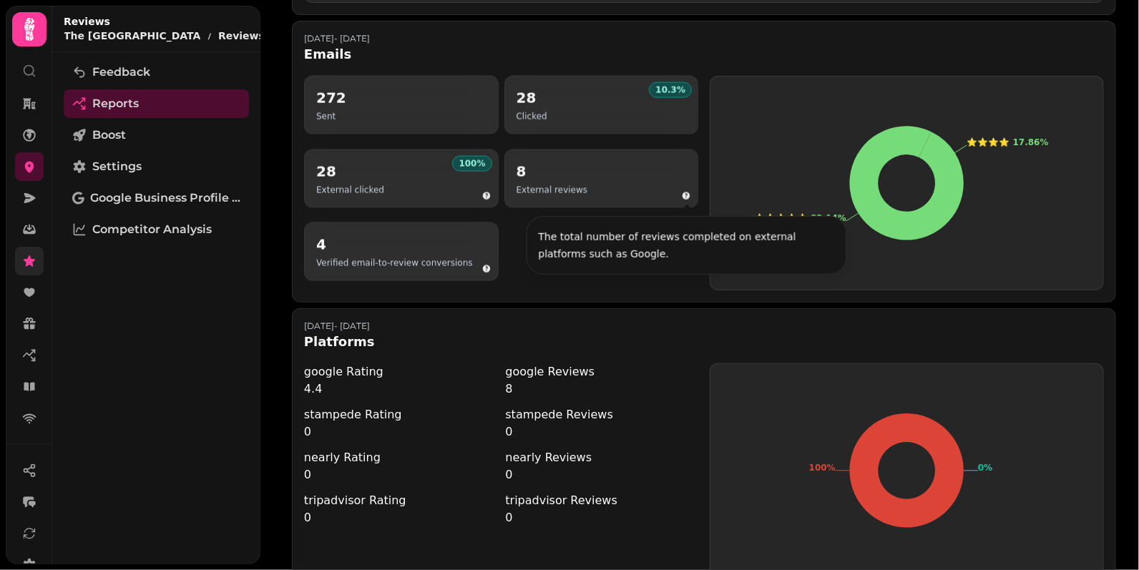
click at [530, 256] on div "The total number of reviews completed on external platforms such as Google." at bounding box center [687, 245] width 319 height 57
click at [488, 266] on icon "button" at bounding box center [486, 270] width 8 height 8
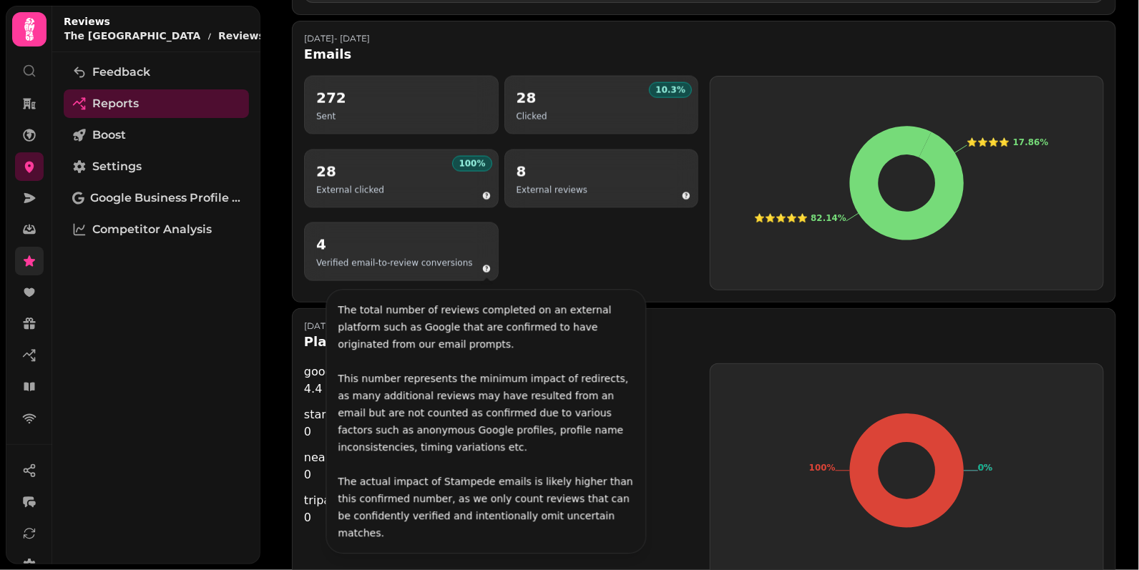
click at [536, 250] on div "272 Sent 10.3 % 28 Clicked 100 % 28 External clicked 8 External reviews 4 Verif…" at bounding box center [501, 183] width 394 height 215
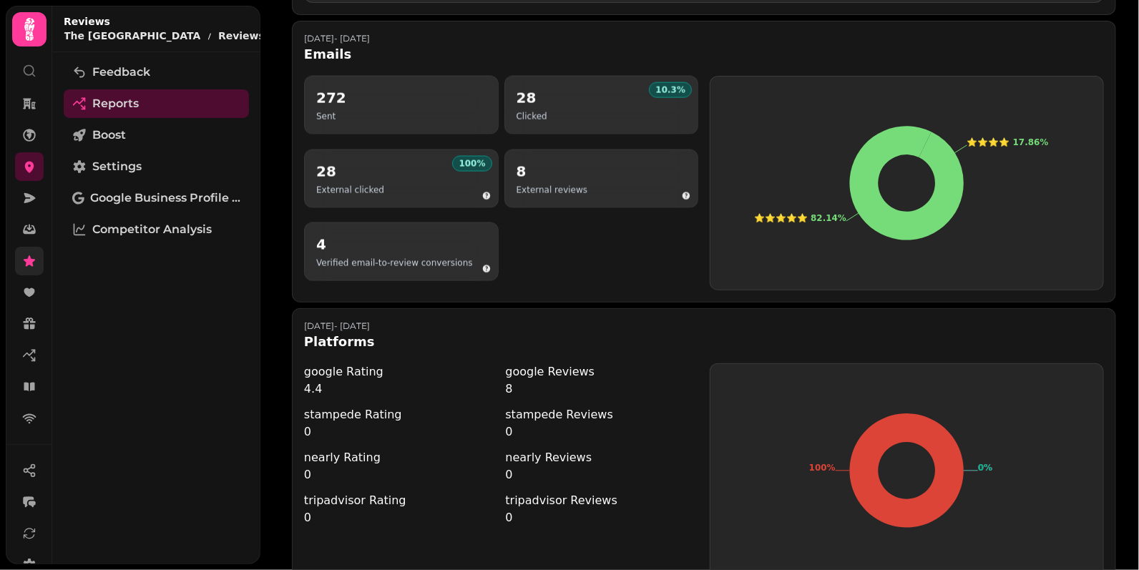
click at [598, 243] on div "272 Sent 10.3 % 28 Clicked 100 % 28 External clicked 8 External reviews 4 Verif…" at bounding box center [501, 183] width 394 height 215
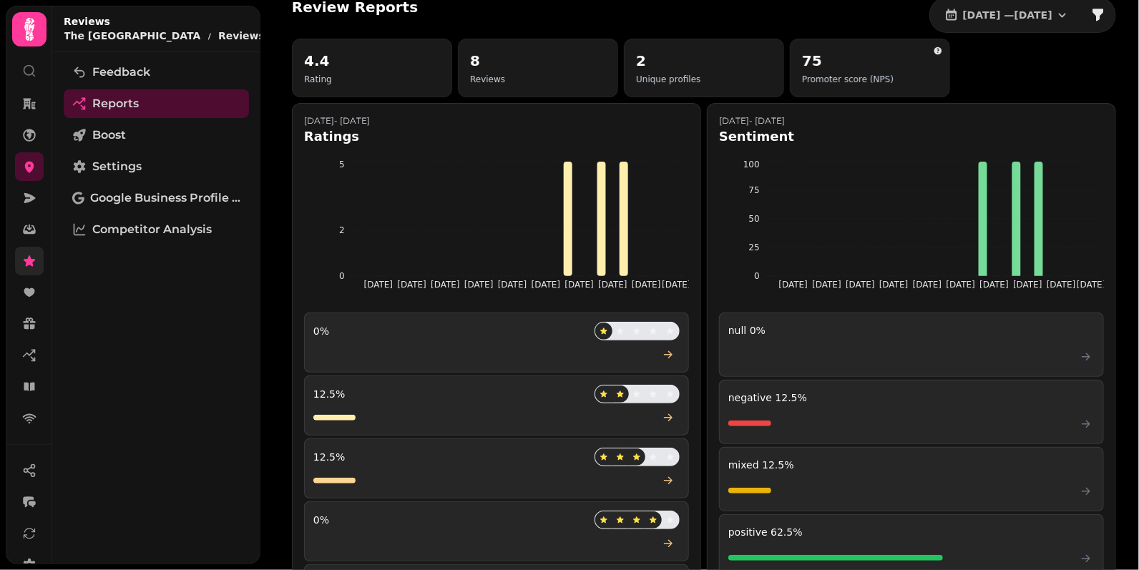
scroll to position [0, 0]
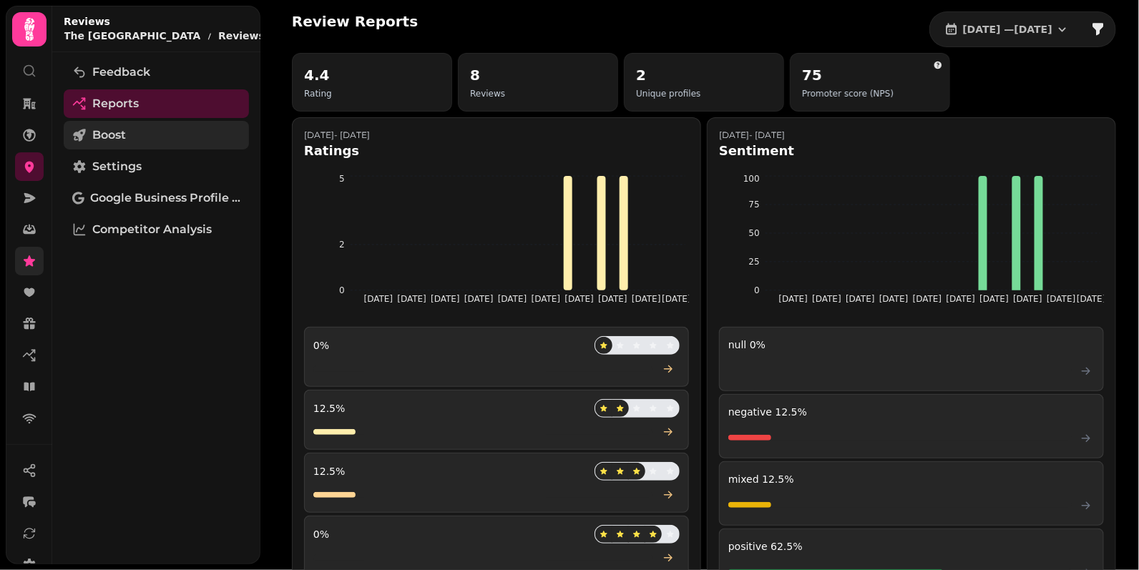
click at [133, 122] on link "Boost" at bounding box center [156, 135] width 185 height 29
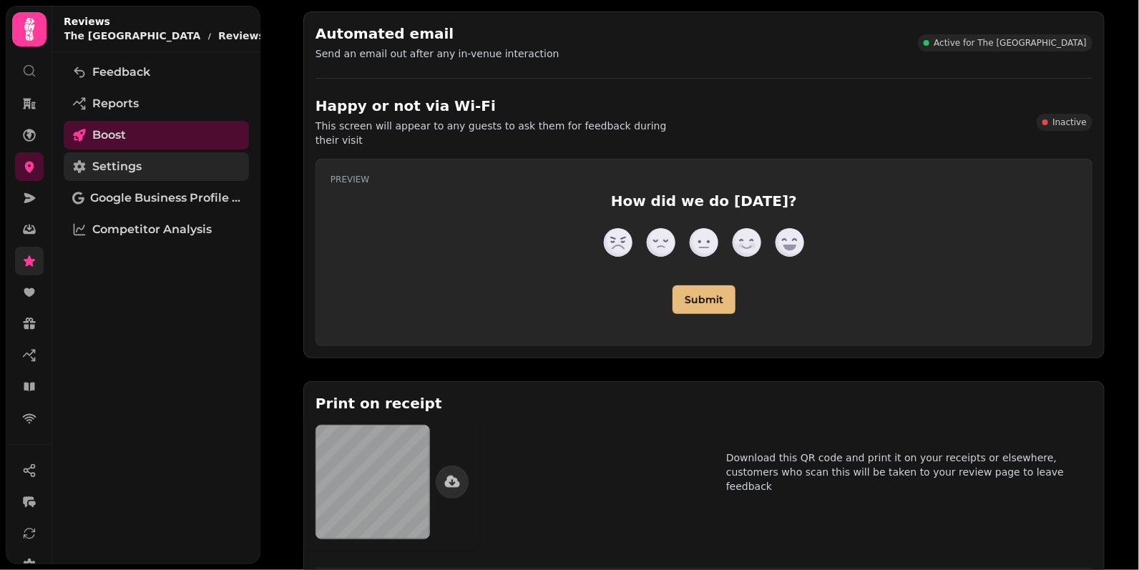
click at [146, 155] on link "Settings" at bounding box center [156, 166] width 185 height 29
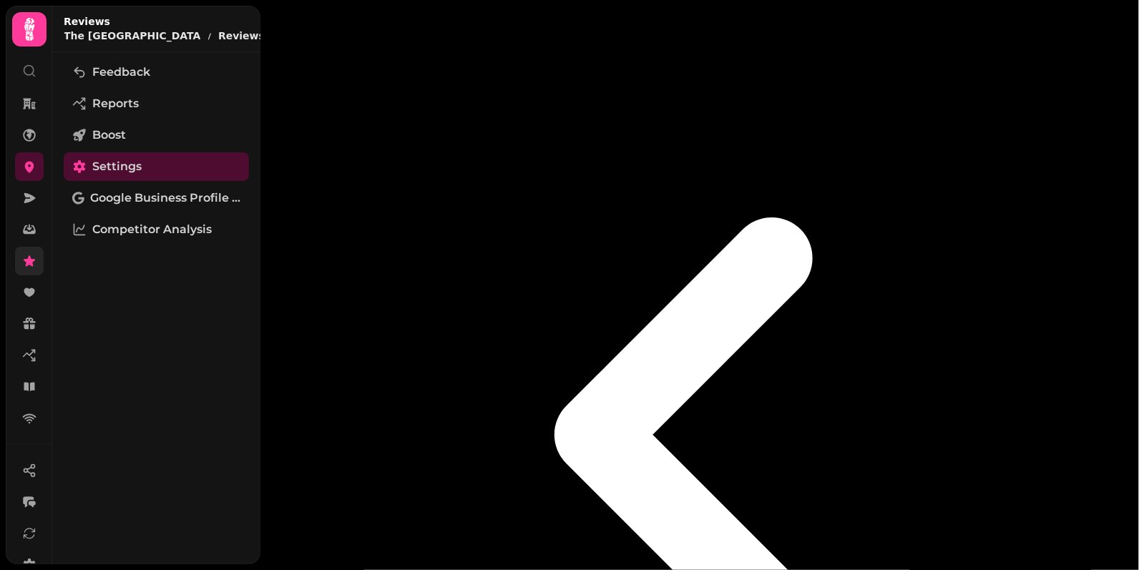
scroll to position [442, 0]
click at [132, 223] on span "Competitor Analysis" at bounding box center [152, 229] width 120 height 17
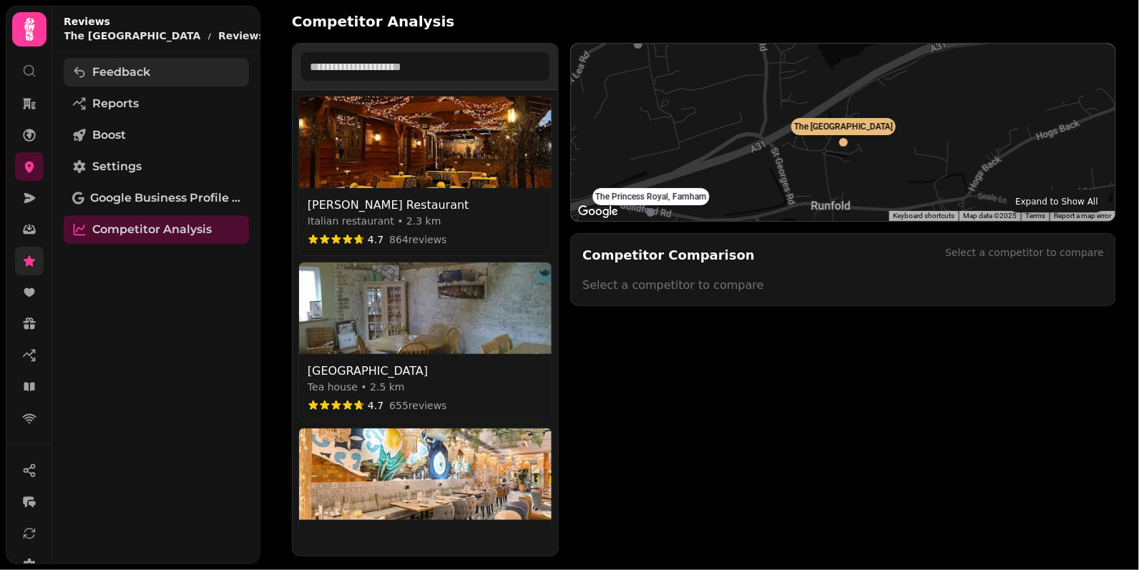
click at [150, 77] on link "Feedback" at bounding box center [156, 72] width 185 height 29
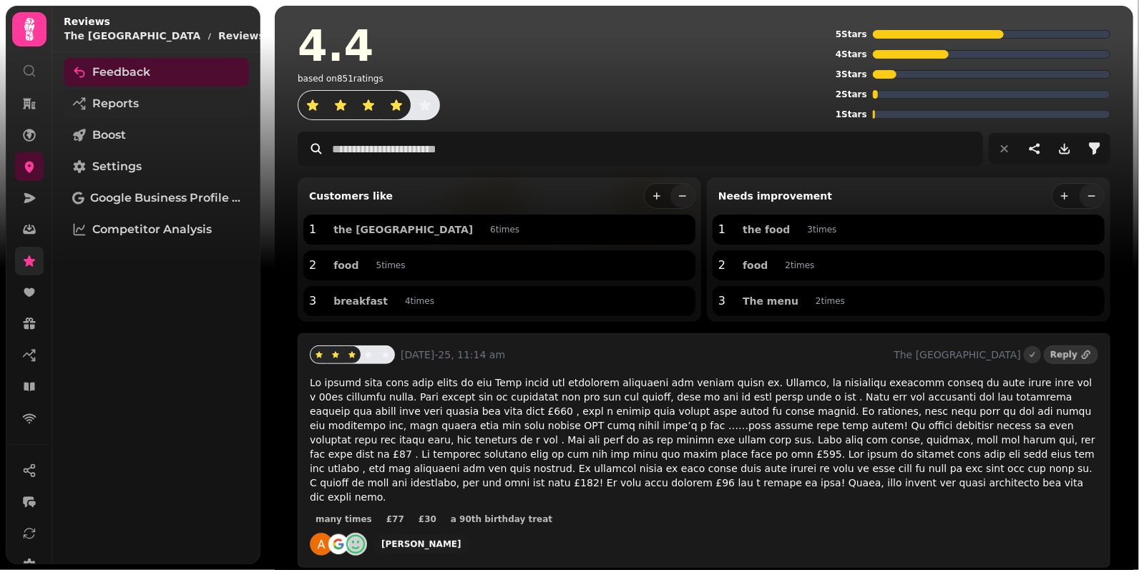
click at [123, 91] on link "Reports" at bounding box center [156, 103] width 185 height 29
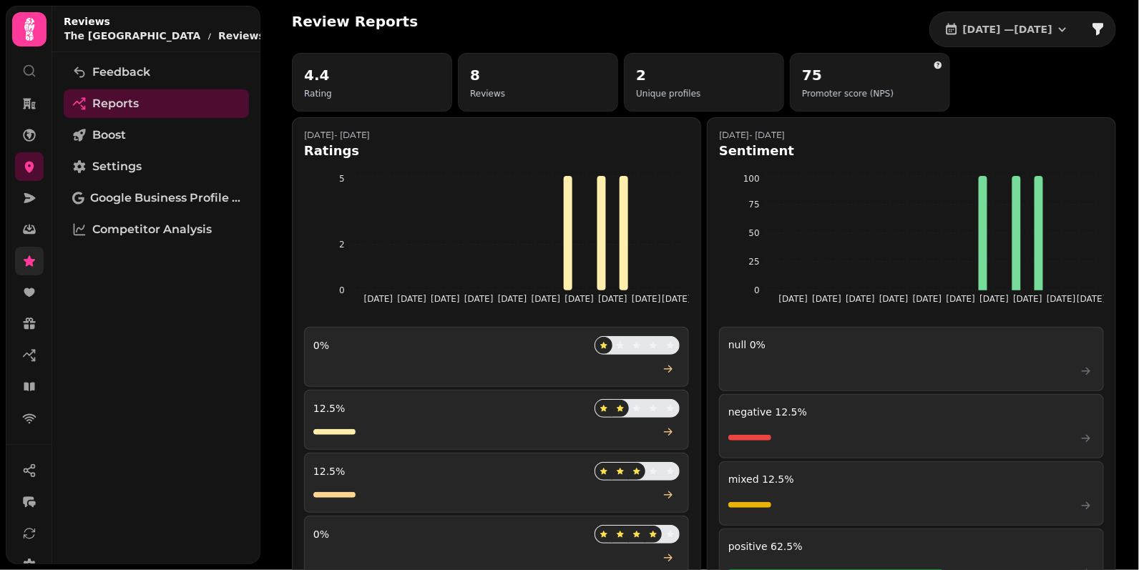
click at [185, 117] on link "Reports" at bounding box center [156, 103] width 185 height 29
click at [185, 127] on link "Boost" at bounding box center [156, 135] width 185 height 29
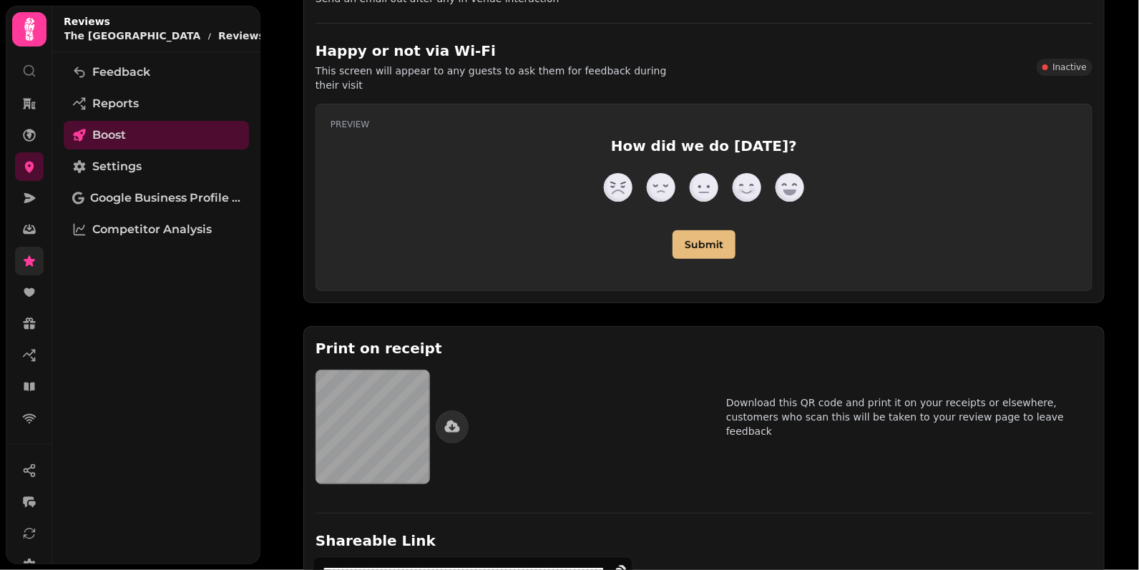
scroll to position [99, 0]
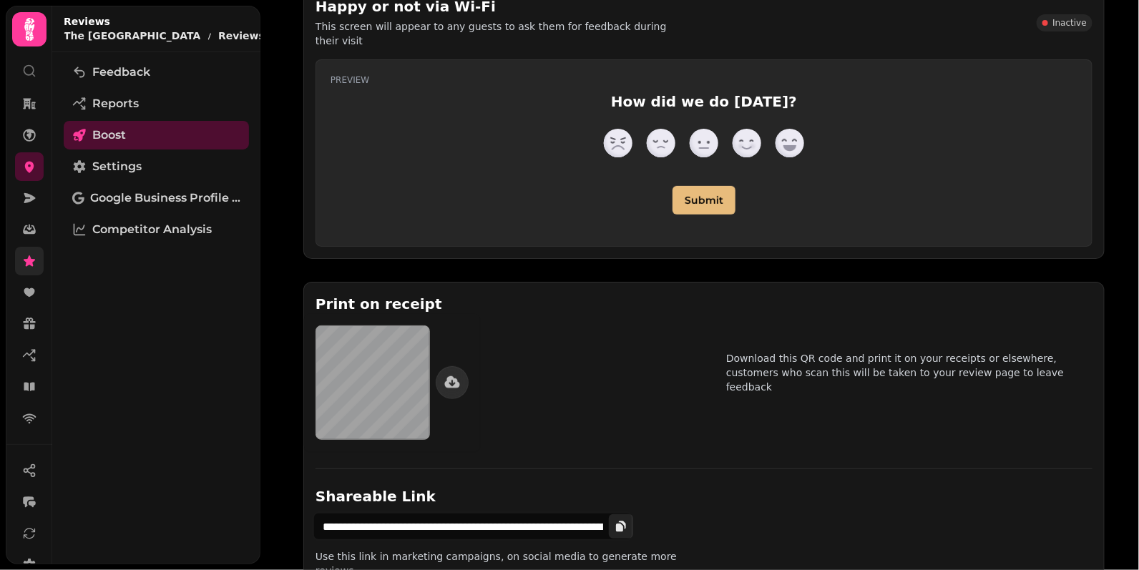
click at [617, 524] on icon "copy review link" at bounding box center [619, 528] width 7 height 8
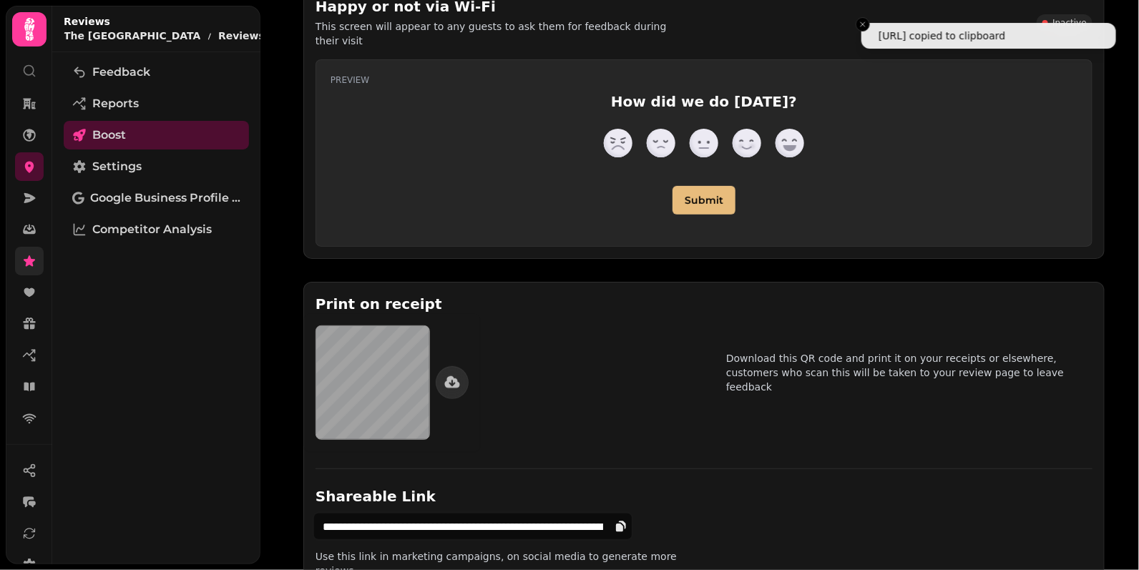
scroll to position [0, 0]
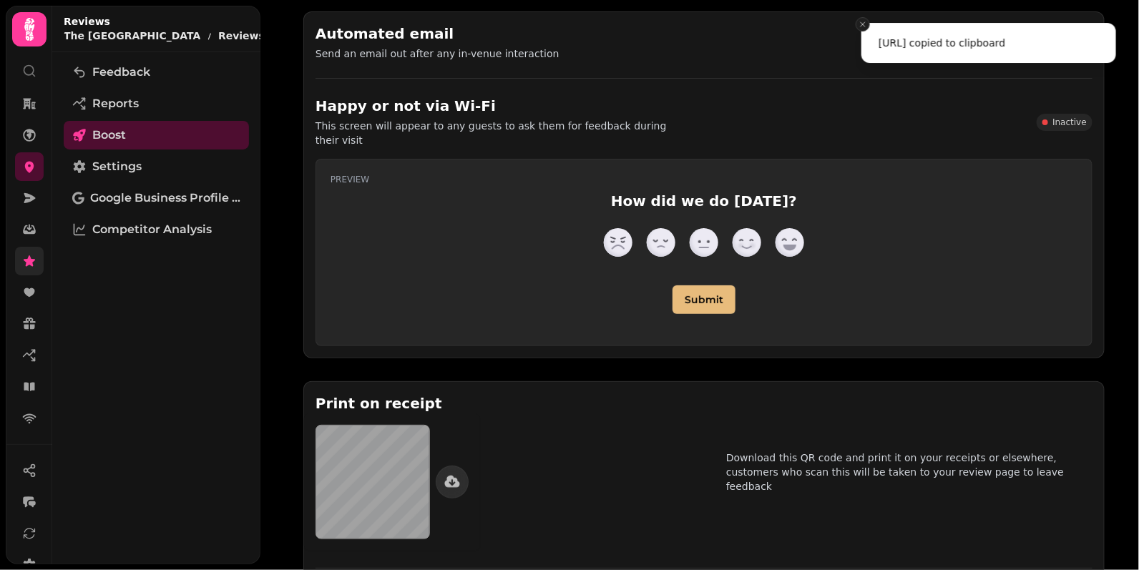
click at [863, 23] on icon "Close toast" at bounding box center [863, 24] width 9 height 9
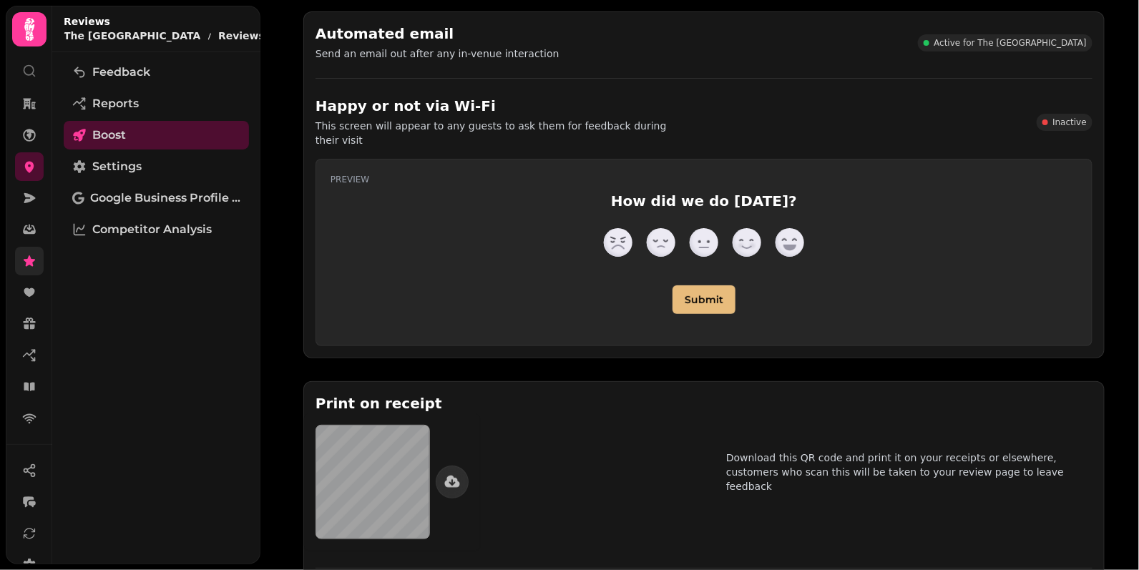
click at [1109, 9] on div "**********" at bounding box center [704, 350] width 825 height 701
click at [293, 6] on div "**********" at bounding box center [704, 350] width 825 height 701
click at [1112, 10] on div "**********" at bounding box center [704, 350] width 825 height 701
click at [275, 145] on div "**********" at bounding box center [700, 285] width 879 height 570
click at [266, 79] on div "**********" at bounding box center [700, 285] width 879 height 570
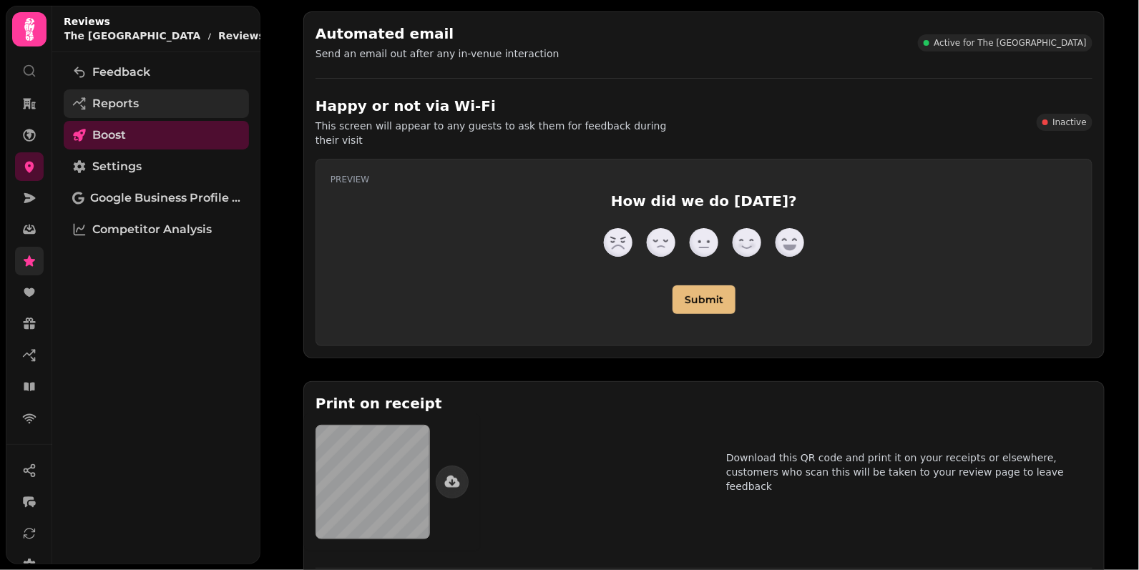
click at [176, 94] on link "Reports" at bounding box center [156, 103] width 185 height 29
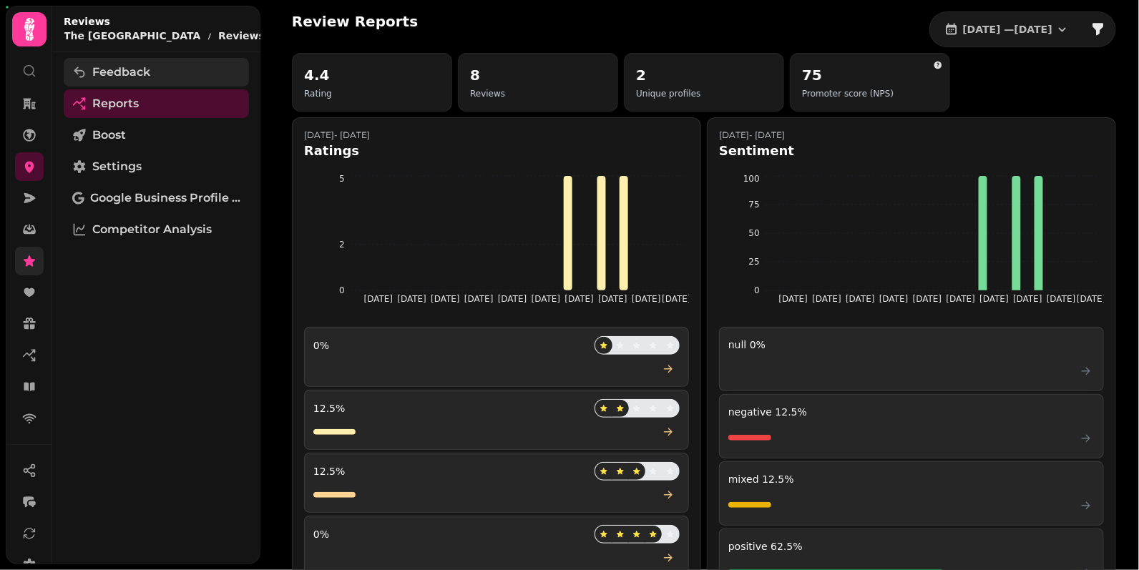
click at [180, 67] on link "Feedback" at bounding box center [156, 72] width 185 height 29
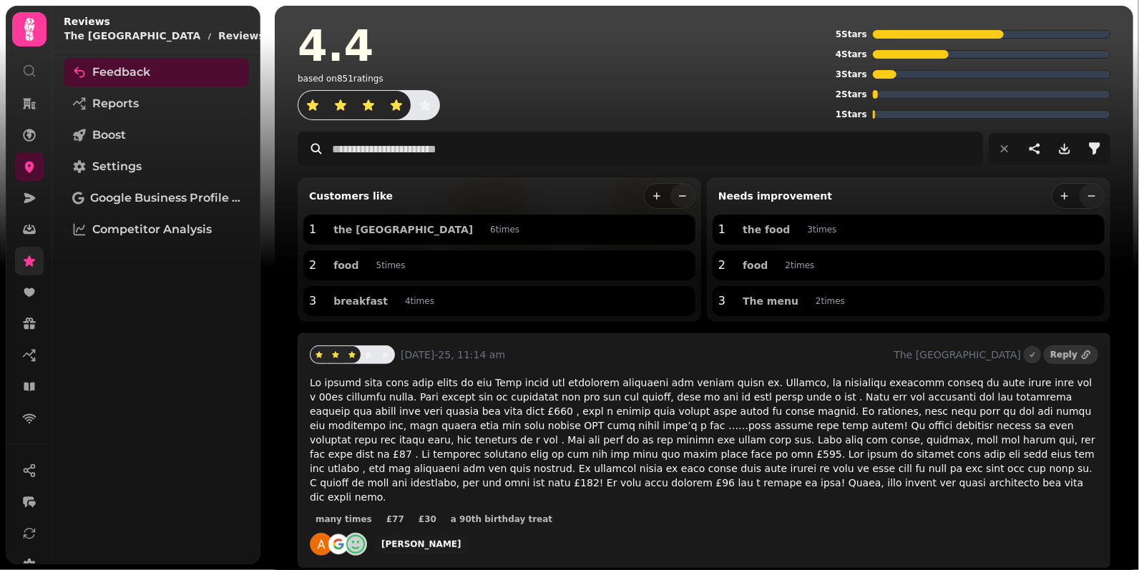
click at [264, 69] on img at bounding box center [569, 179] width 1139 height 358
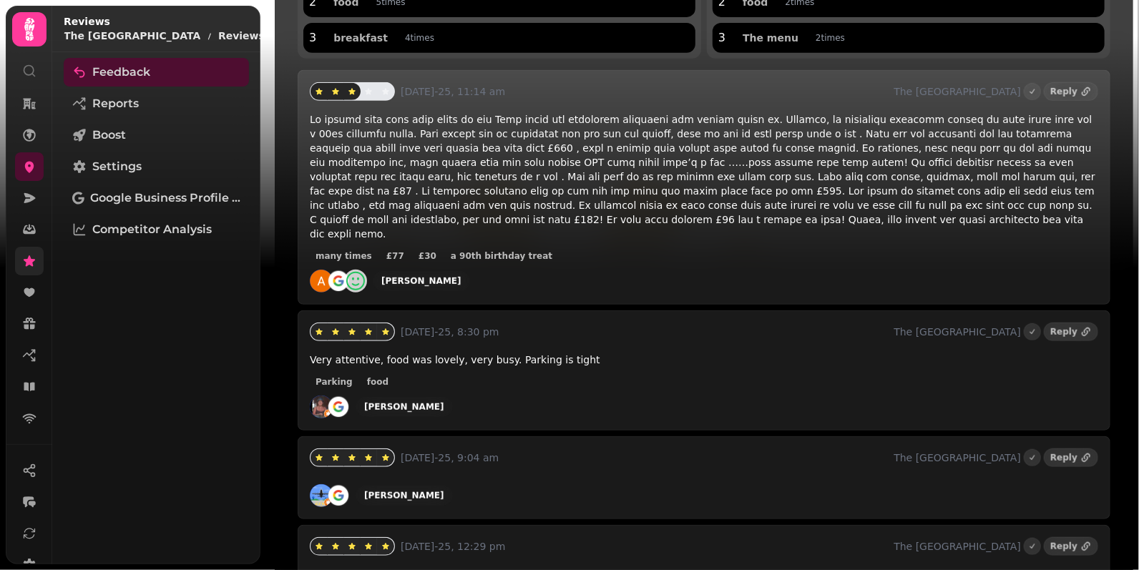
scroll to position [267, 0]
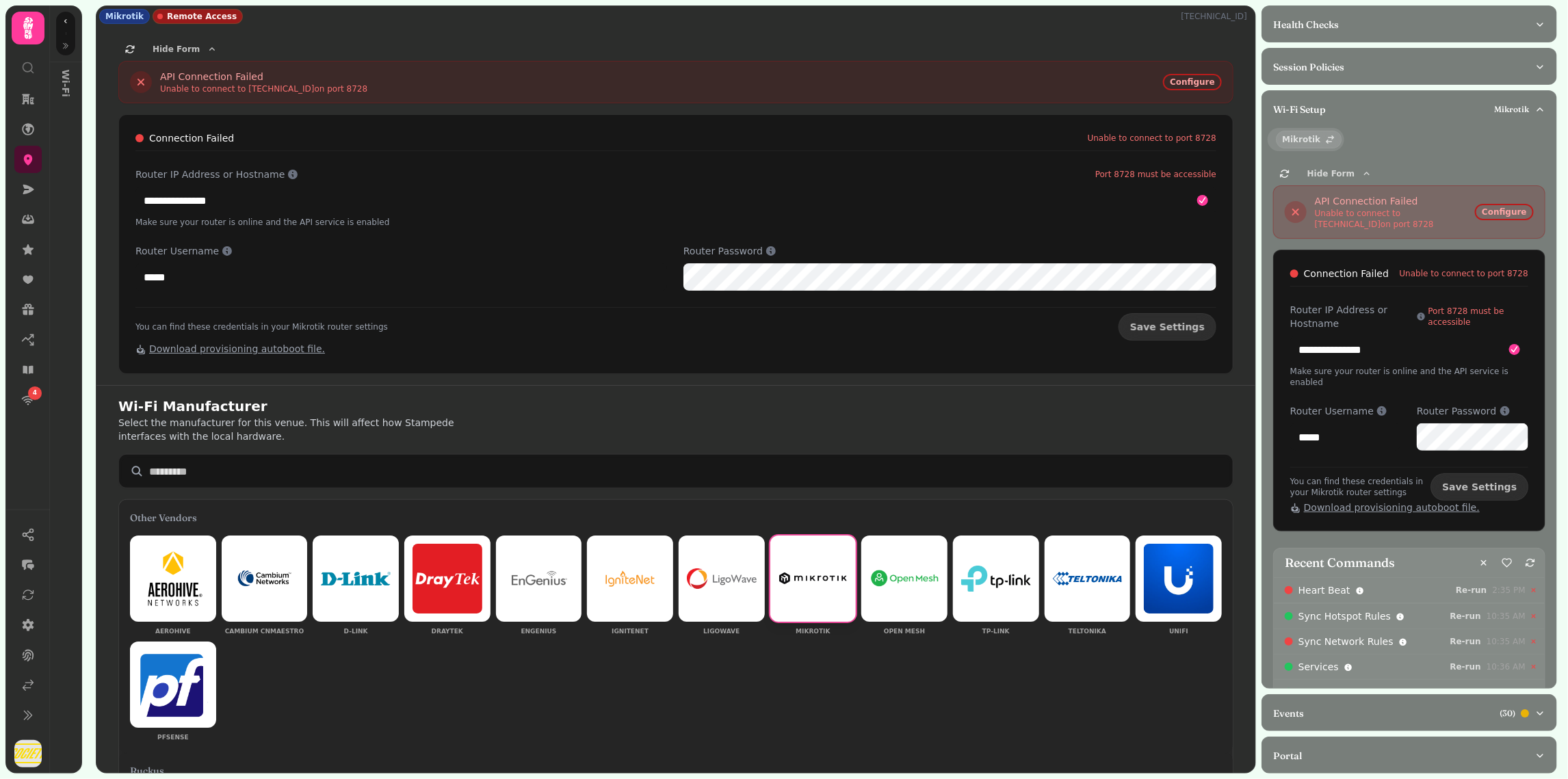
scroll to position [656, 0]
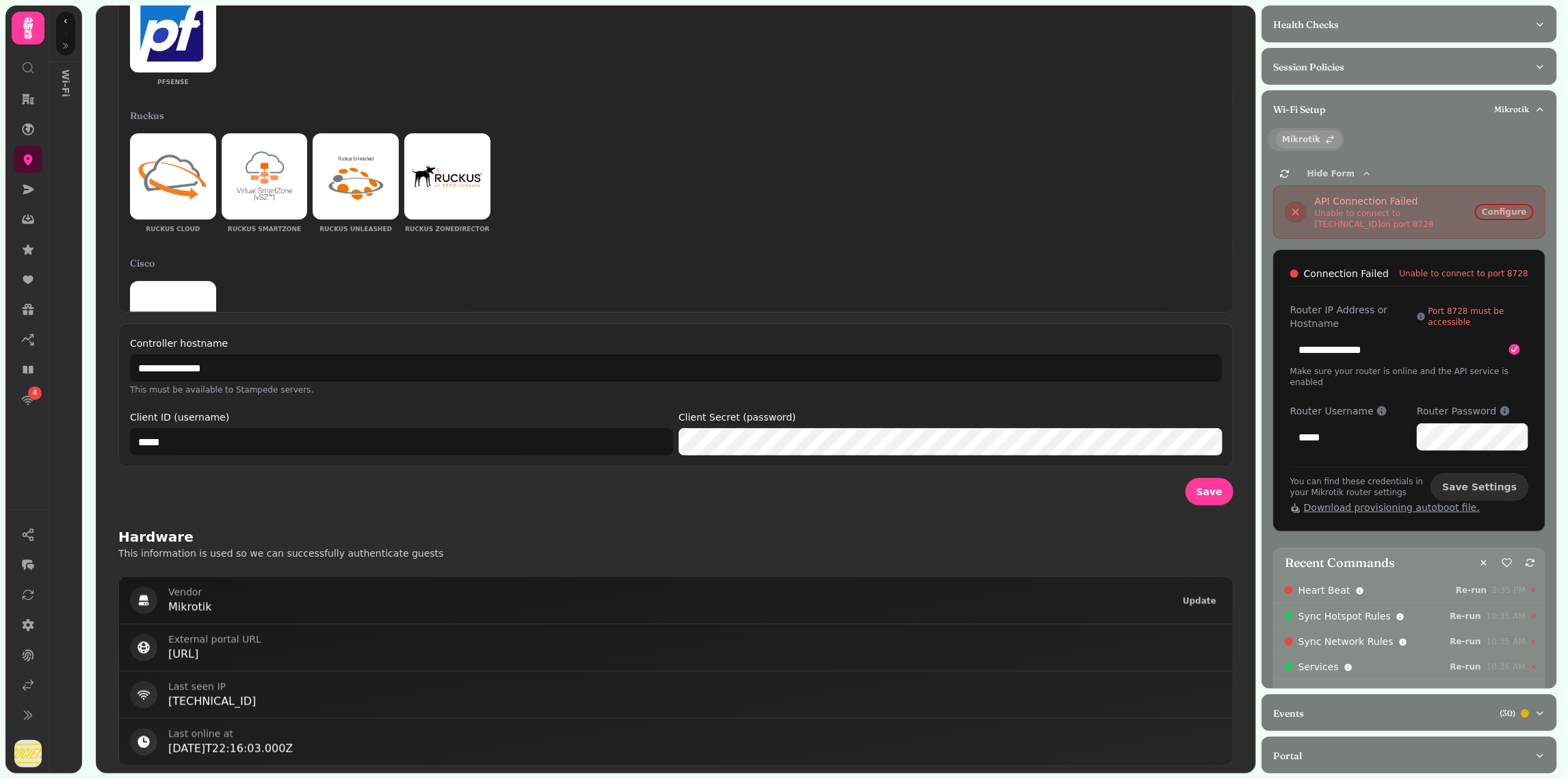
click at [1239, 170] on div "**********" at bounding box center [676, 123] width 1158 height 786
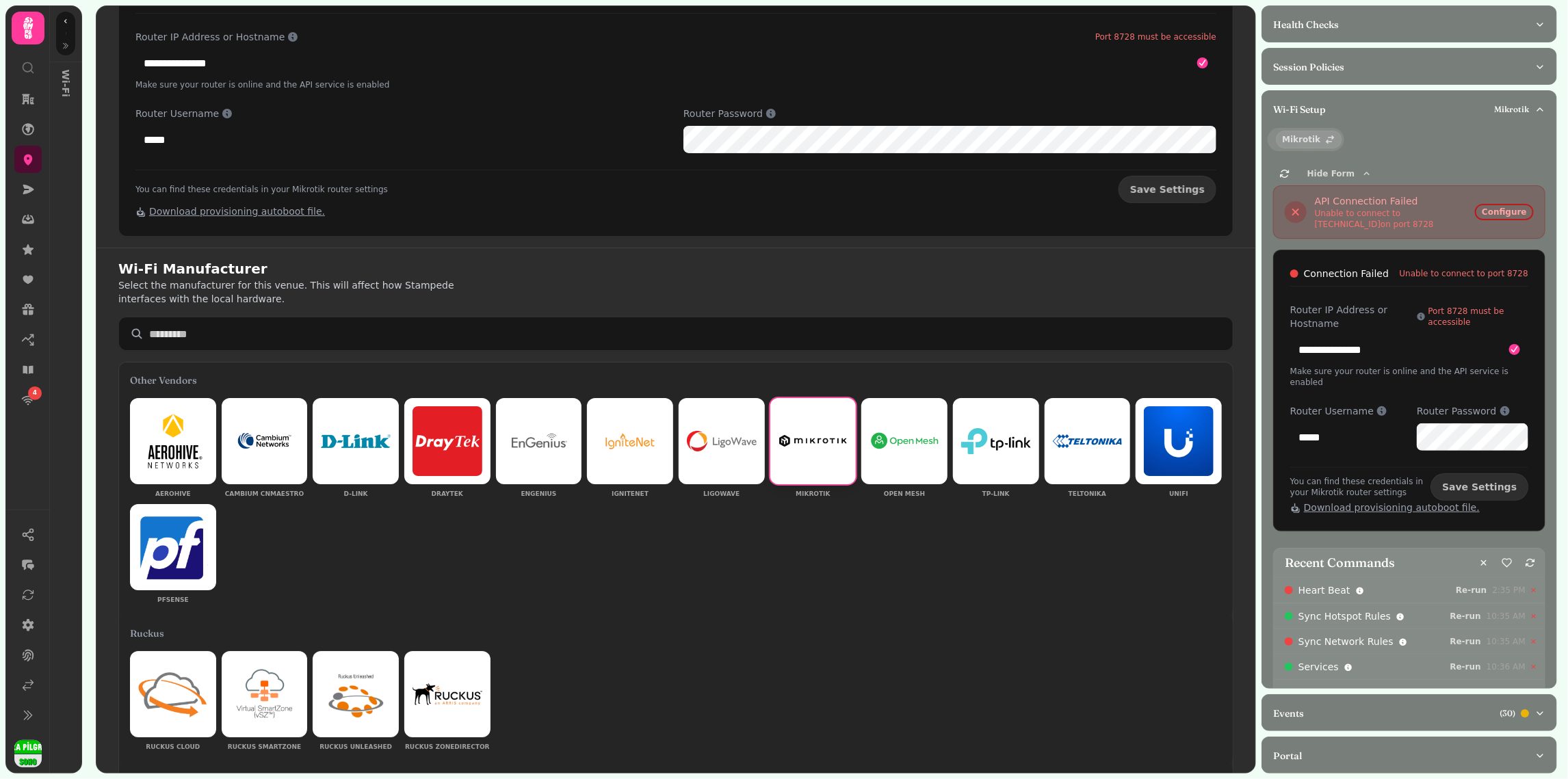
scroll to position [0, 0]
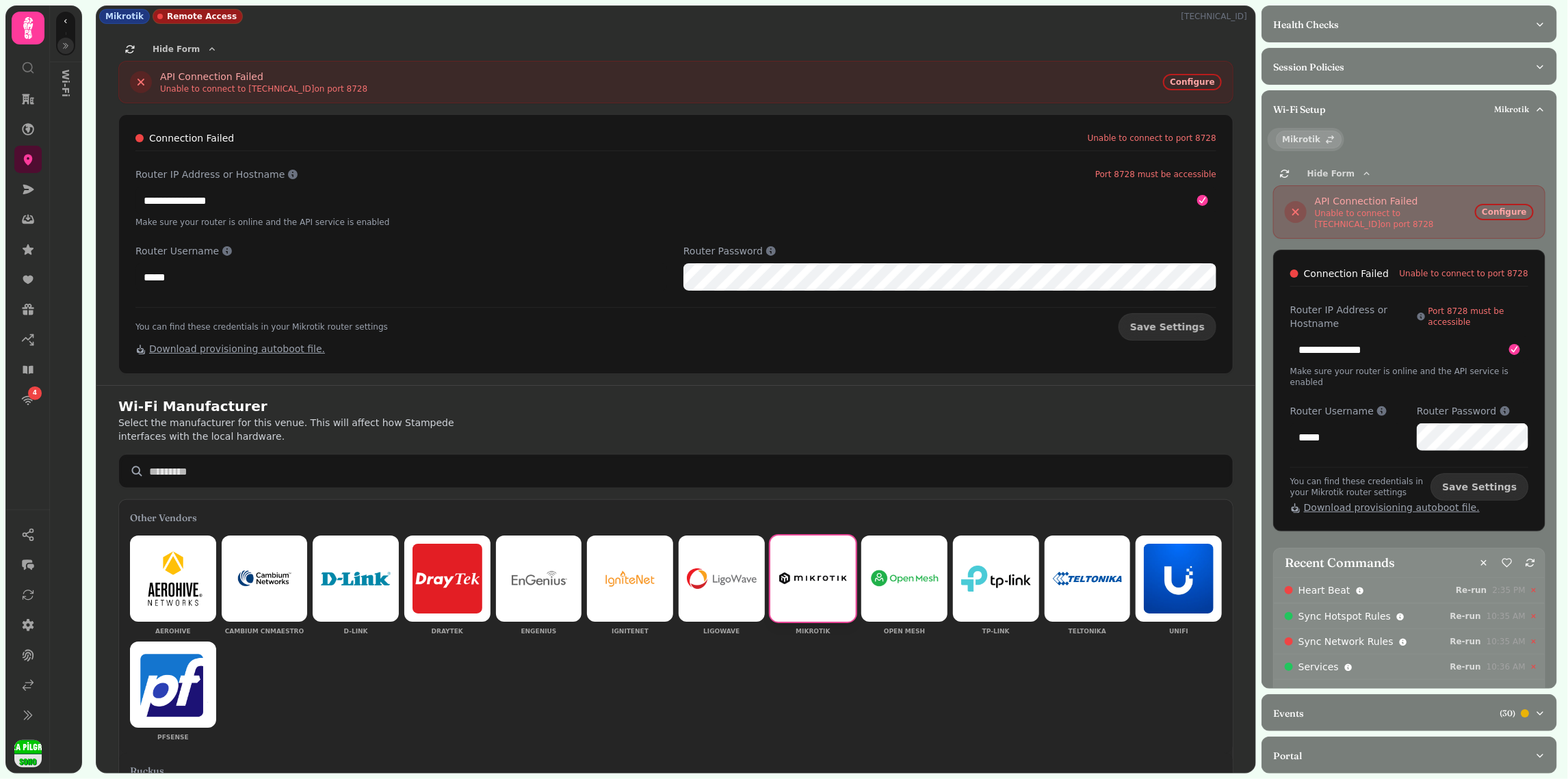
click at [61, 45] on icon "button" at bounding box center [65, 46] width 9 height 9
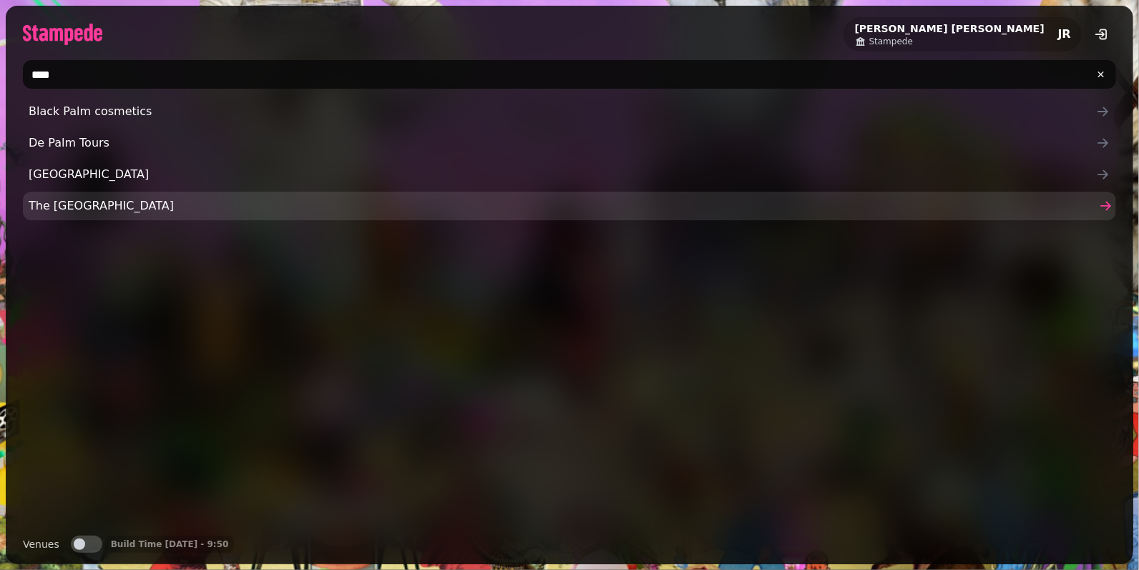
type input "****"
click at [159, 195] on link "The [GEOGRAPHIC_DATA]" at bounding box center [570, 206] width 1094 height 29
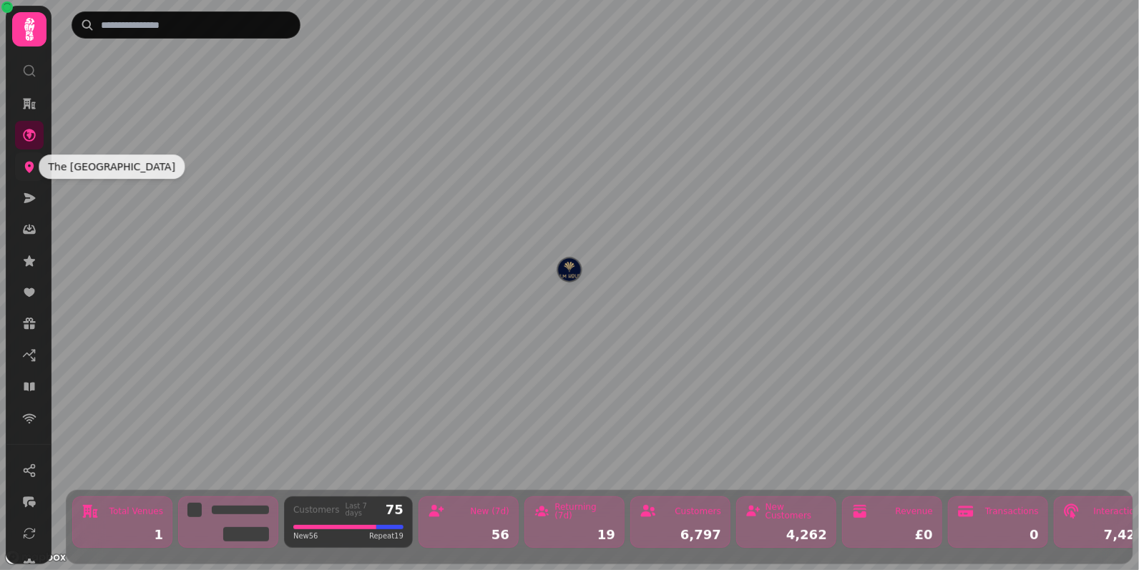
click at [33, 171] on icon at bounding box center [29, 167] width 14 height 14
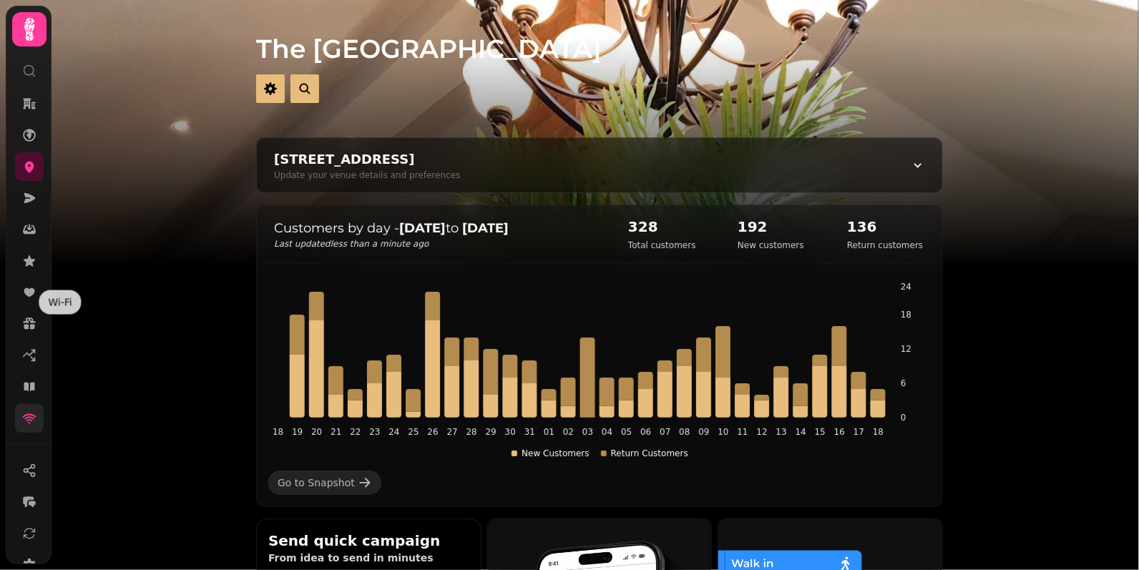
scroll to position [155, 0]
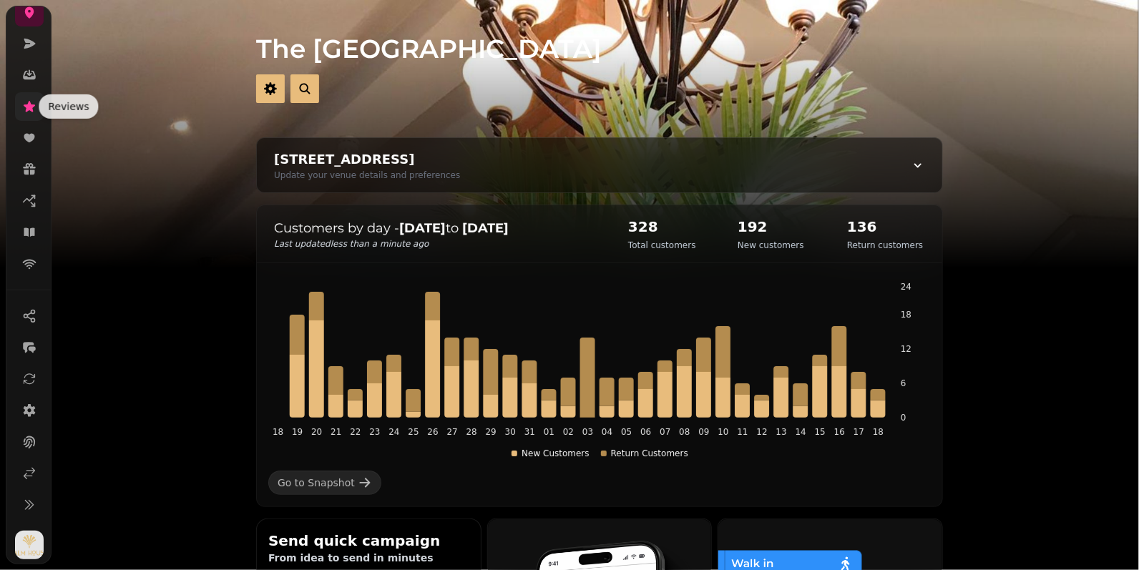
click at [26, 112] on icon at bounding box center [29, 106] width 14 height 14
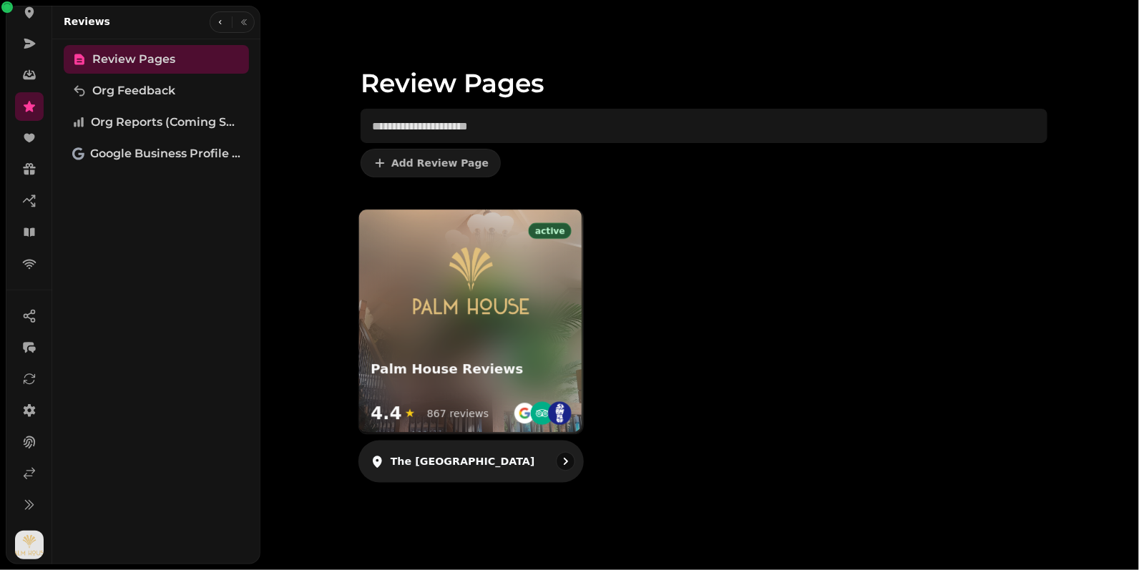
click at [522, 311] on img at bounding box center [471, 280] width 134 height 94
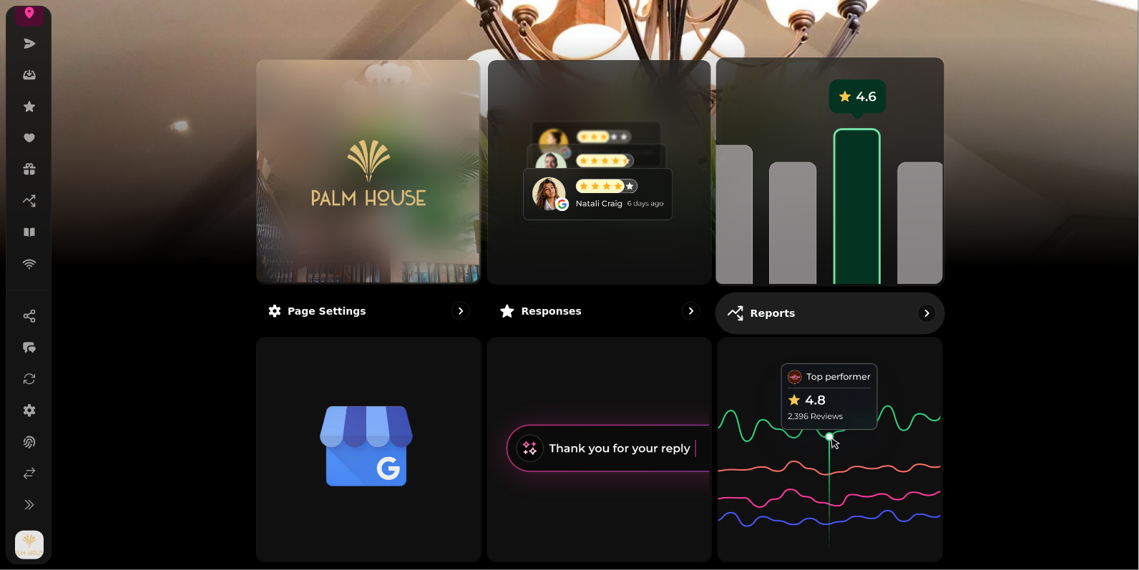
scroll to position [166, 0]
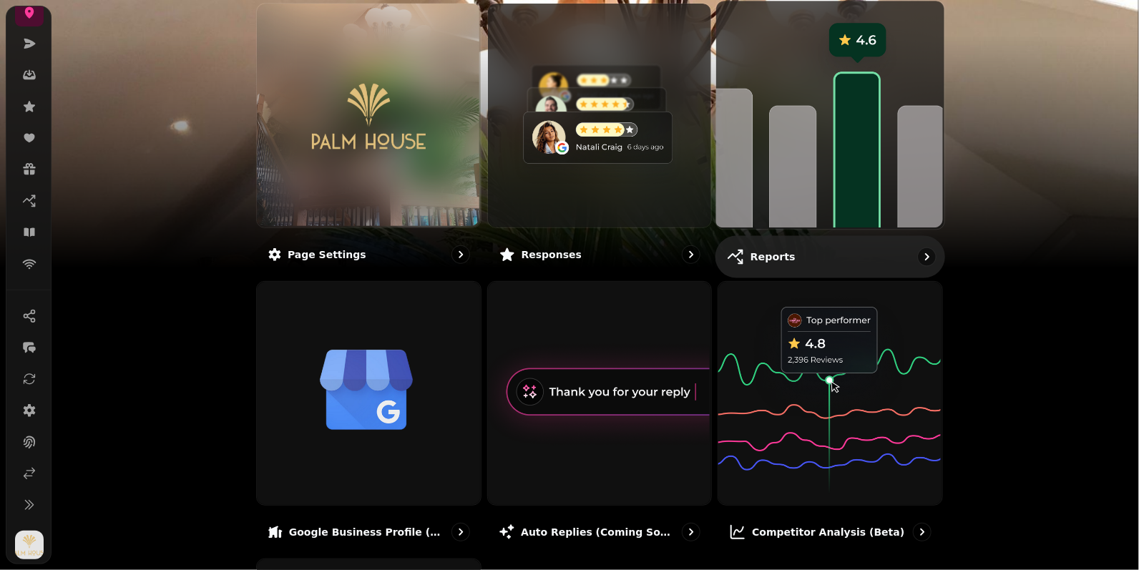
click at [844, 150] on img at bounding box center [829, 113] width 228 height 228
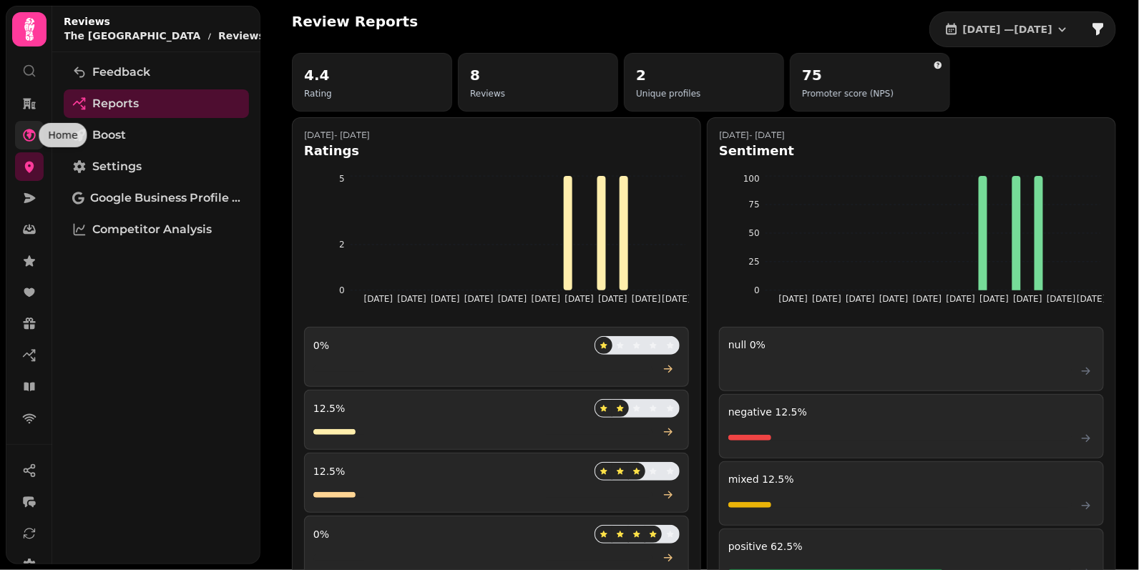
click at [31, 134] on icon at bounding box center [29, 135] width 13 height 13
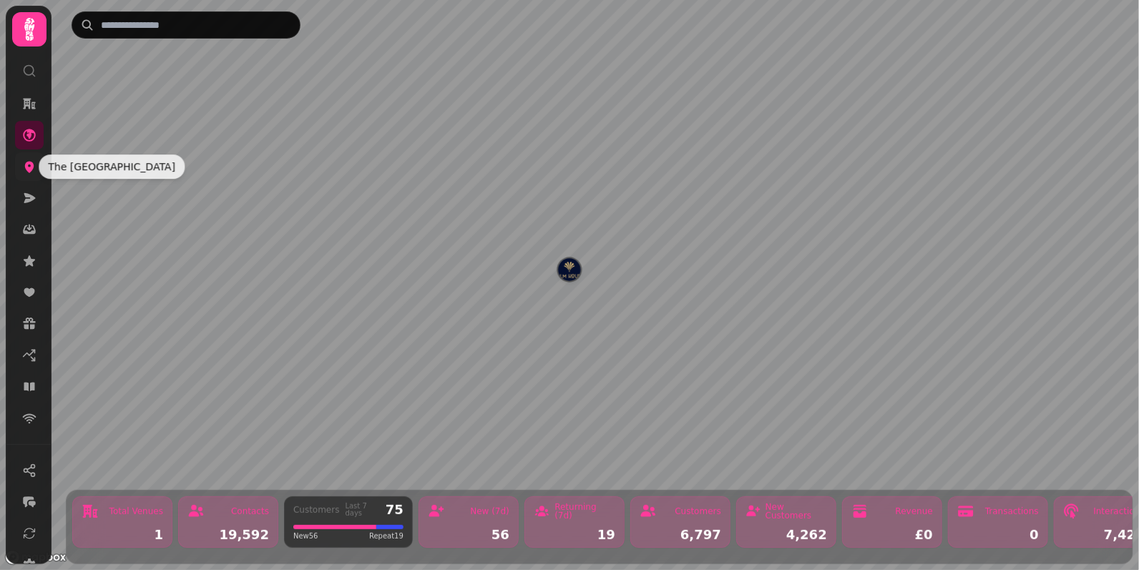
click at [28, 165] on icon at bounding box center [29, 167] width 14 height 14
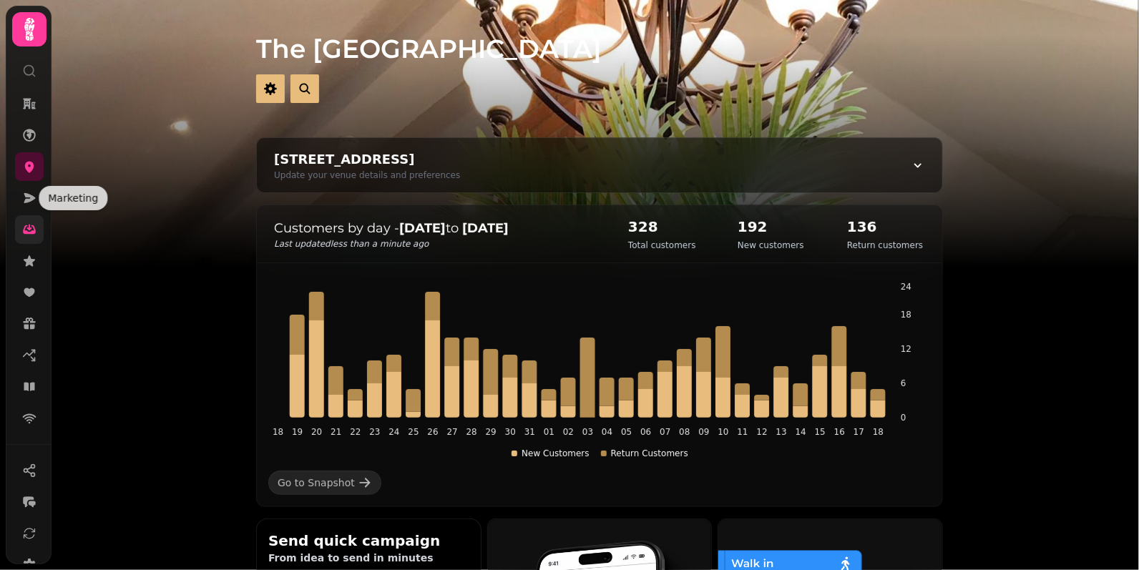
scroll to position [155, 0]
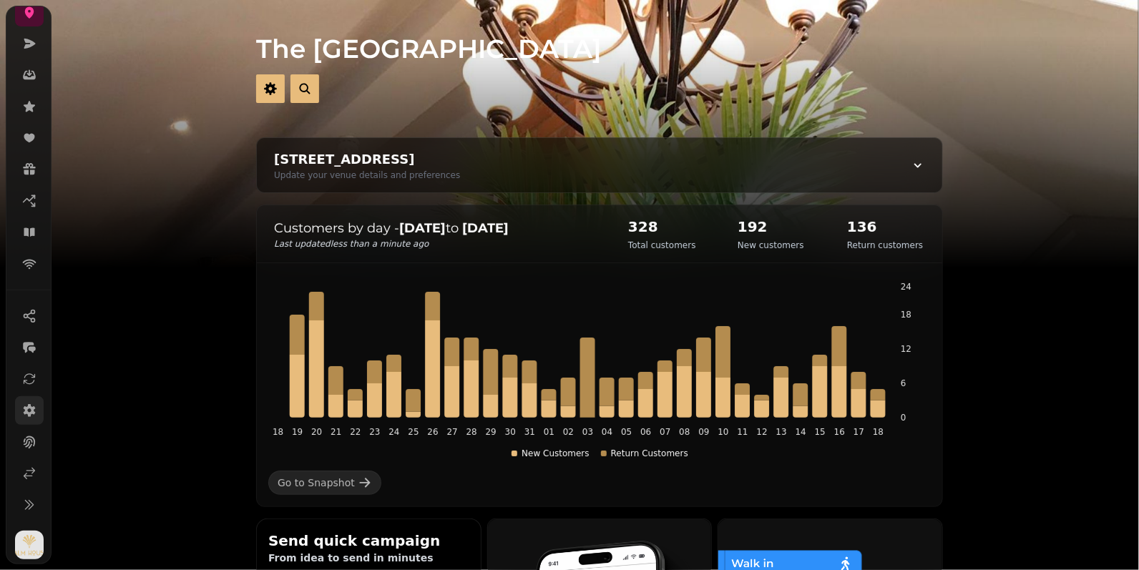
click at [29, 404] on icon at bounding box center [30, 410] width 12 height 13
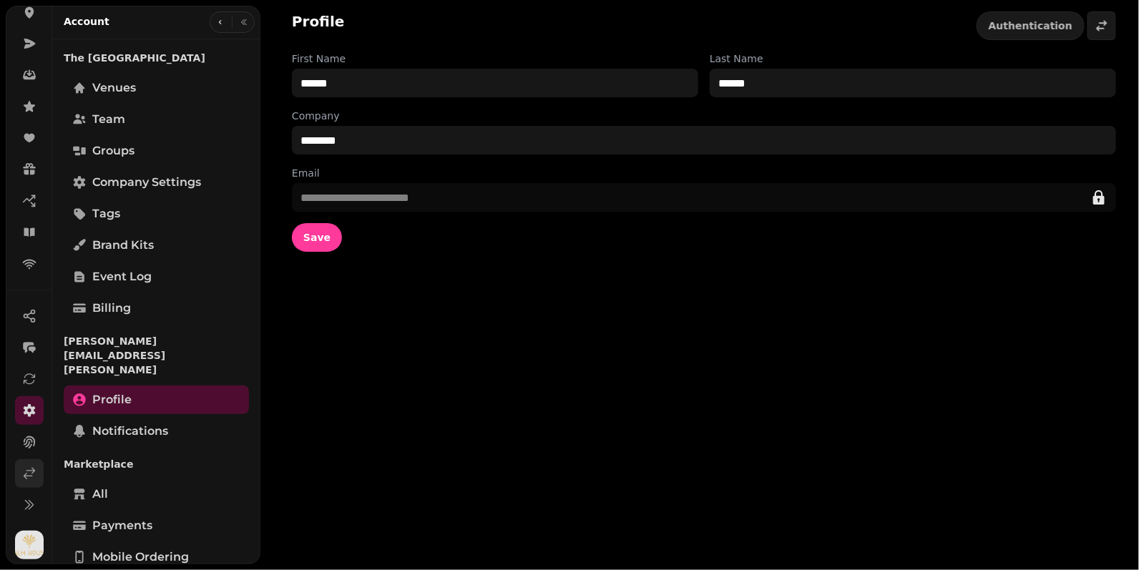
click at [39, 477] on link at bounding box center [29, 474] width 29 height 29
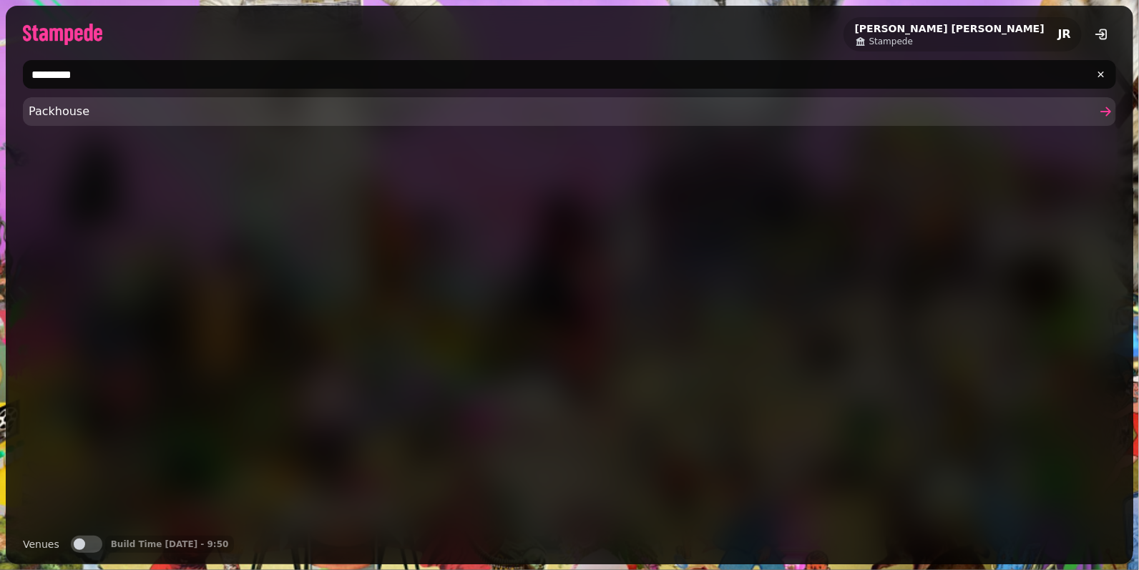
type input "*********"
click at [89, 119] on span "Packhouse" at bounding box center [563, 111] width 1068 height 17
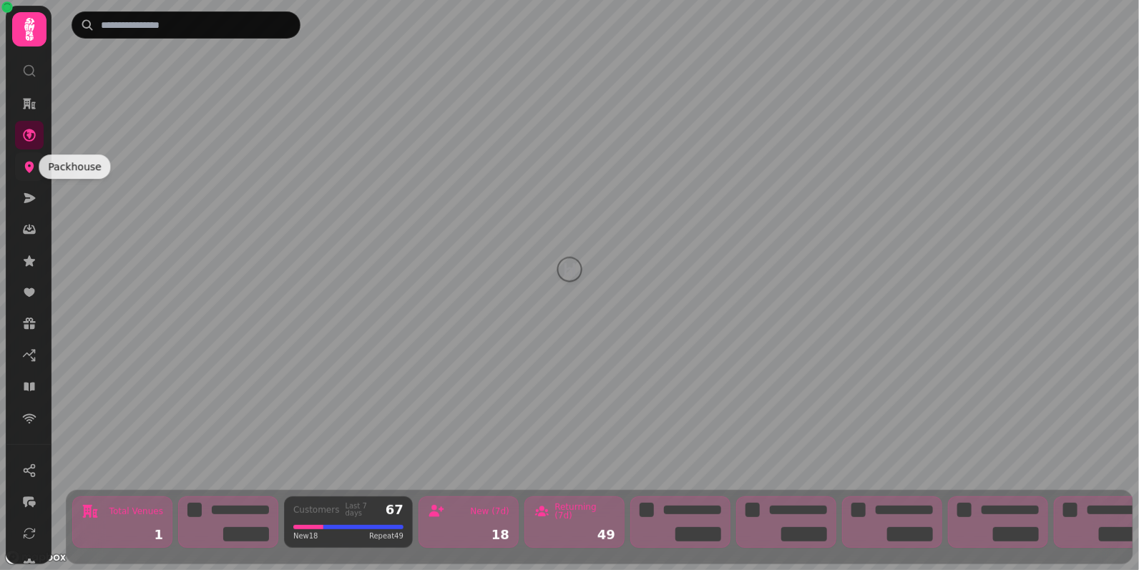
click at [35, 160] on icon at bounding box center [29, 167] width 14 height 14
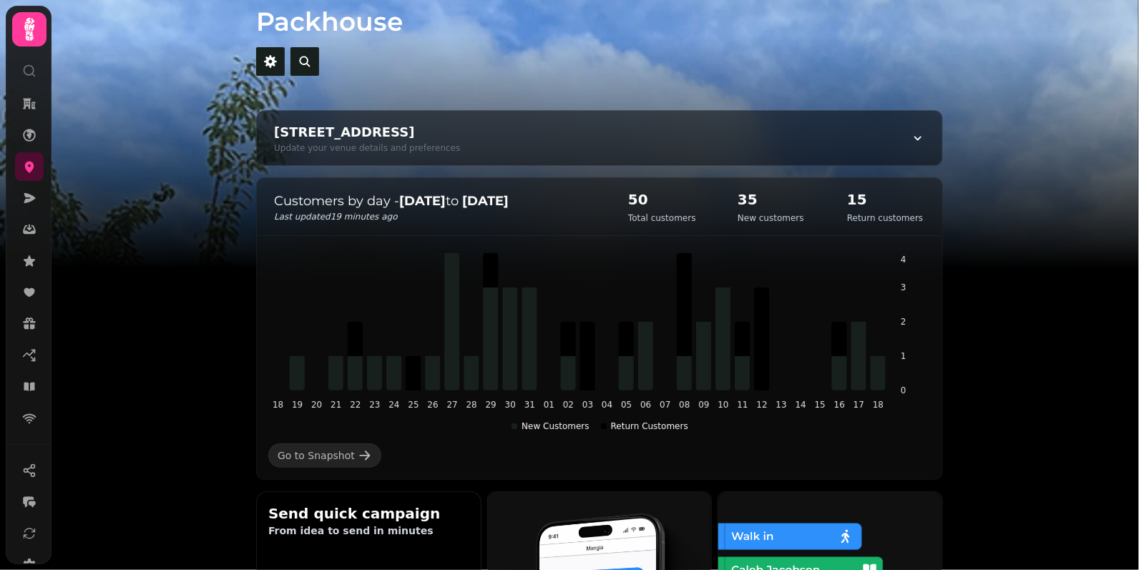
scroll to position [33, 0]
